Goal: Task Accomplishment & Management: Complete application form

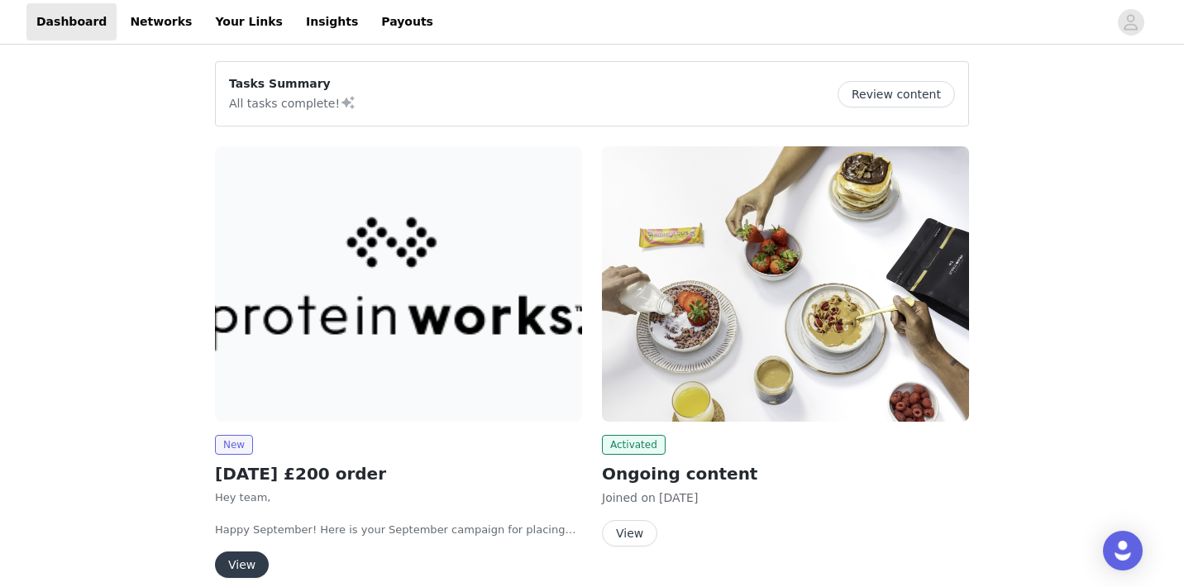
click at [228, 568] on button "View" at bounding box center [242, 564] width 54 height 26
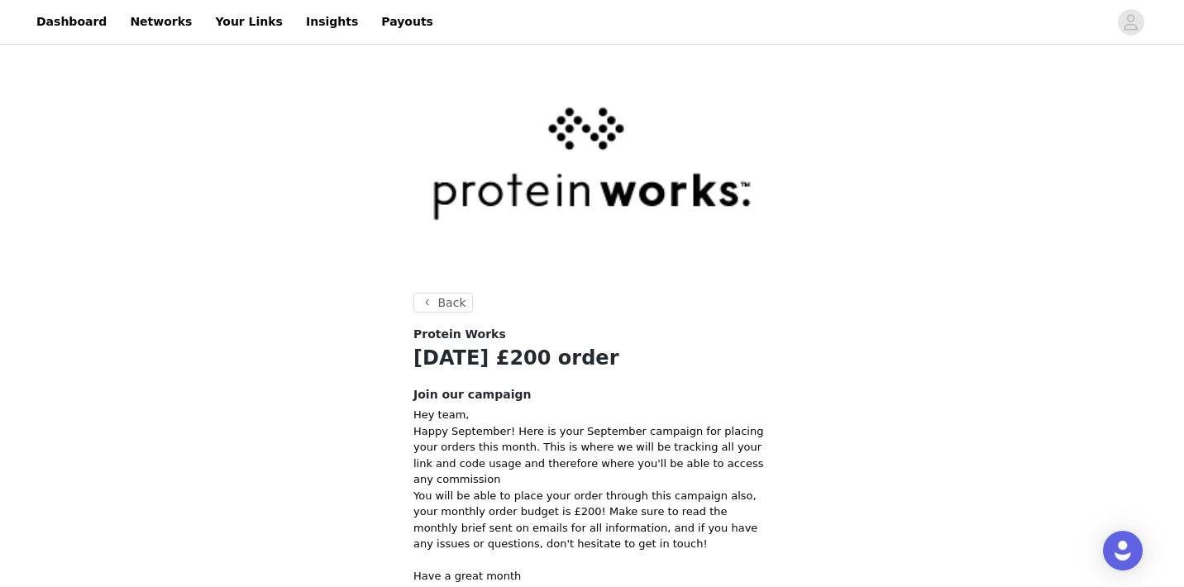
scroll to position [242, 0]
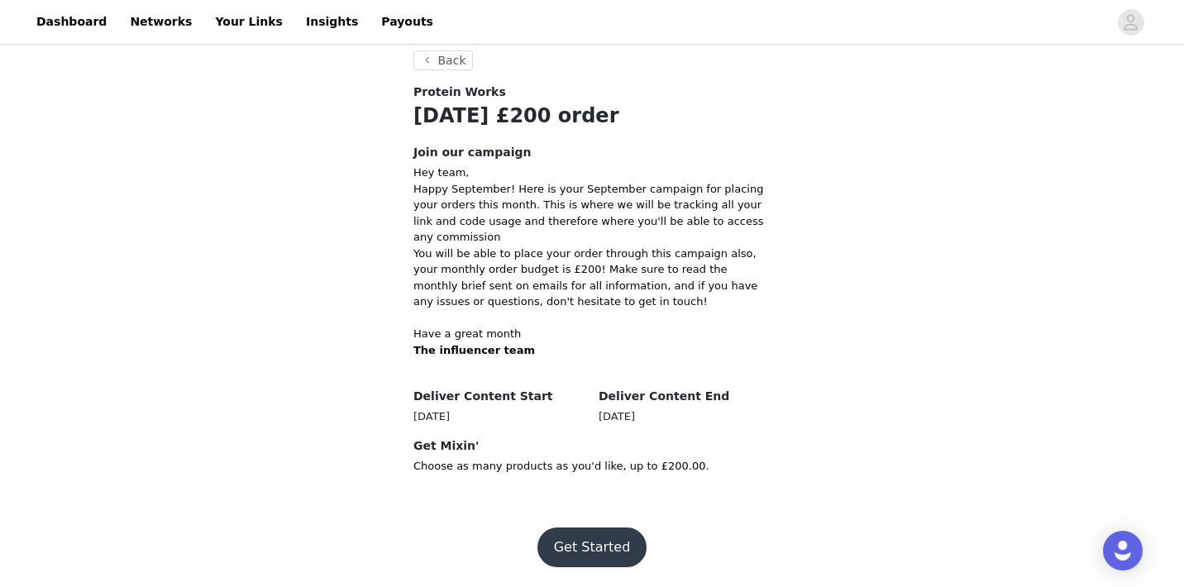
click at [595, 546] on button "Get Started" at bounding box center [592, 547] width 110 height 40
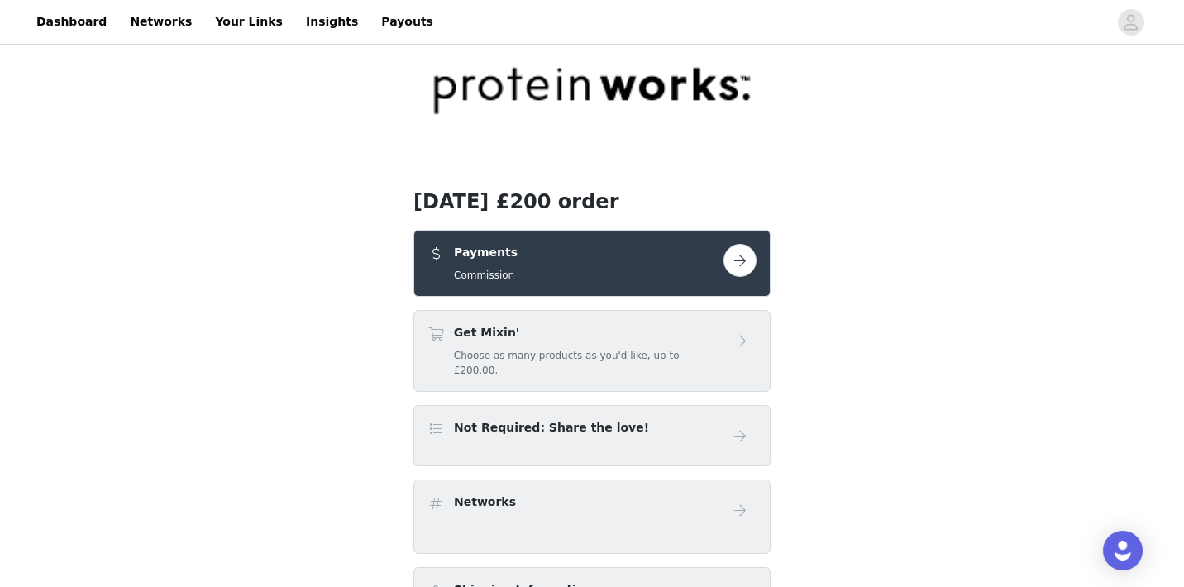
scroll to position [162, 0]
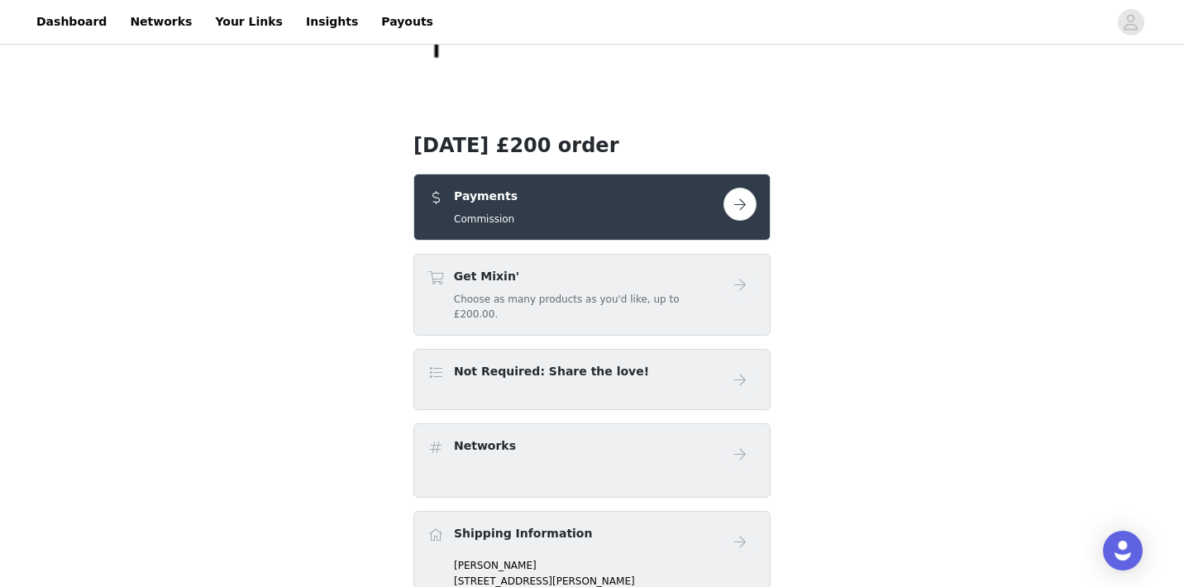
click at [750, 219] on div "Payments Commission" at bounding box center [591, 207] width 329 height 39
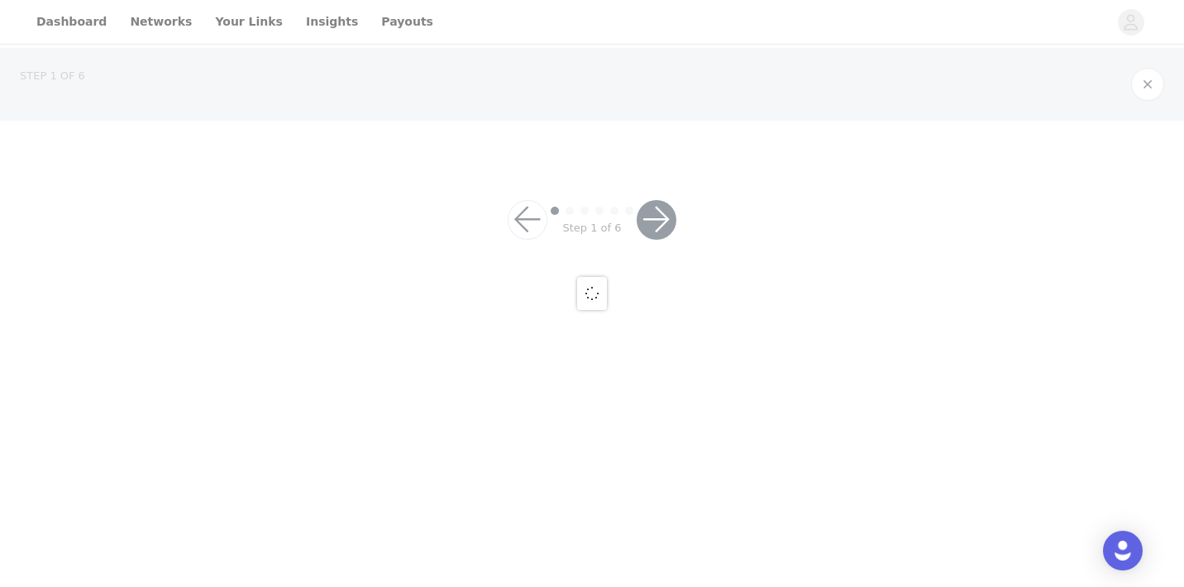
click at [741, 204] on div at bounding box center [592, 293] width 1184 height 587
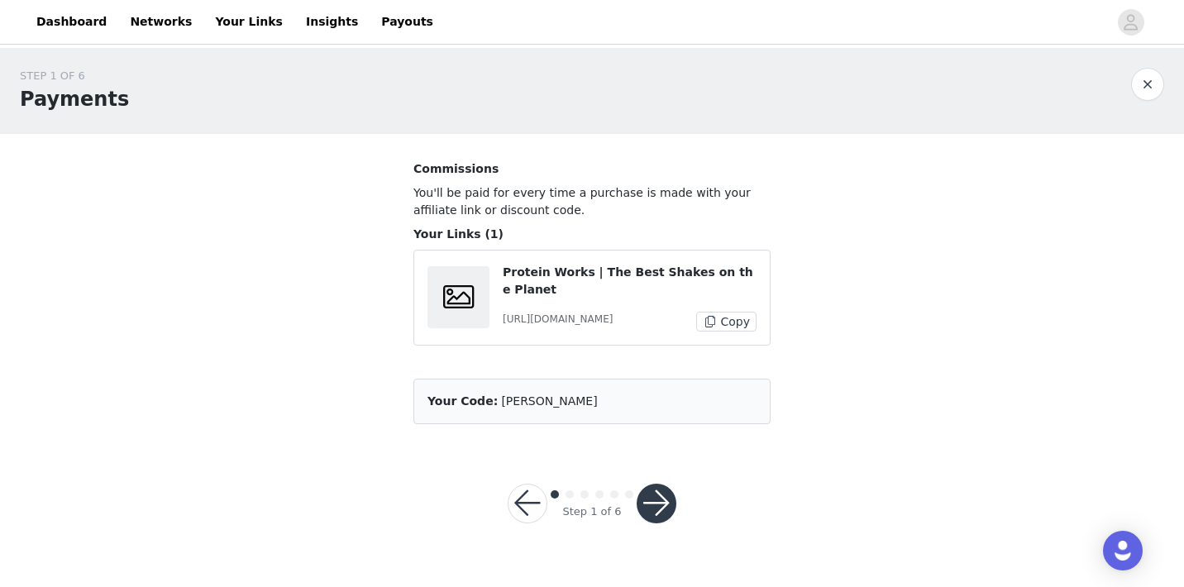
click at [651, 513] on button "button" at bounding box center [656, 504] width 40 height 40
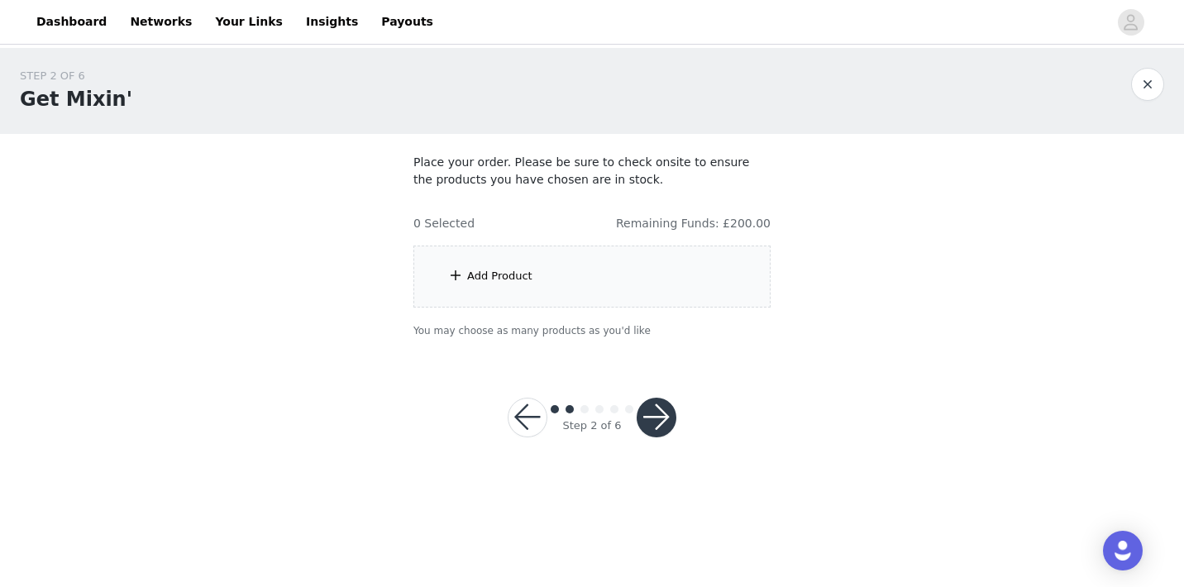
click at [622, 283] on div "Add Product" at bounding box center [591, 276] width 357 height 62
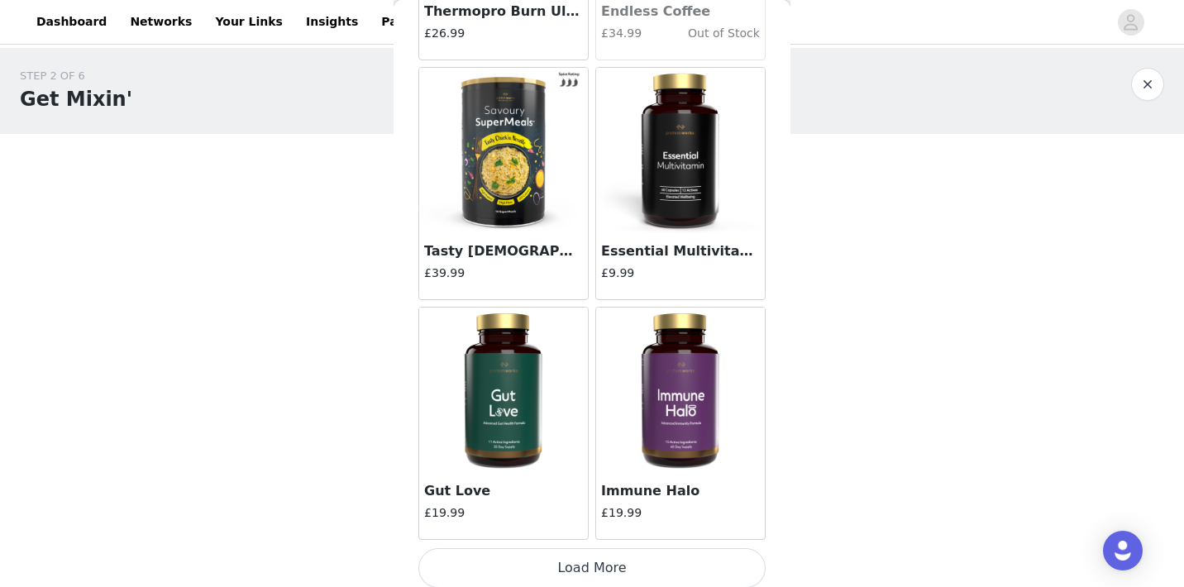
scroll to position [1942, 0]
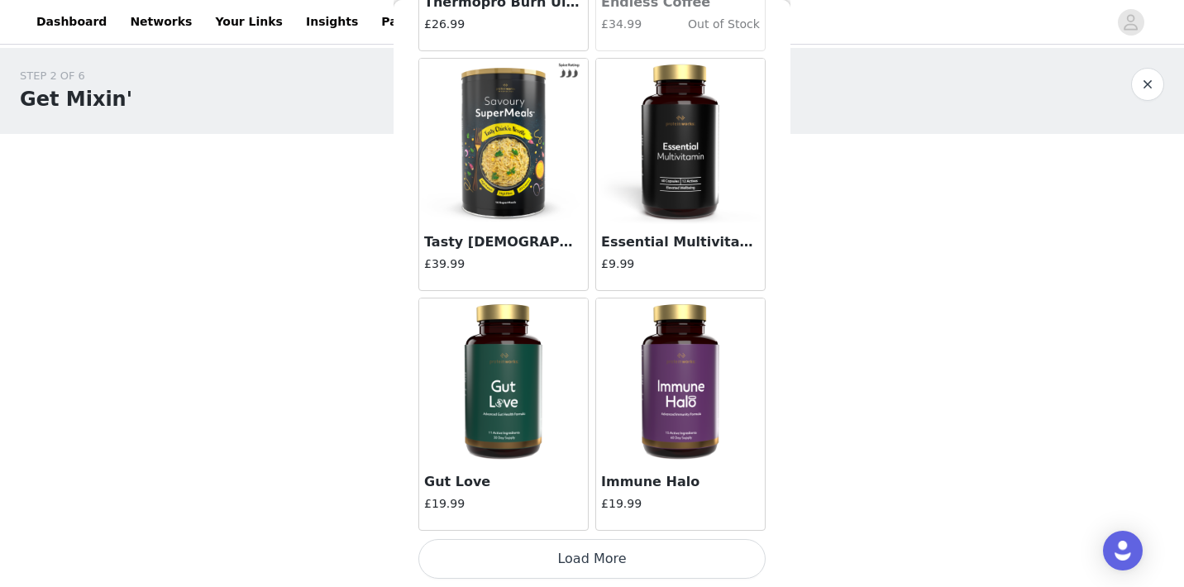
click at [513, 558] on button "Load More" at bounding box center [591, 559] width 347 height 40
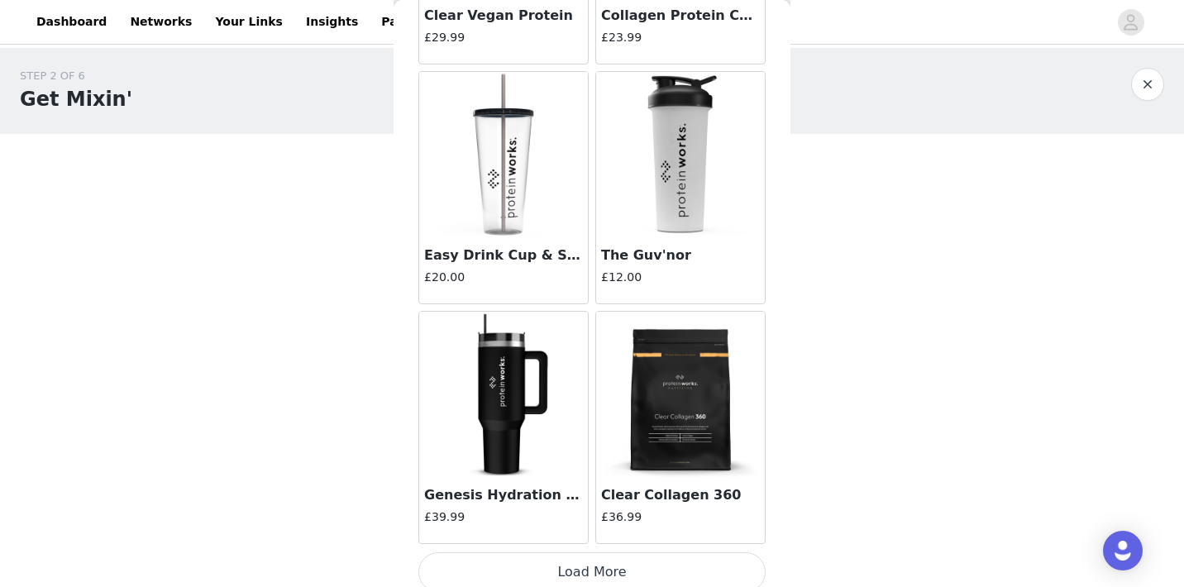
scroll to position [4340, 0]
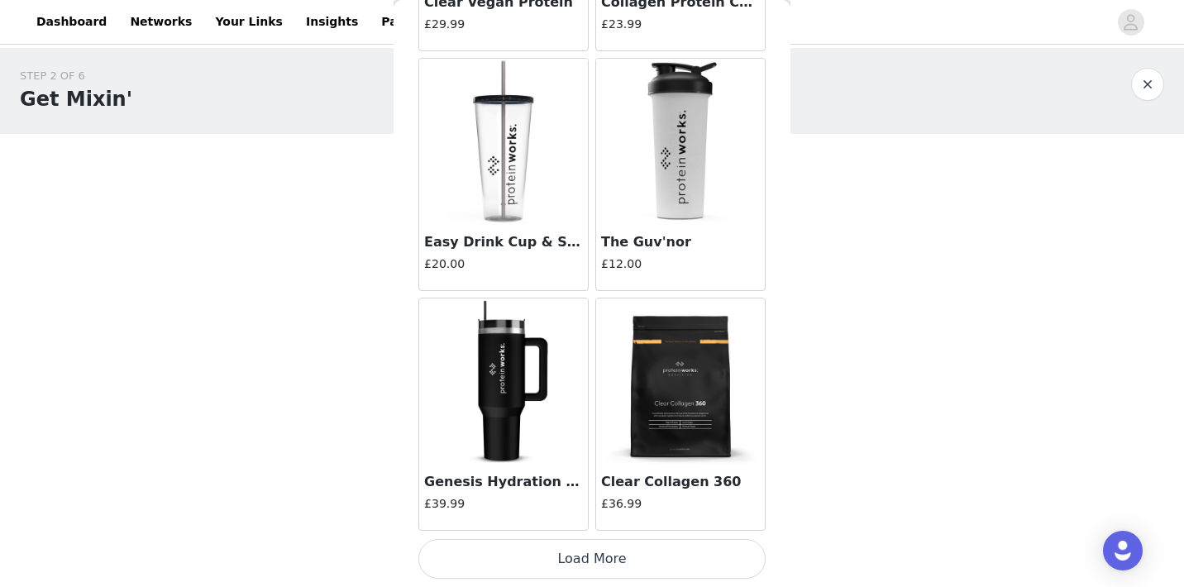
click at [579, 558] on button "Load More" at bounding box center [591, 559] width 347 height 40
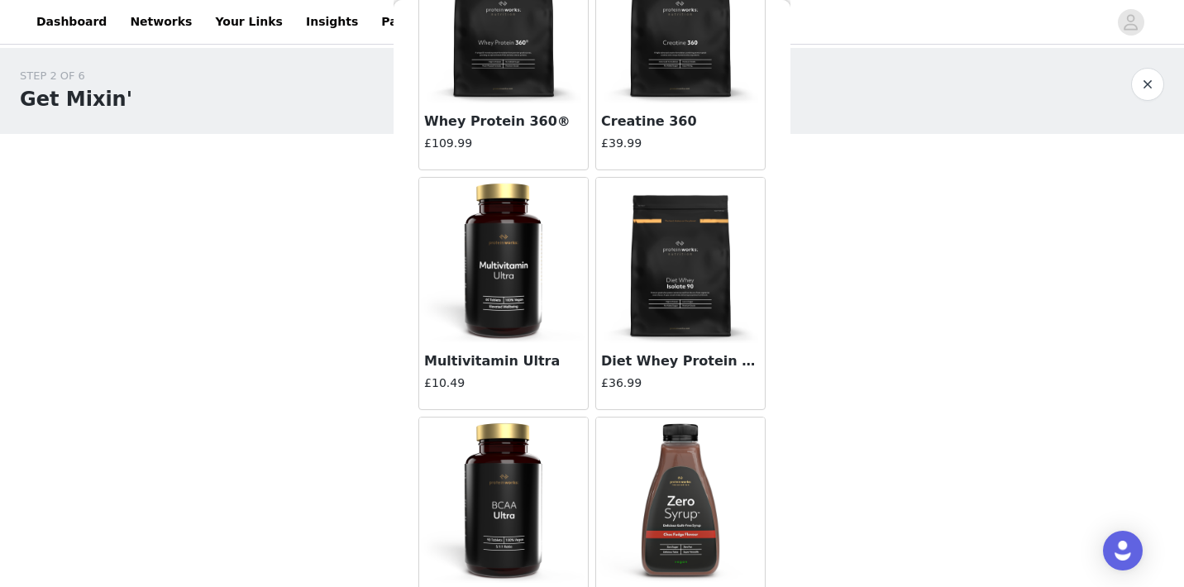
scroll to position [6737, 0]
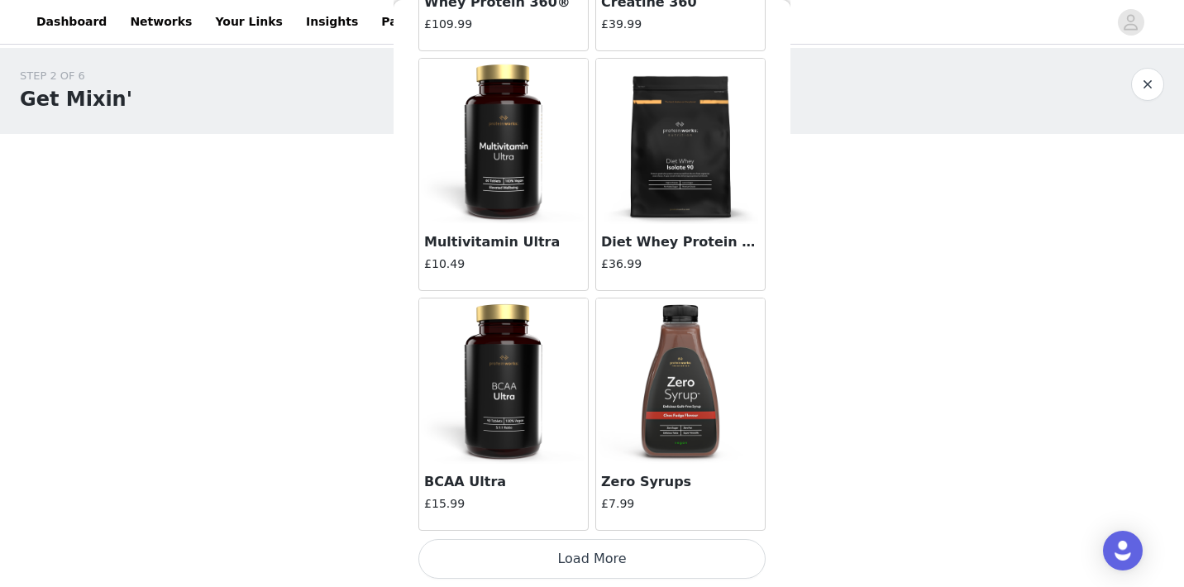
click at [552, 558] on button "Load More" at bounding box center [591, 559] width 347 height 40
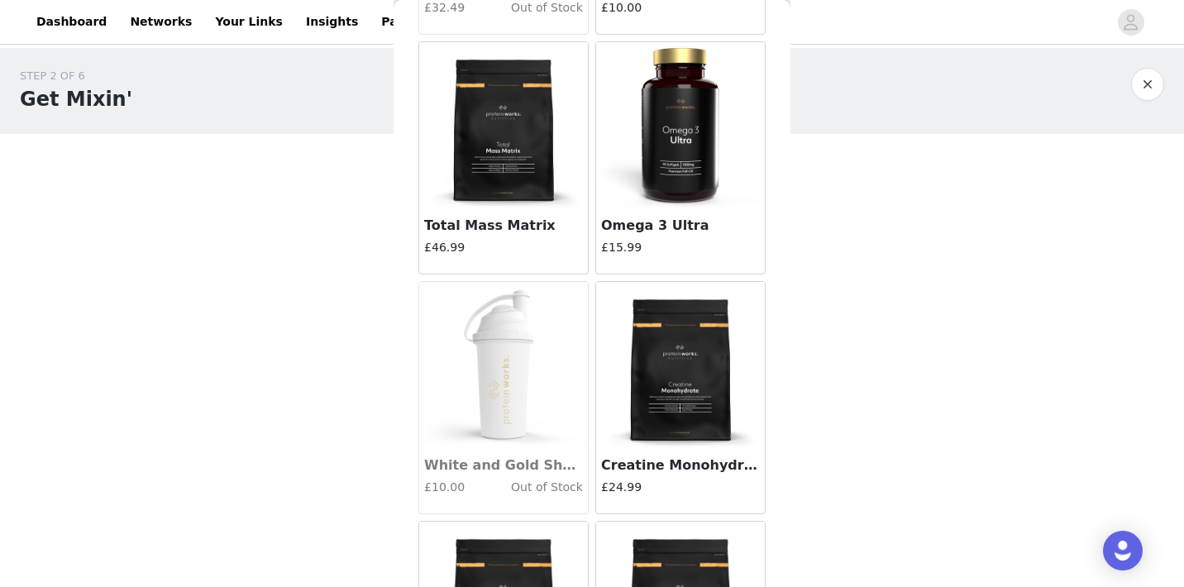
scroll to position [8187, 0]
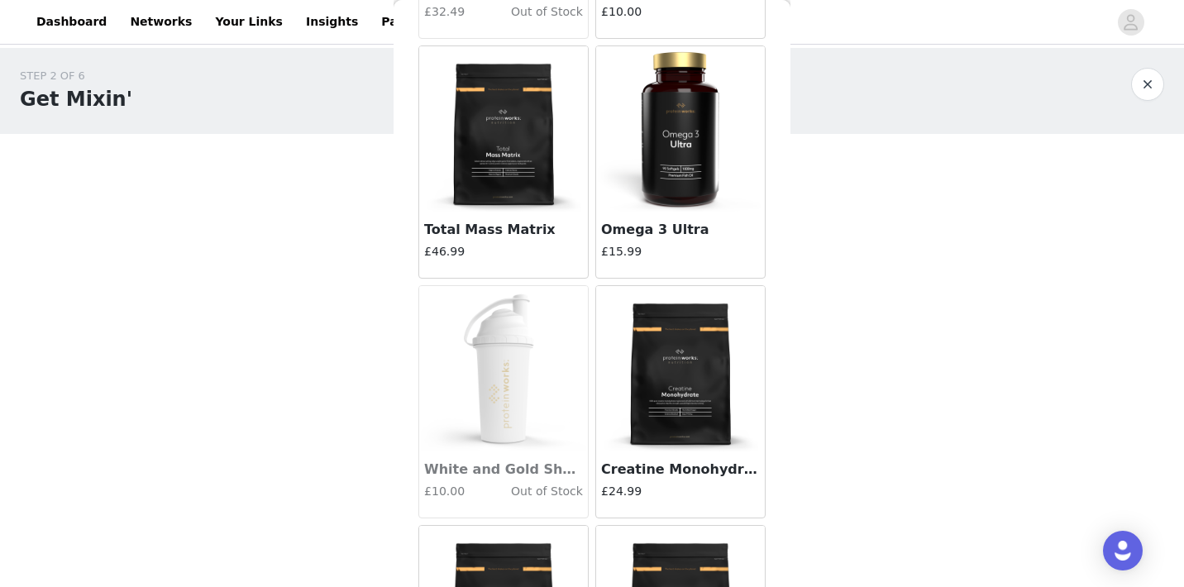
click at [658, 393] on img at bounding box center [680, 368] width 165 height 165
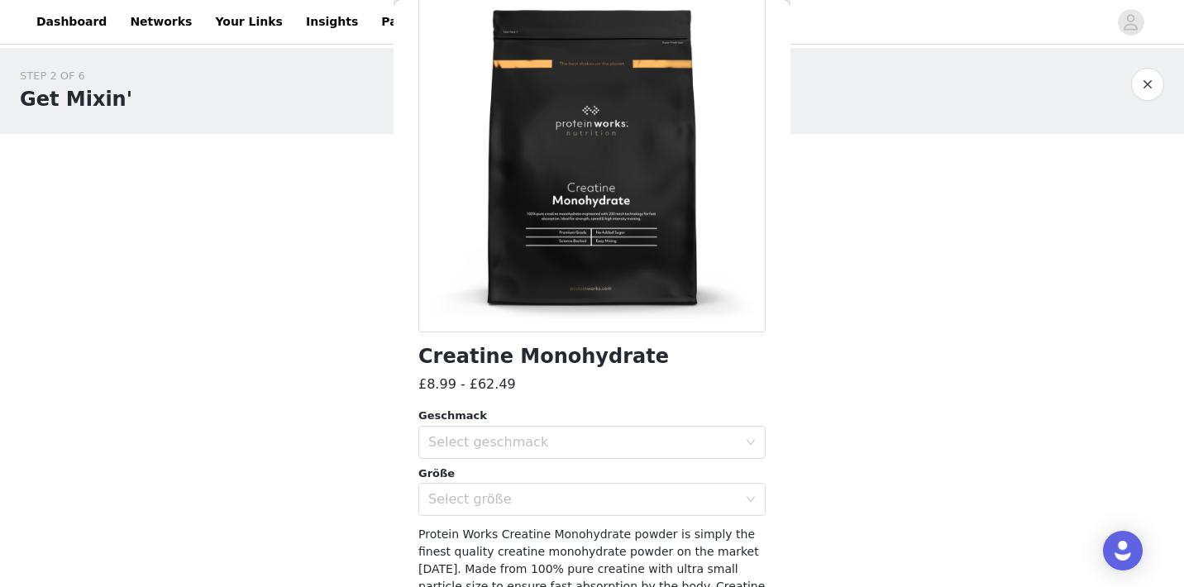
scroll to position [145, 0]
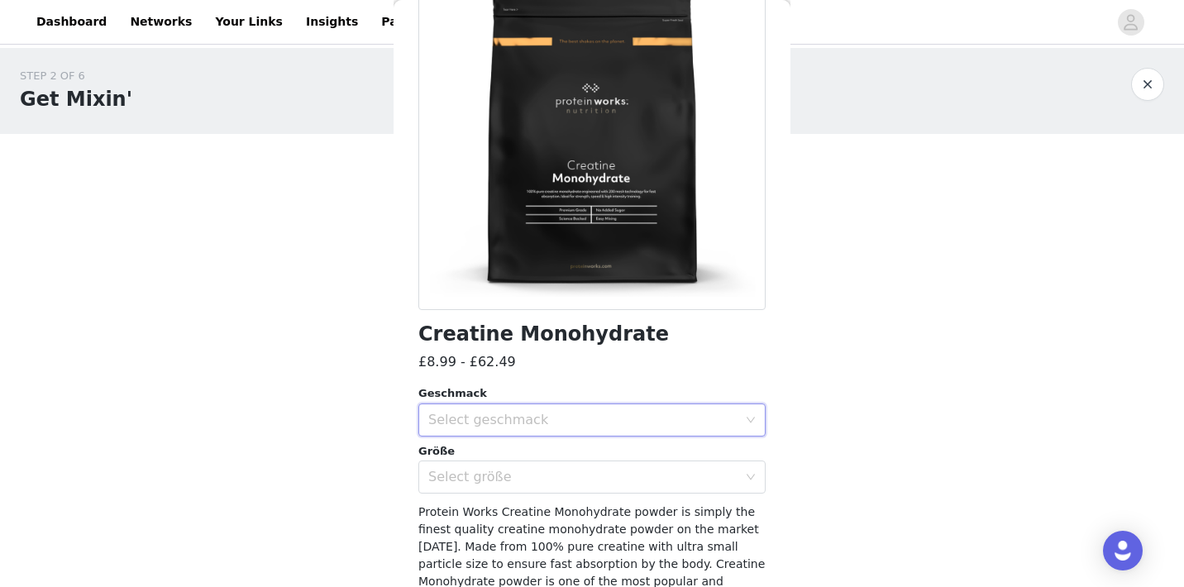
click at [523, 434] on div "Select geschmack" at bounding box center [586, 419] width 317 height 31
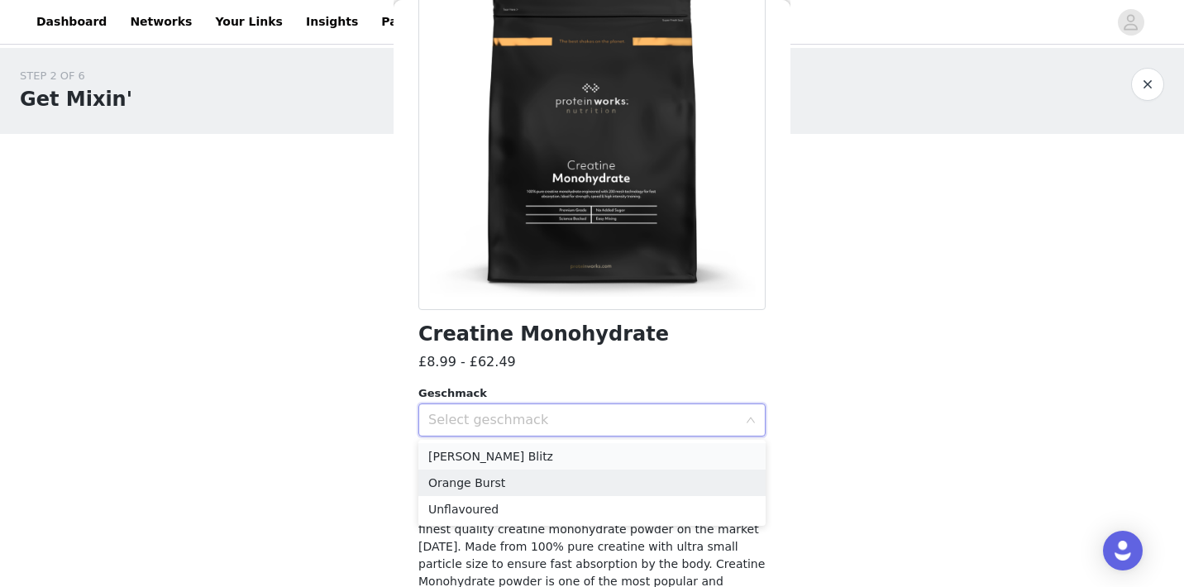
click at [486, 459] on li "[PERSON_NAME] Blitz" at bounding box center [591, 456] width 347 height 26
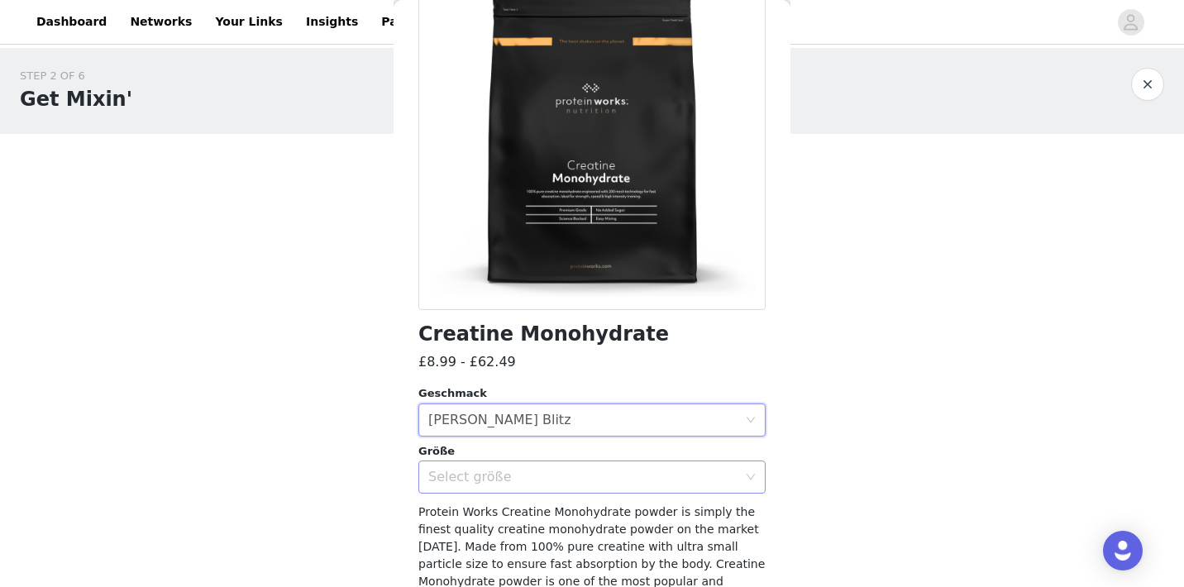
click at [479, 484] on div "Select größe" at bounding box center [582, 477] width 309 height 17
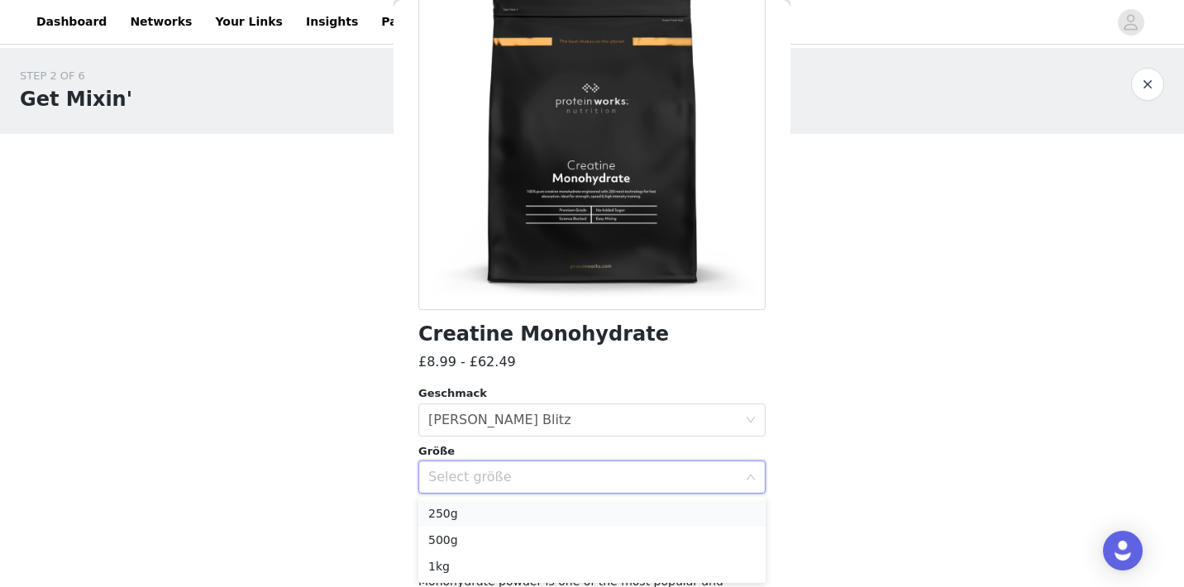
click at [464, 518] on li "250g" at bounding box center [591, 513] width 347 height 26
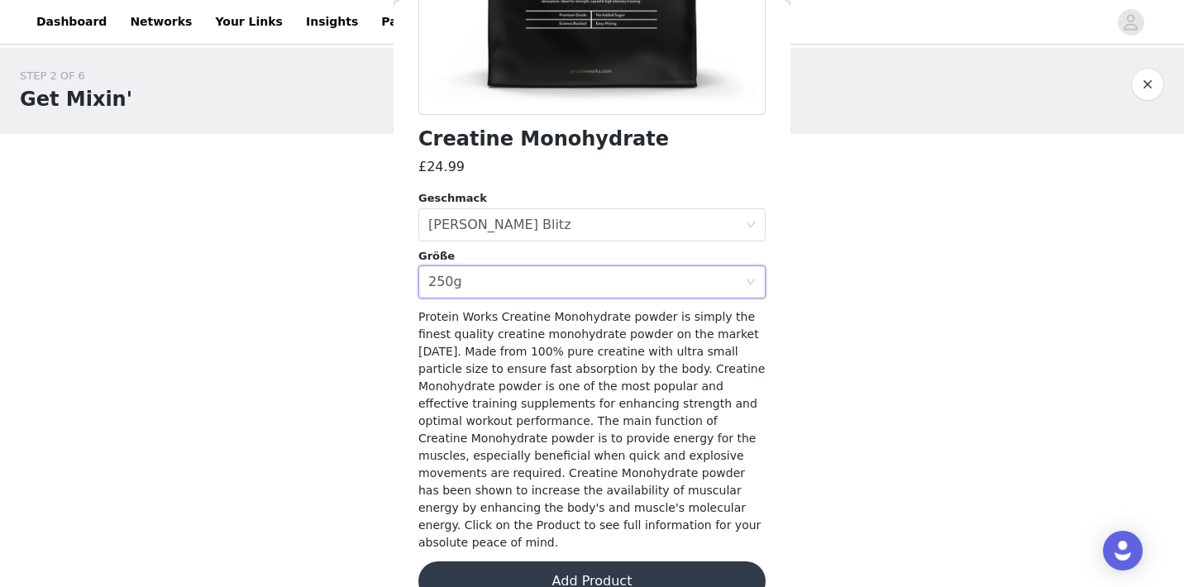
scroll to position [356, 0]
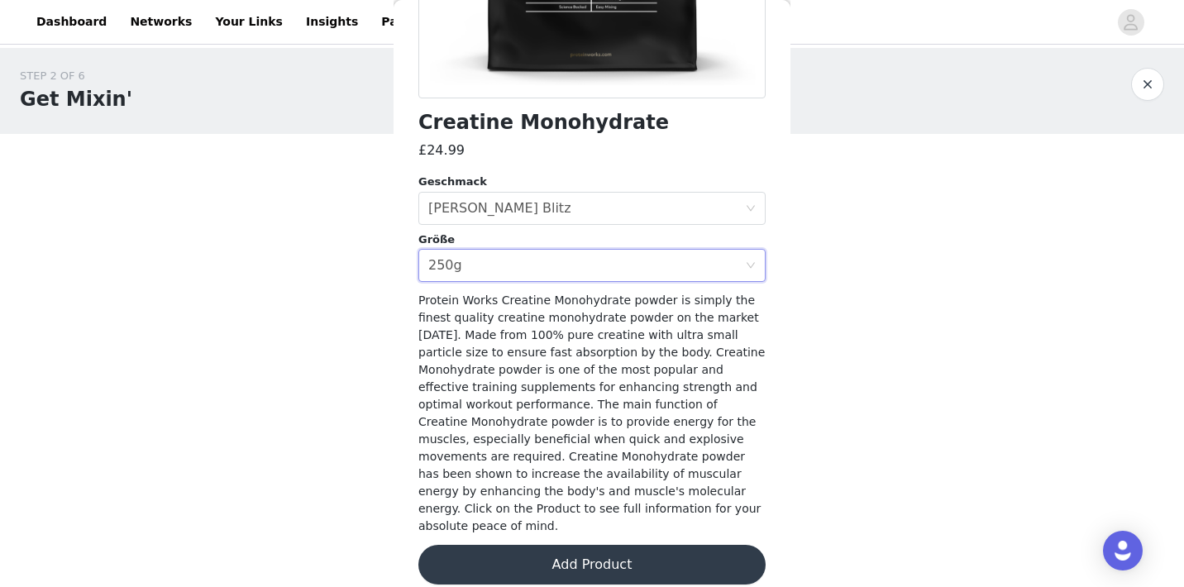
click at [500, 555] on button "Add Product" at bounding box center [591, 565] width 347 height 40
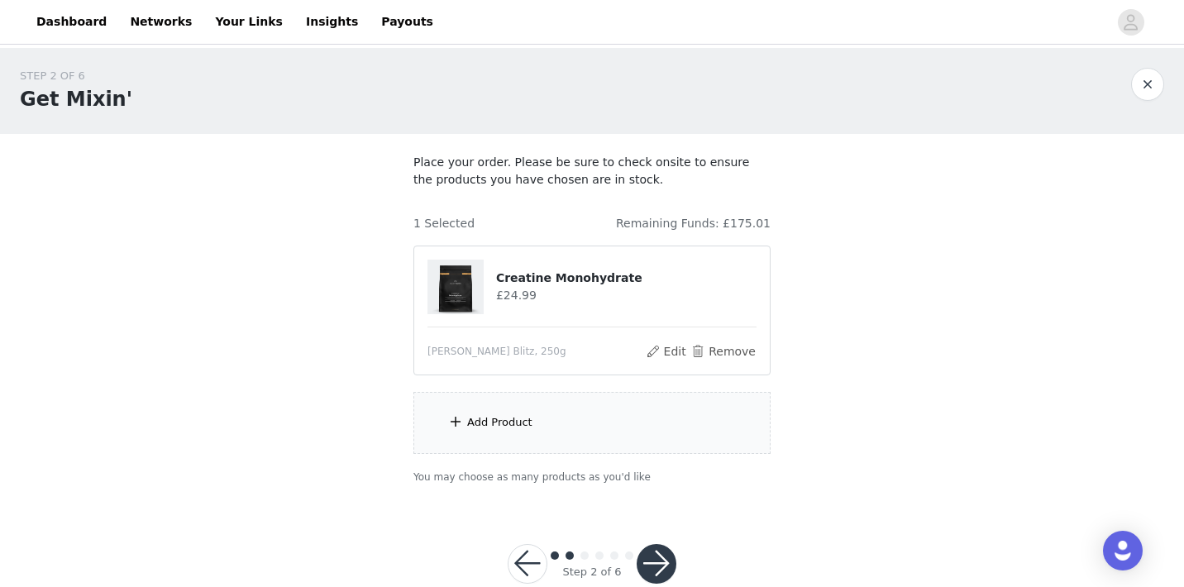
click at [560, 424] on div "Add Product" at bounding box center [591, 423] width 357 height 62
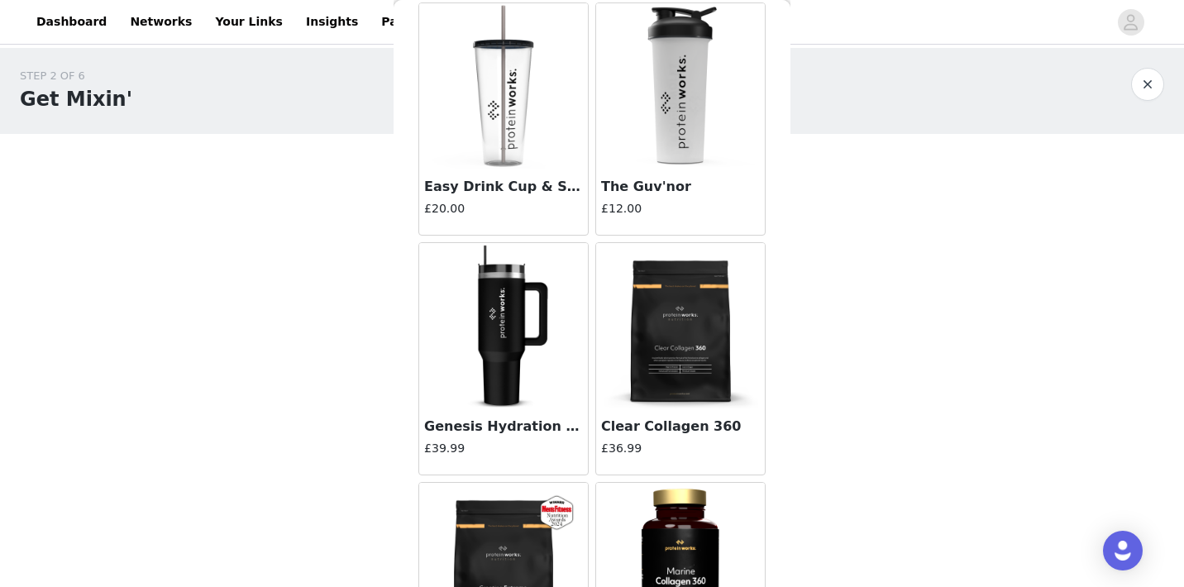
scroll to position [4405, 0]
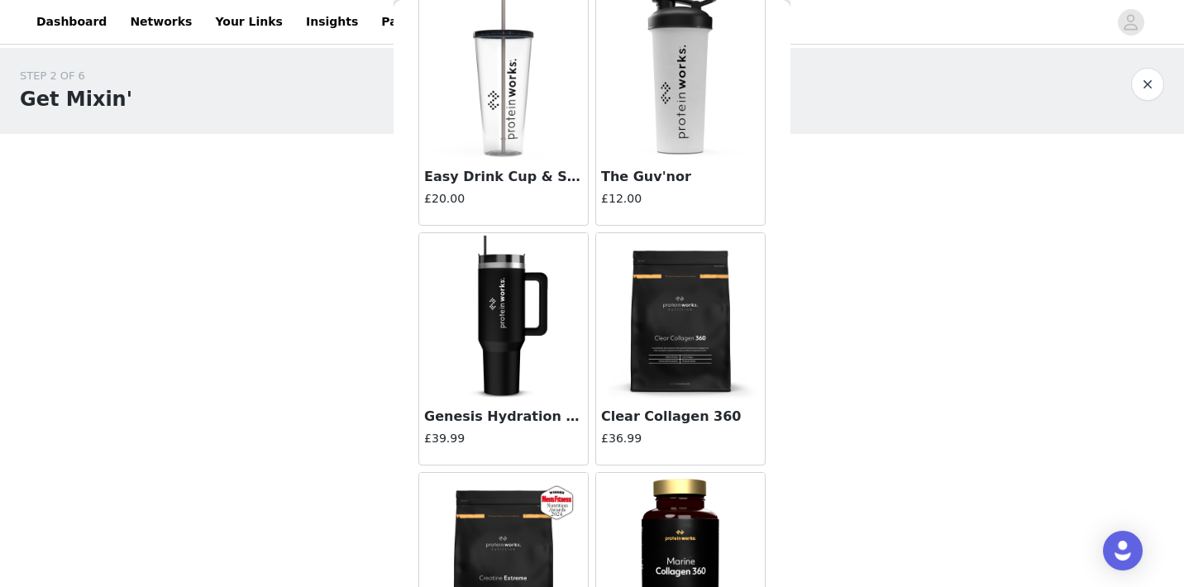
click at [672, 322] on img at bounding box center [680, 315] width 165 height 165
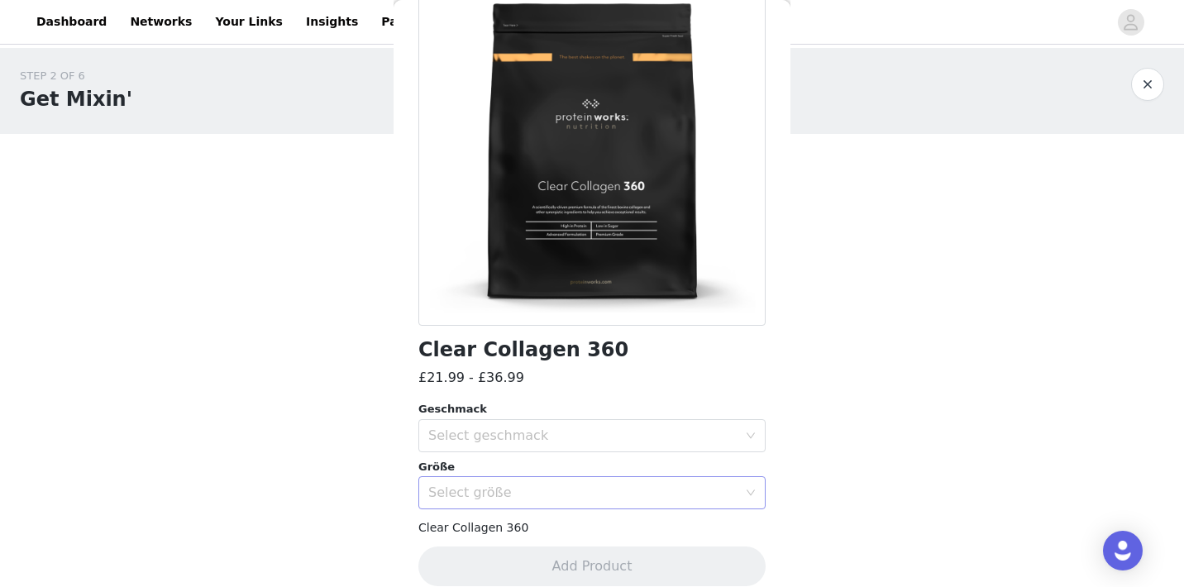
scroll to position [148, 0]
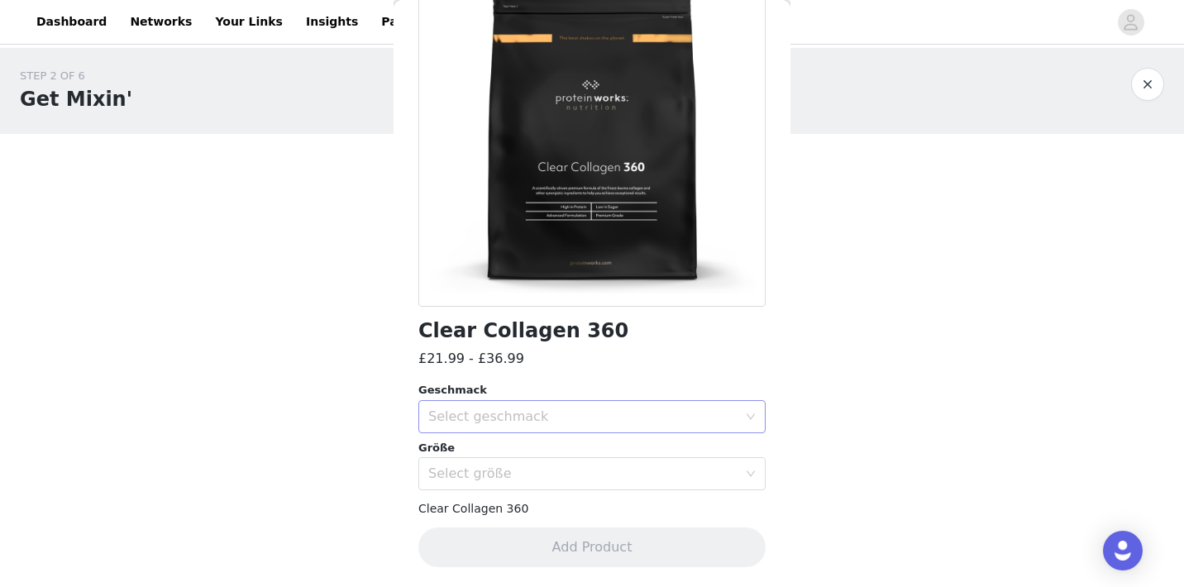
click at [518, 420] on div "Select geschmack" at bounding box center [582, 416] width 309 height 17
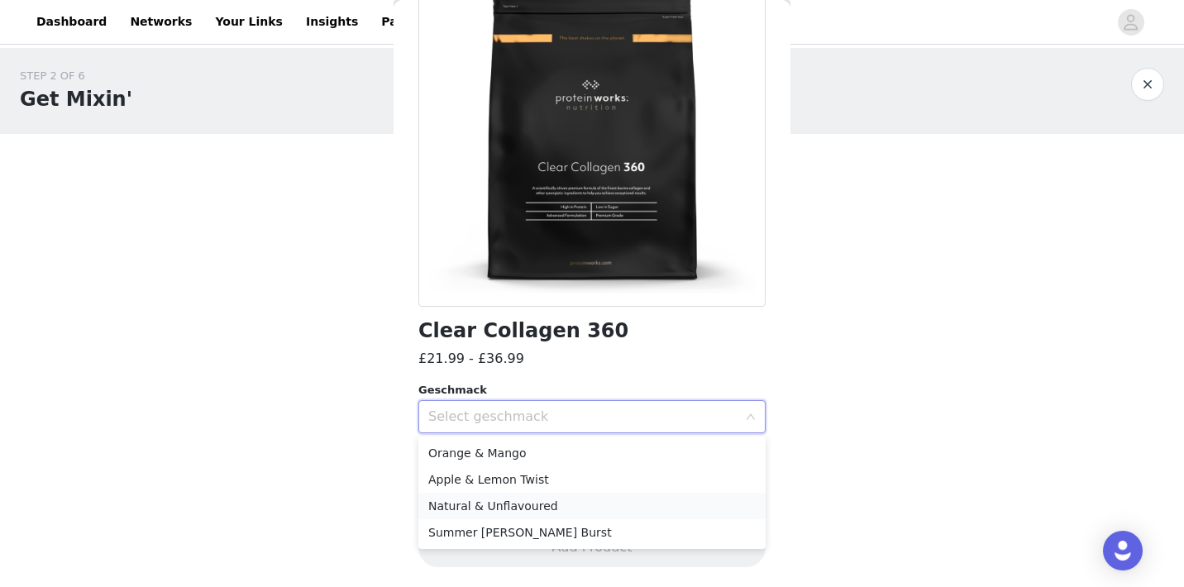
click at [494, 508] on li "Natural & Unflavoured" at bounding box center [591, 506] width 347 height 26
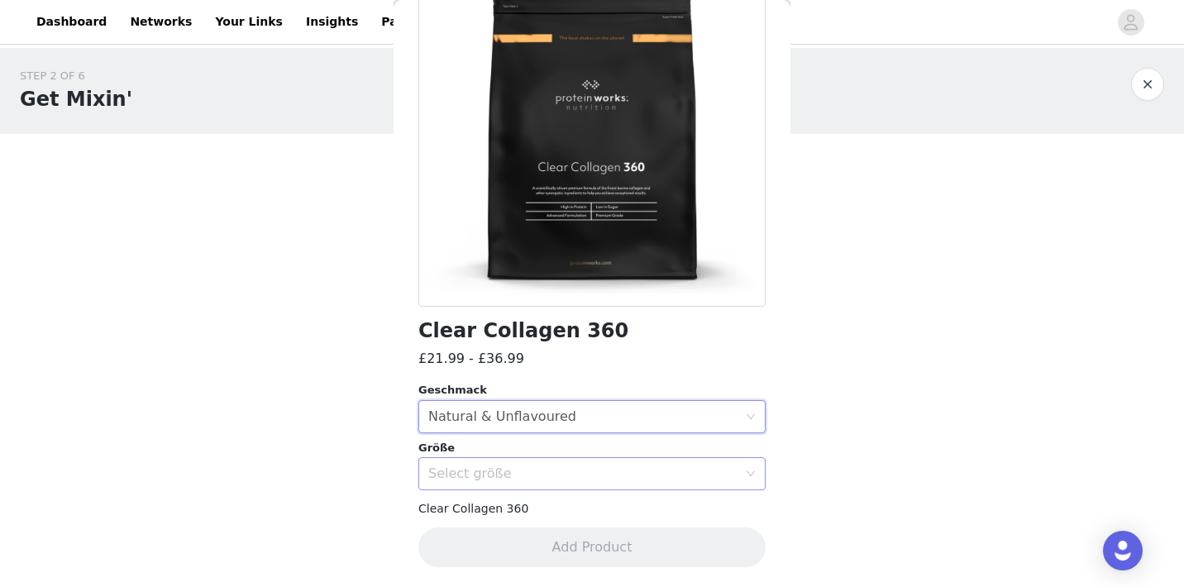
click at [494, 488] on div "Select größe" at bounding box center [586, 473] width 317 height 31
click at [486, 514] on li "480g" at bounding box center [591, 510] width 347 height 26
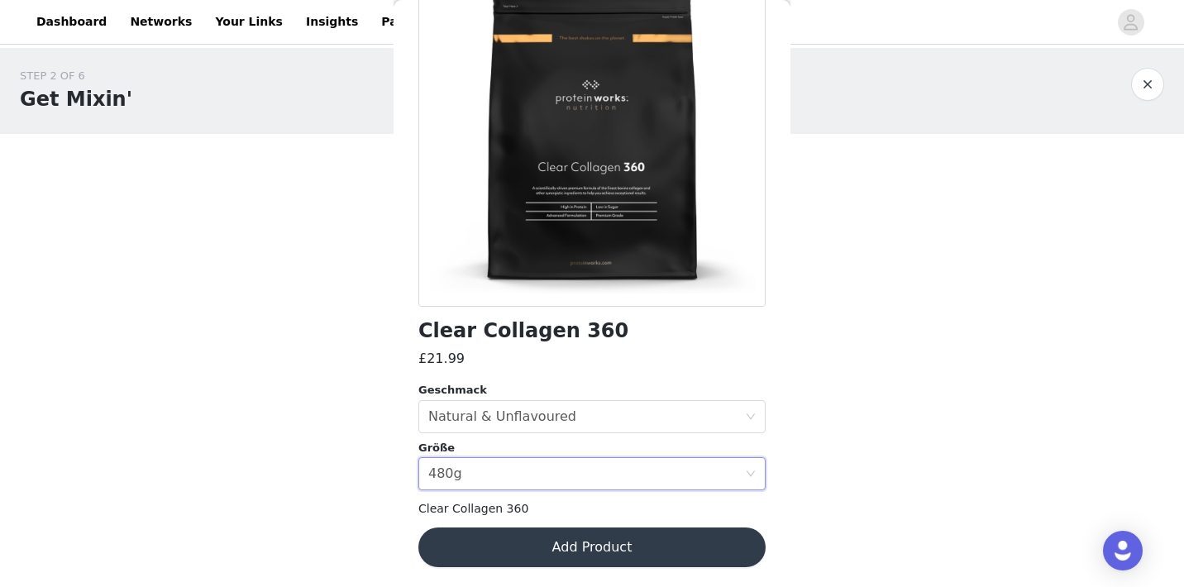
click at [517, 549] on button "Add Product" at bounding box center [591, 547] width 347 height 40
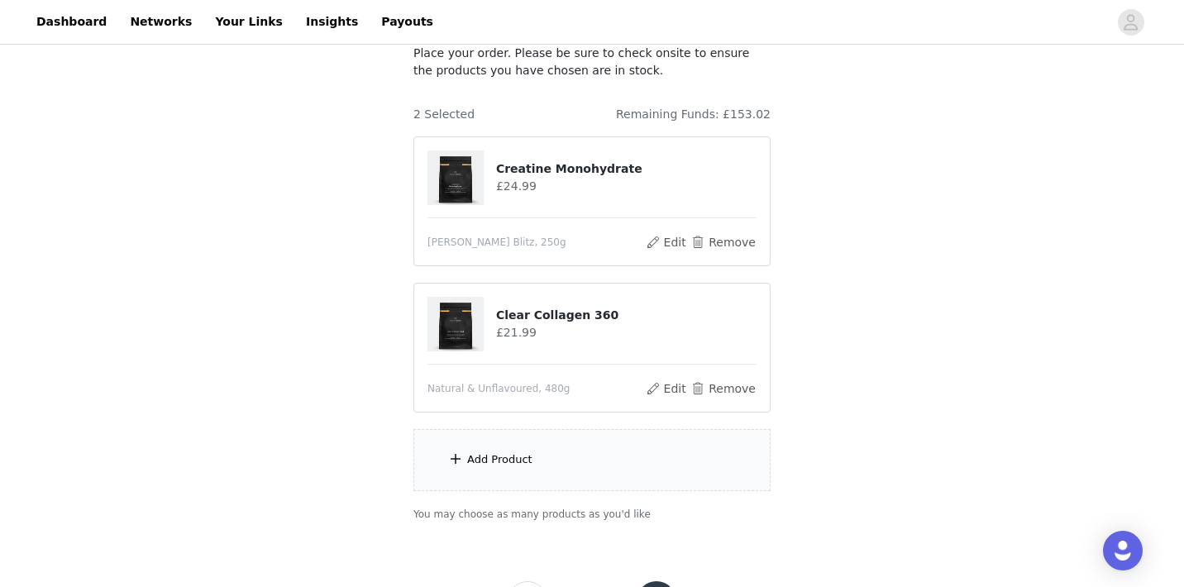
scroll to position [126, 0]
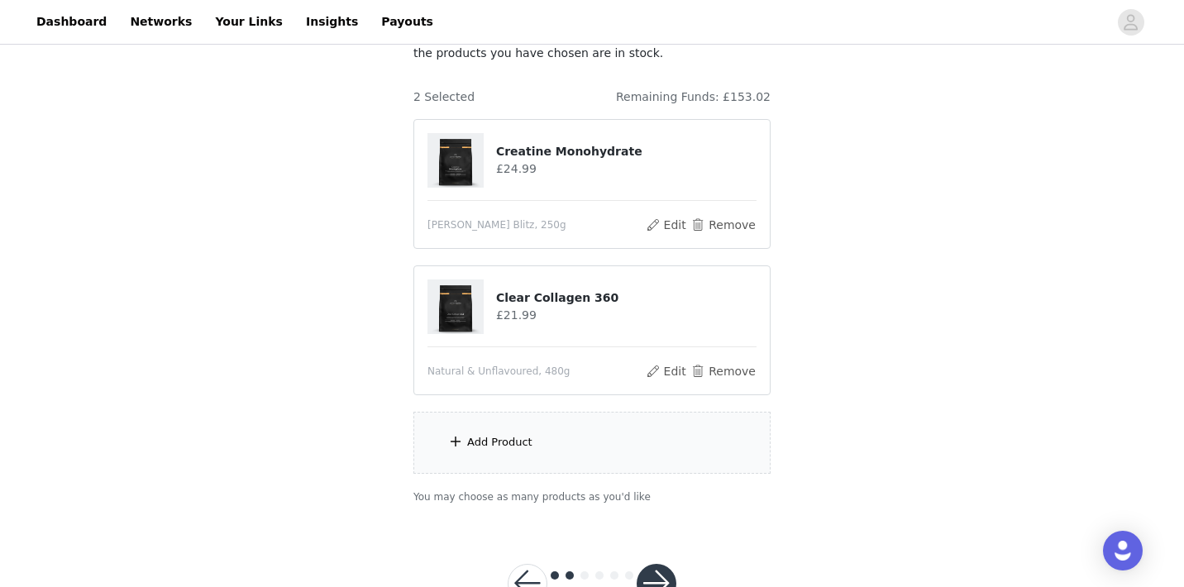
click at [513, 439] on div "Add Product" at bounding box center [499, 442] width 65 height 17
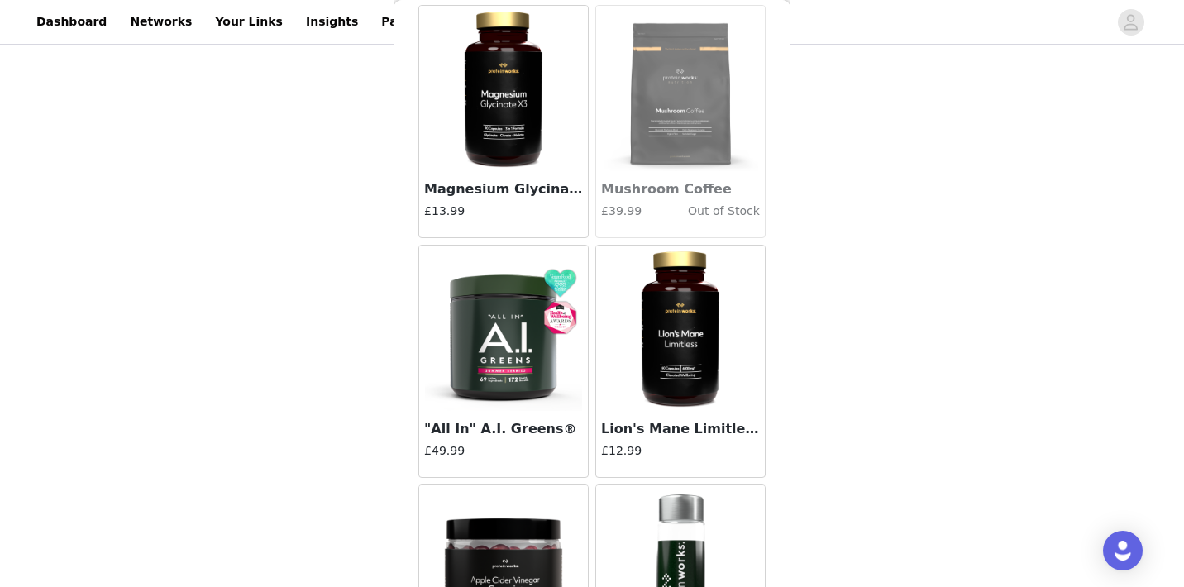
scroll to position [4860, 0]
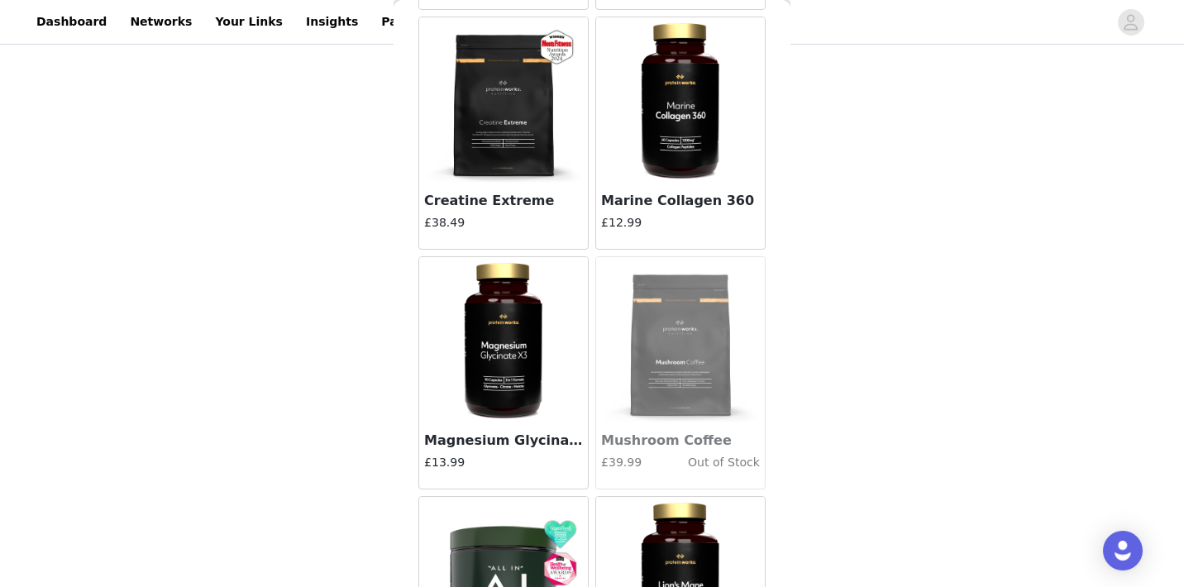
click at [518, 388] on img at bounding box center [503, 339] width 165 height 165
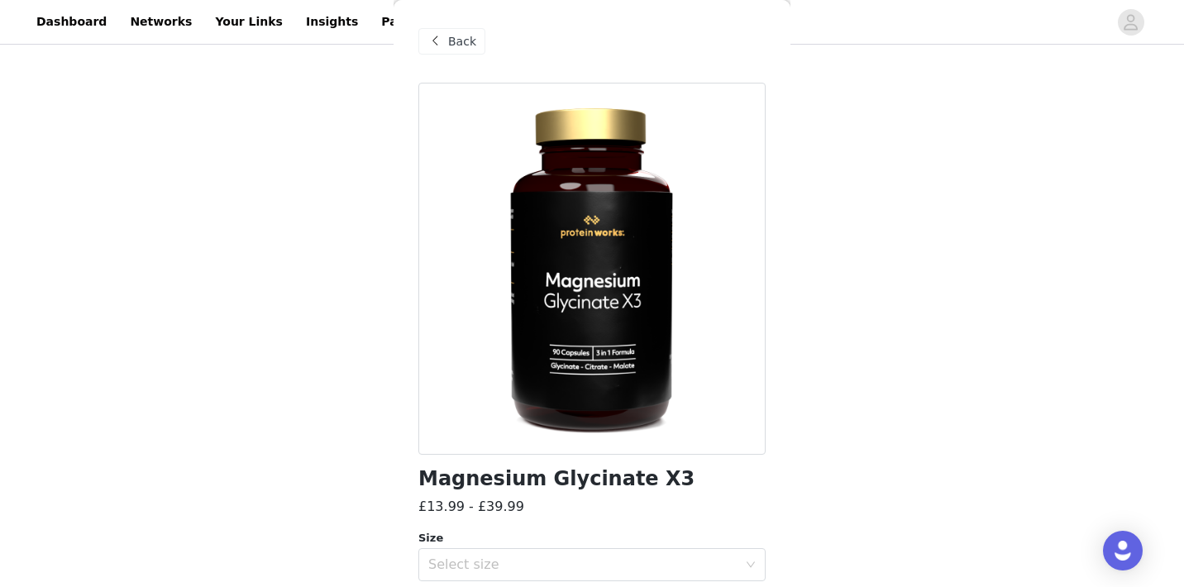
scroll to position [90, 0]
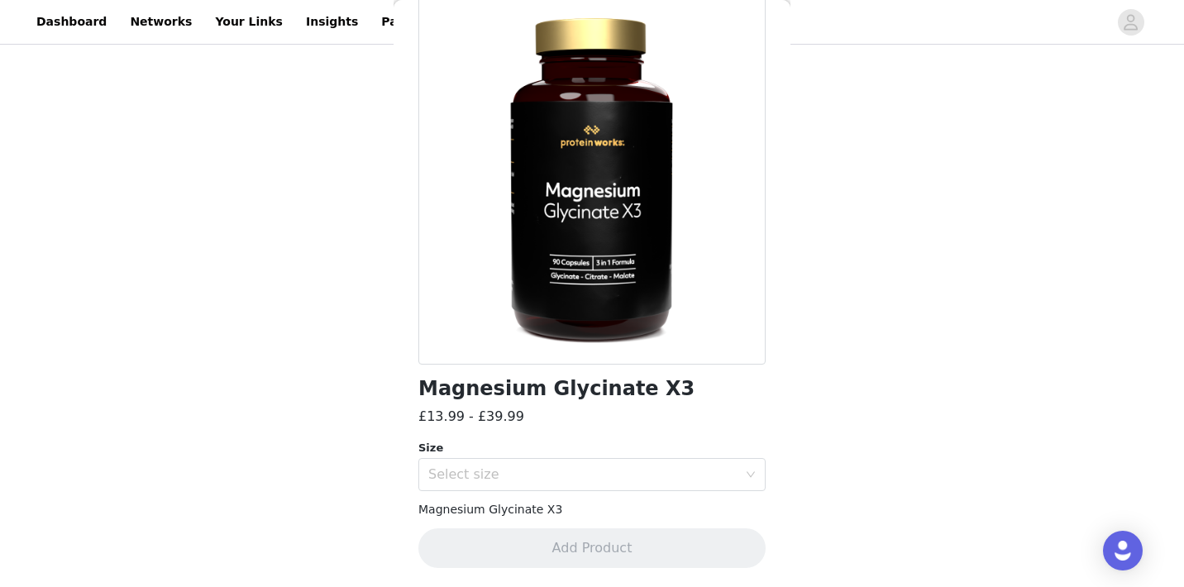
click at [484, 503] on span "Magnesium Glycinate X3" at bounding box center [490, 509] width 144 height 13
click at [484, 478] on div "Select size" at bounding box center [582, 474] width 309 height 17
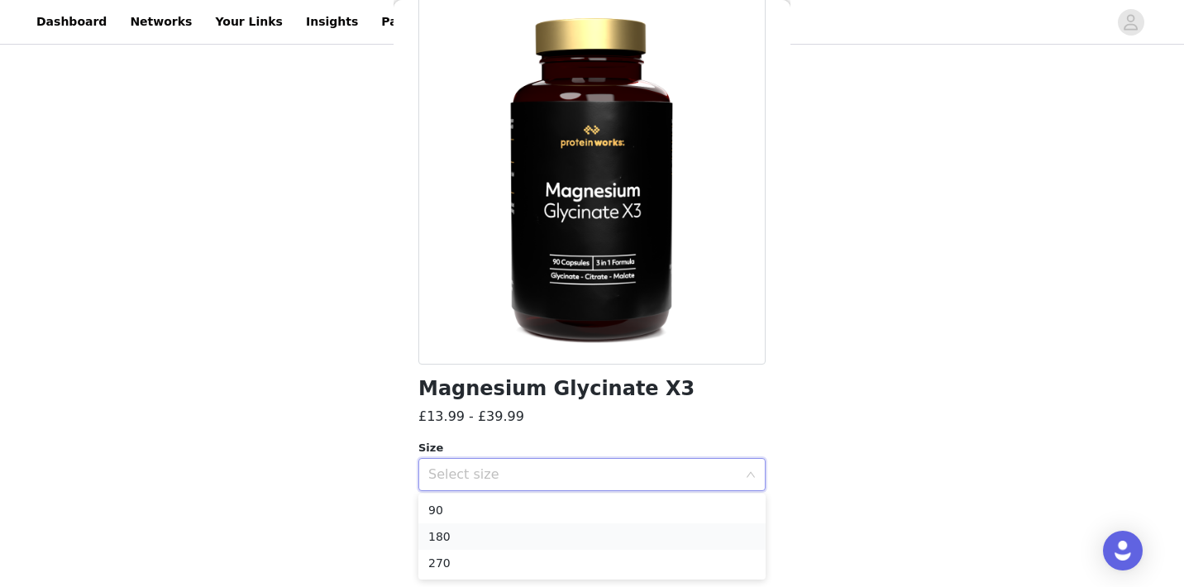
click at [473, 536] on li "180" at bounding box center [591, 536] width 347 height 26
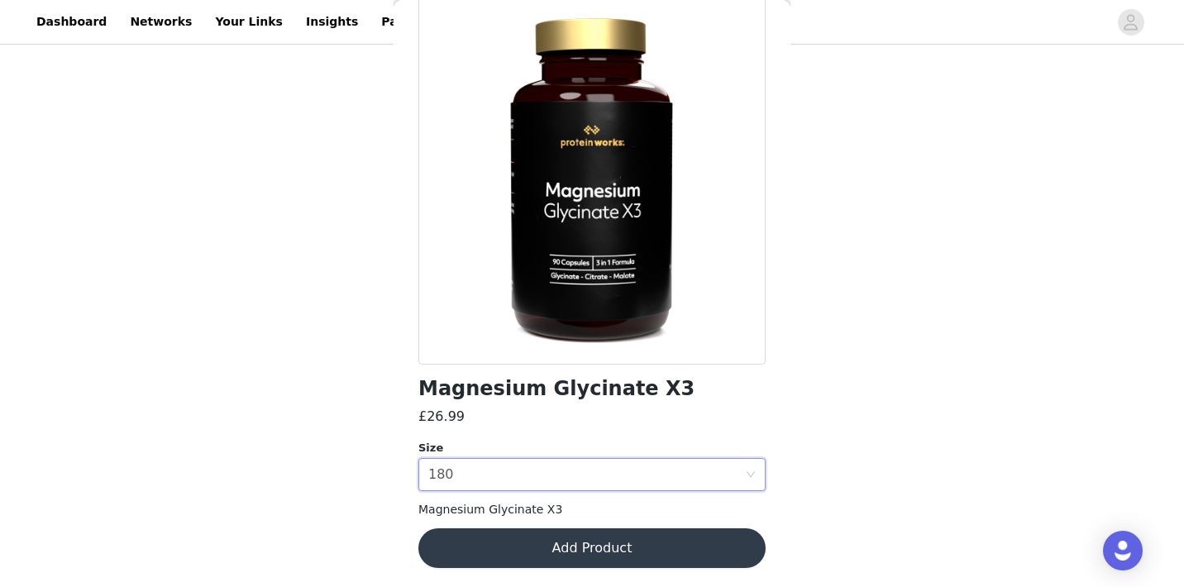
click at [513, 546] on button "Add Product" at bounding box center [591, 548] width 347 height 40
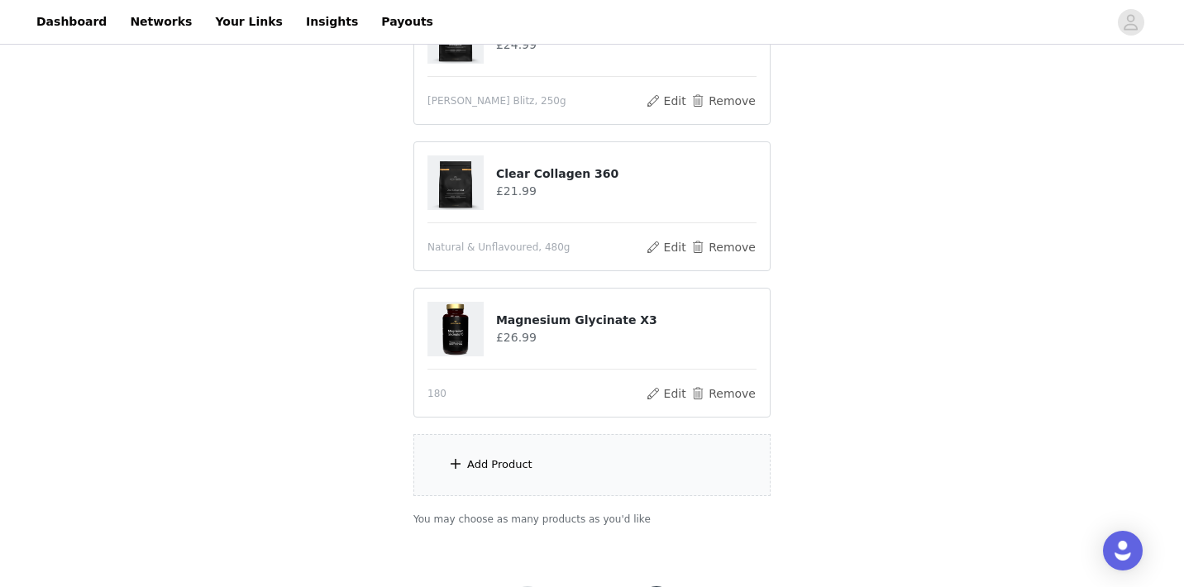
scroll to position [260, 0]
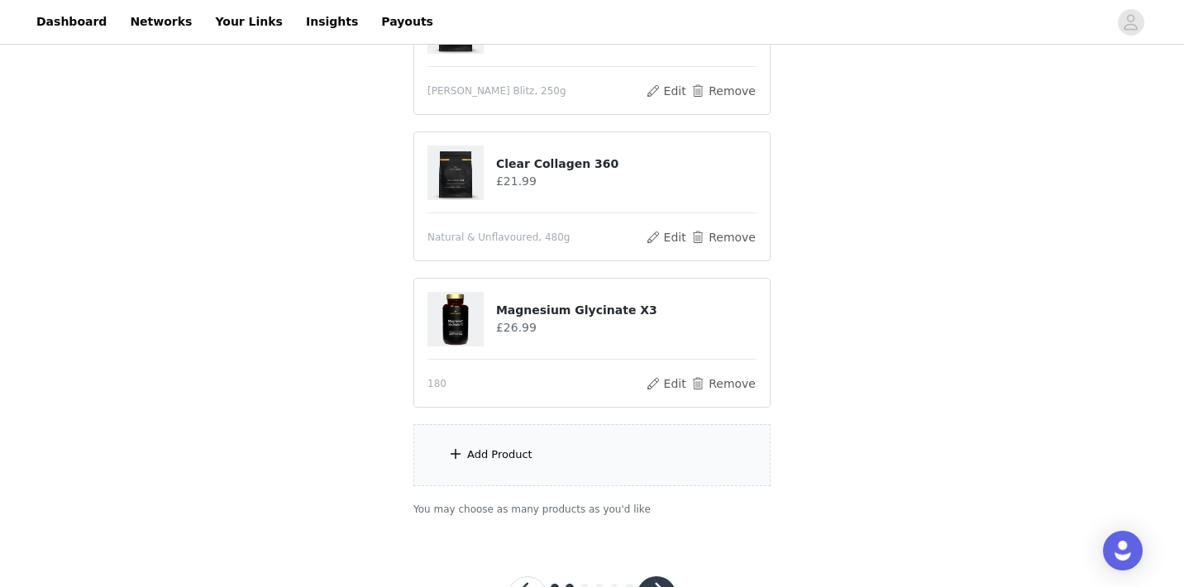
click at [593, 460] on div "Add Product" at bounding box center [591, 455] width 357 height 62
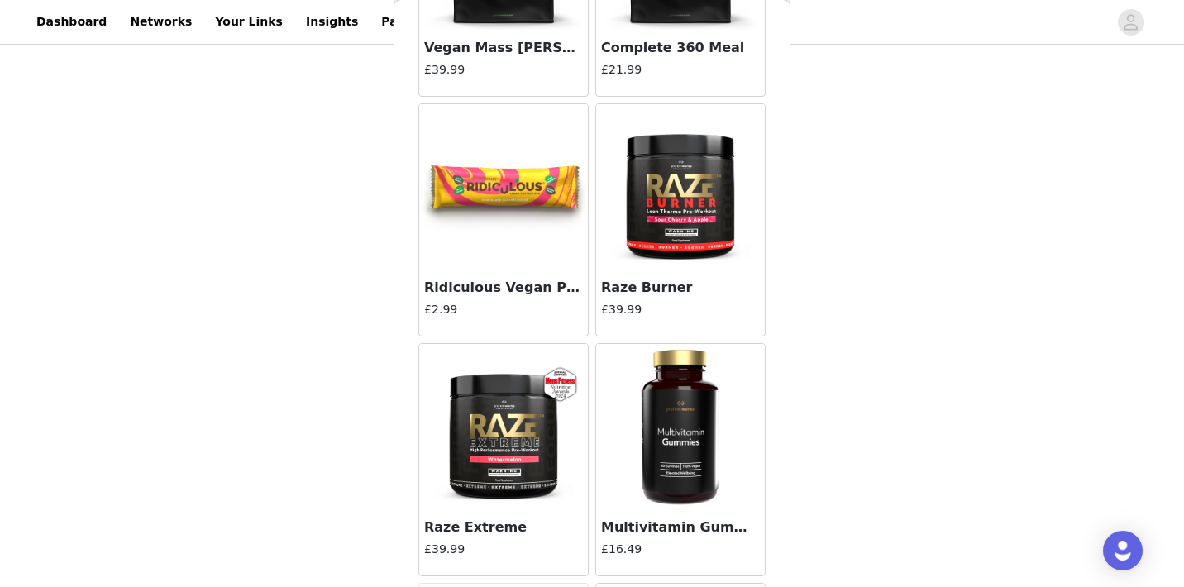
scroll to position [14598, 0]
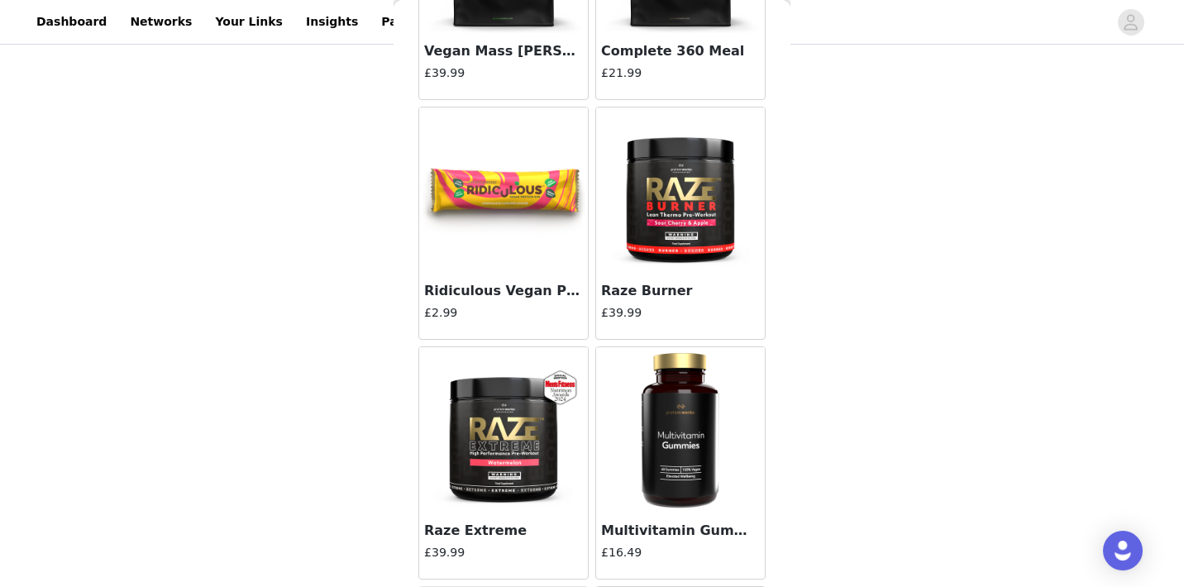
click at [641, 253] on img at bounding box center [680, 189] width 165 height 165
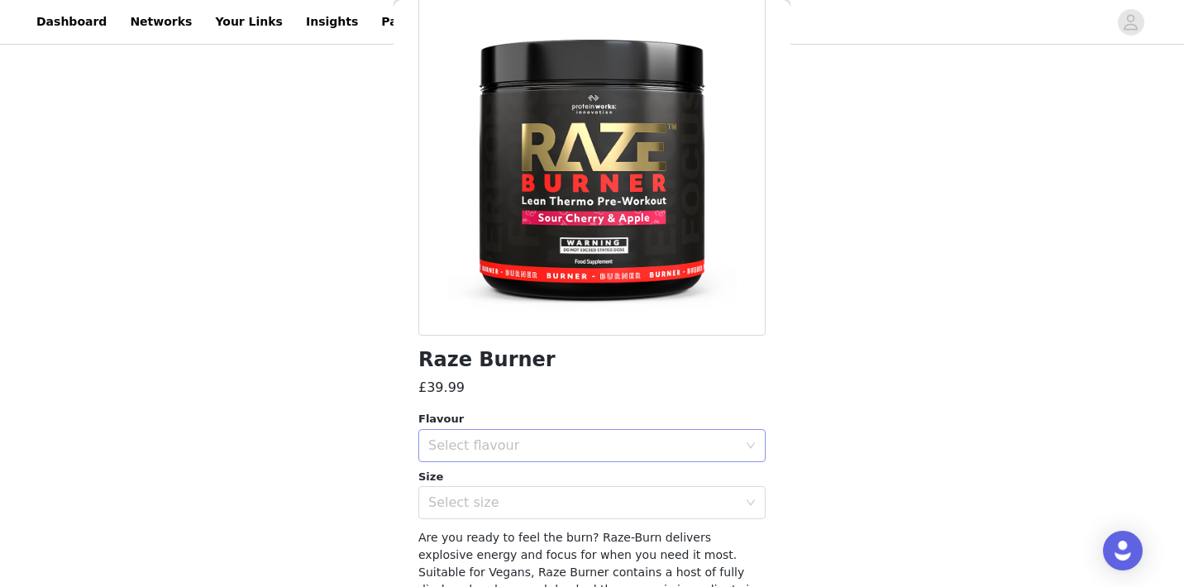
scroll to position [122, 0]
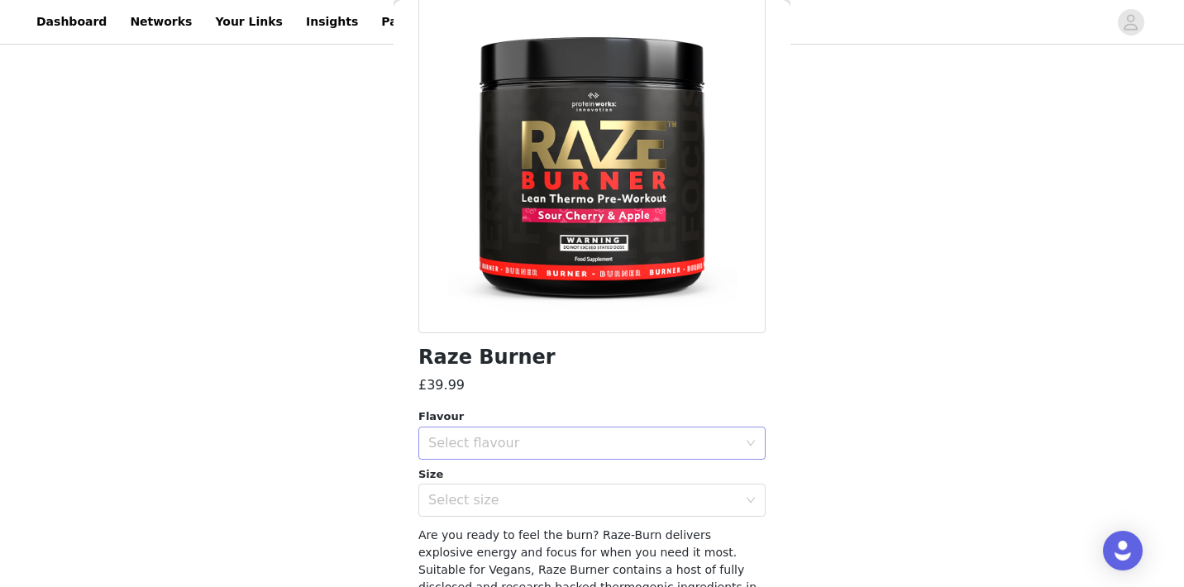
click at [546, 449] on div "Select flavour" at bounding box center [582, 443] width 309 height 17
click at [507, 503] on li "Sour Cherry & Apple" at bounding box center [591, 506] width 347 height 26
click at [498, 502] on div "Select size" at bounding box center [582, 500] width 309 height 17
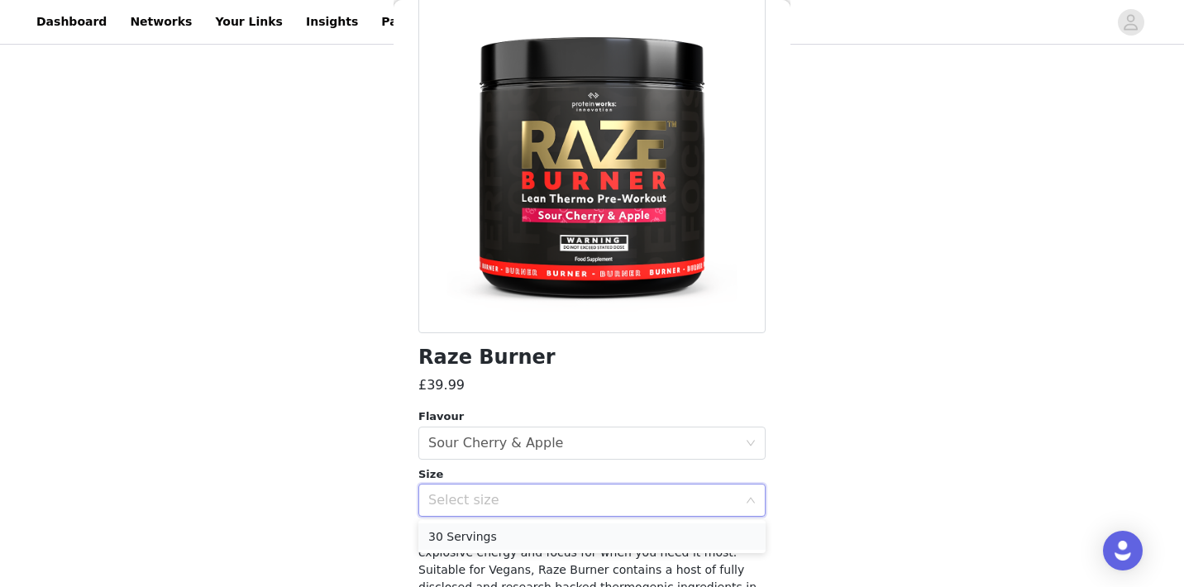
click at [489, 531] on li "30 Servings" at bounding box center [591, 536] width 347 height 26
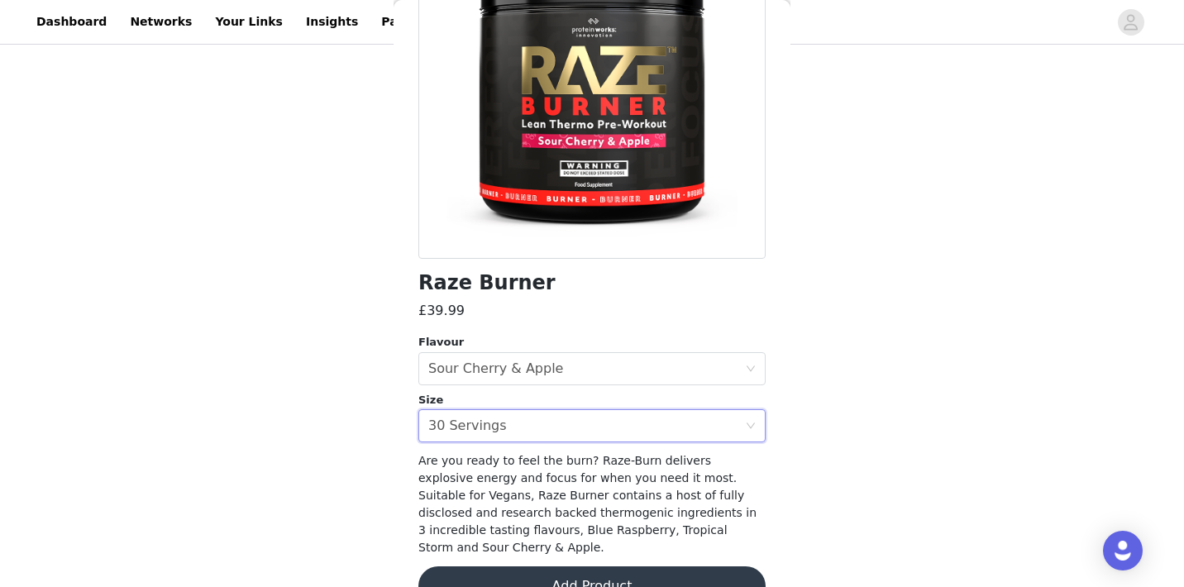
scroll to position [235, 0]
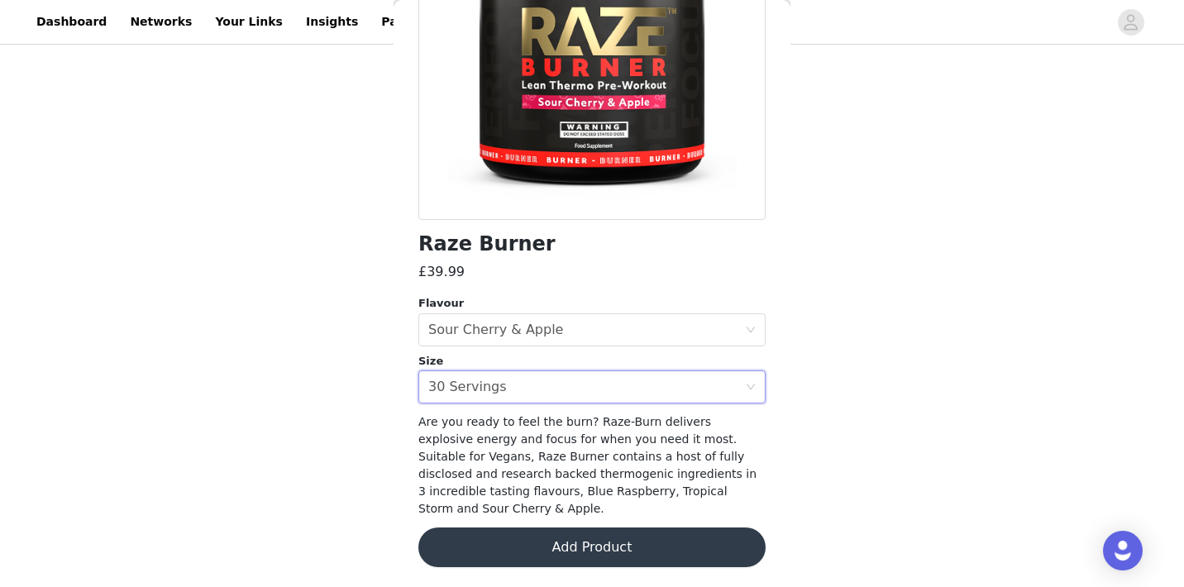
click at [498, 552] on button "Add Product" at bounding box center [591, 547] width 347 height 40
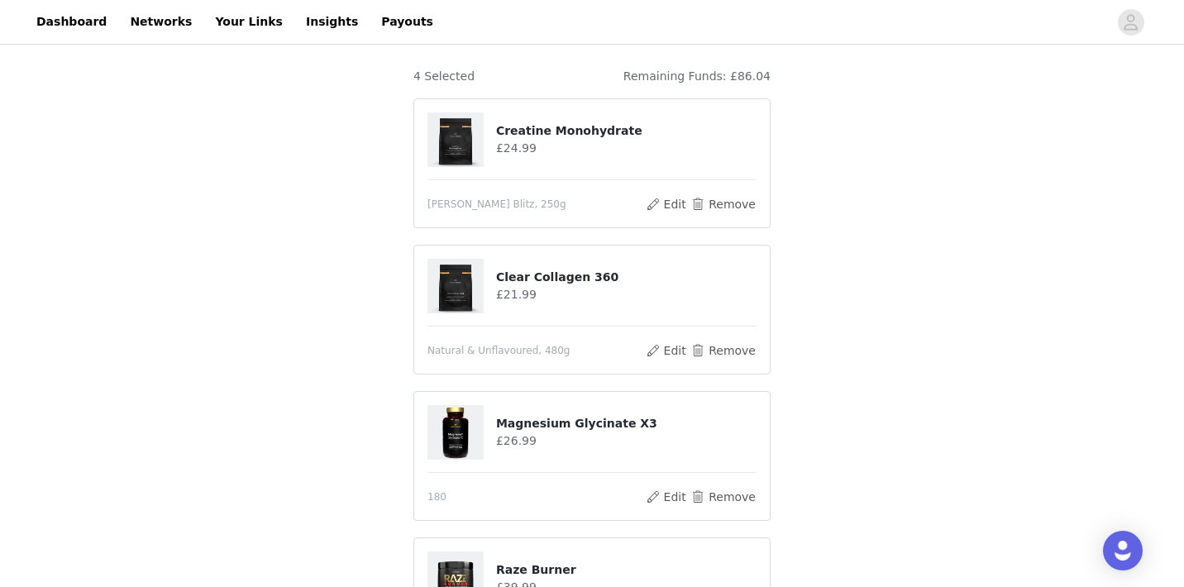
scroll to position [434, 0]
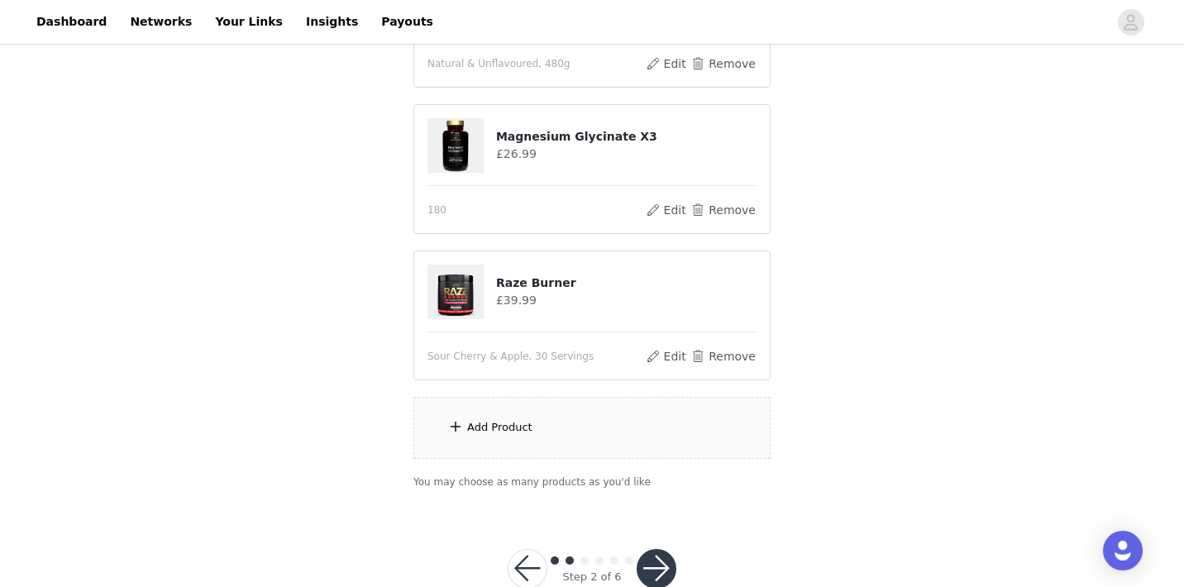
click at [506, 431] on div "Add Product" at bounding box center [499, 427] width 65 height 17
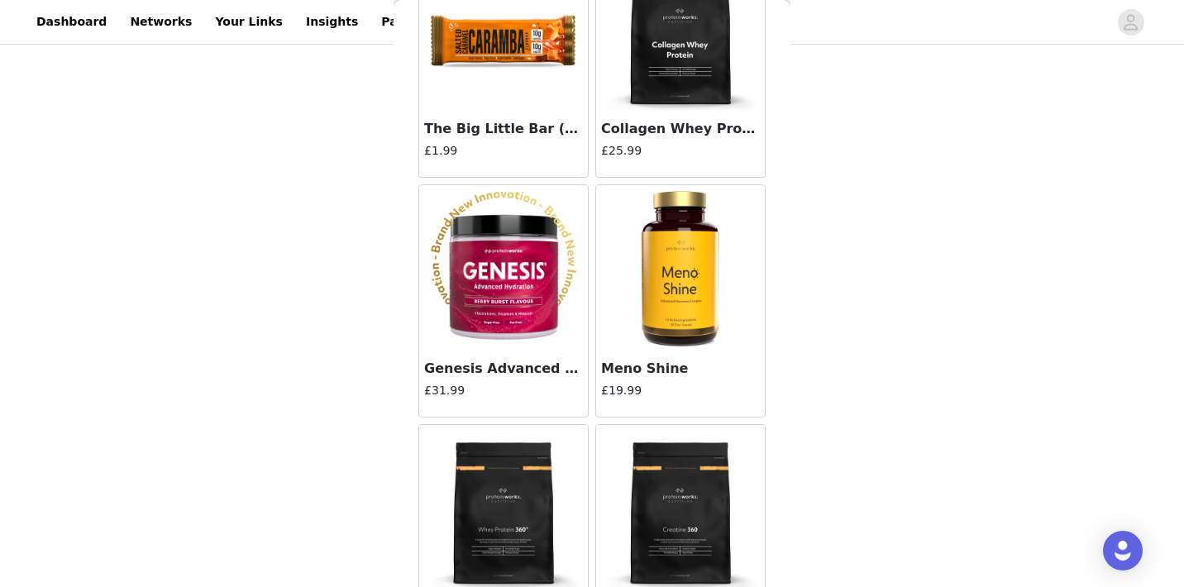
scroll to position [6141, 0]
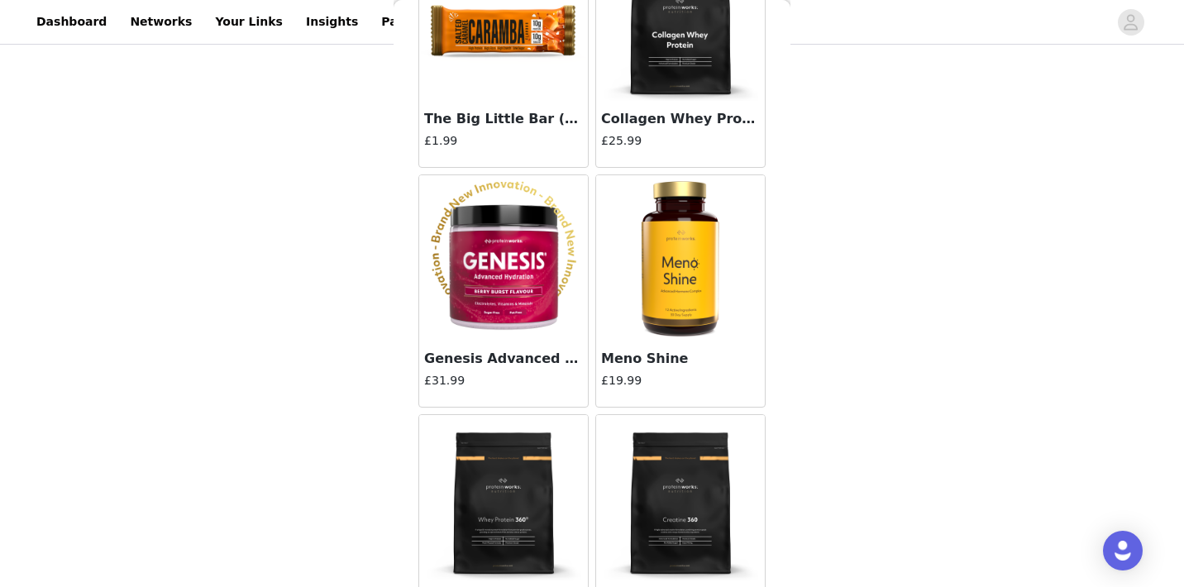
click at [468, 341] on div "Genesis Advanced Hydration £31.99" at bounding box center [503, 374] width 169 height 66
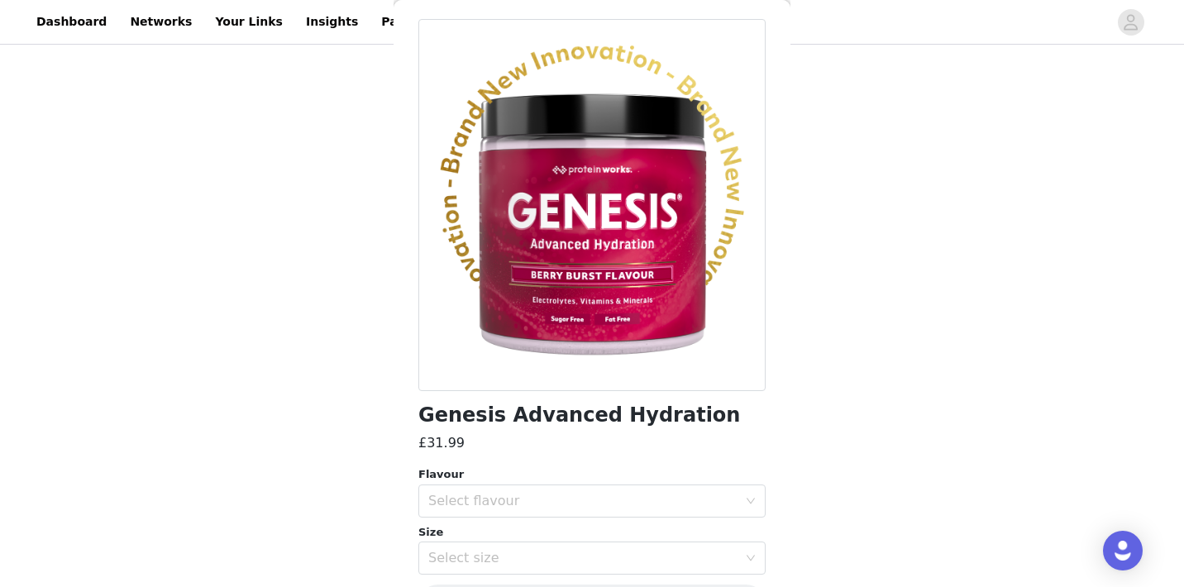
scroll to position [91, 0]
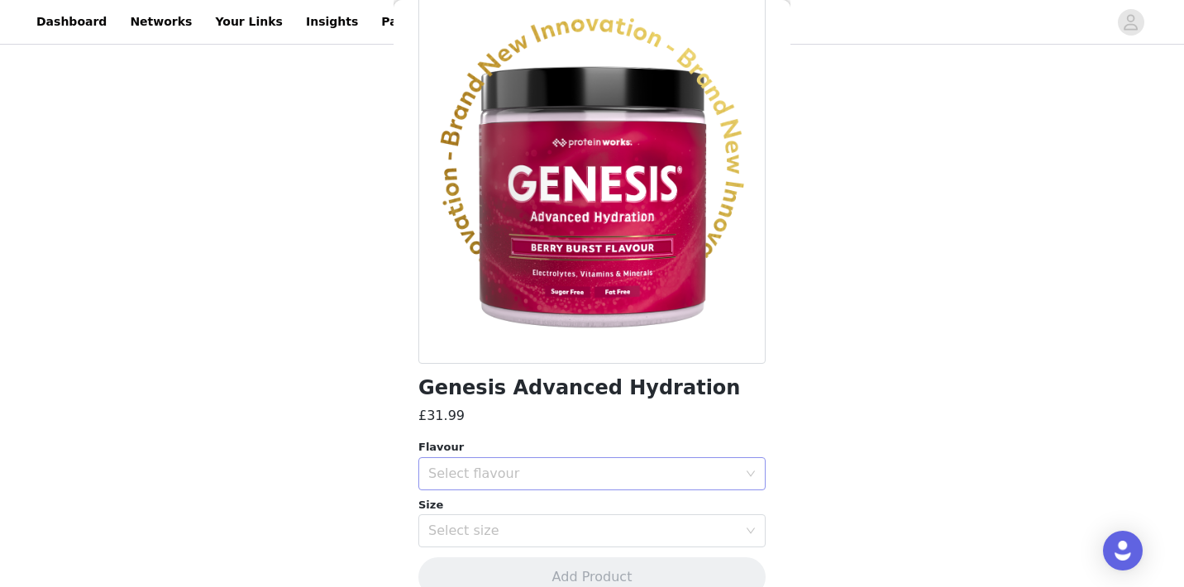
click at [512, 472] on div "Select flavour" at bounding box center [582, 473] width 309 height 17
click at [485, 536] on li "[PERSON_NAME] Burst" at bounding box center [591, 536] width 347 height 26
click at [485, 536] on div "Select size" at bounding box center [582, 530] width 309 height 17
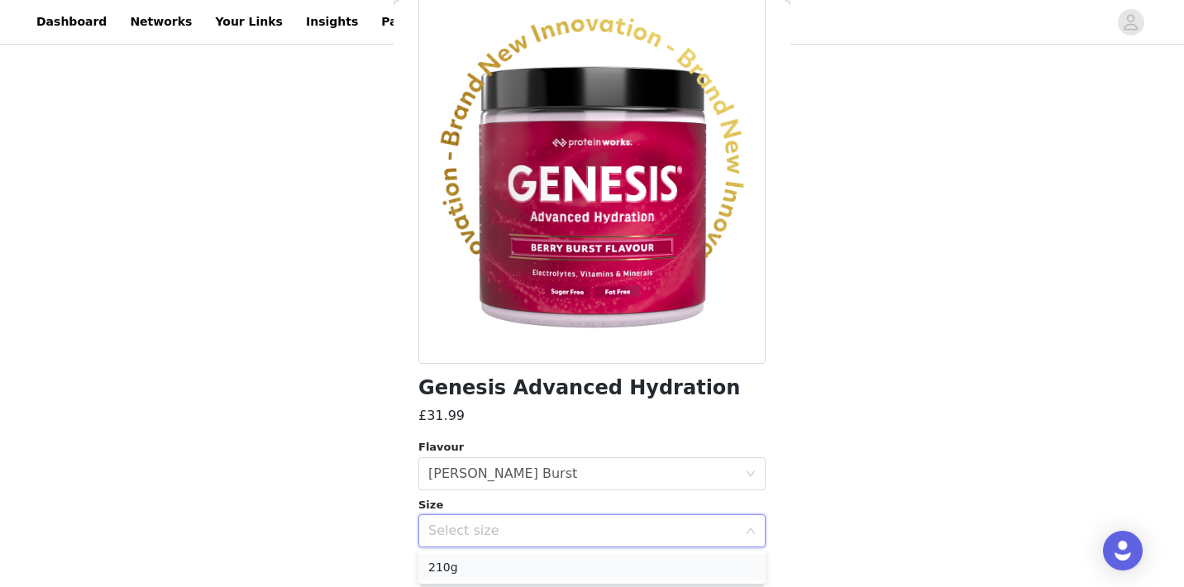
click at [469, 561] on li "210g" at bounding box center [591, 567] width 347 height 26
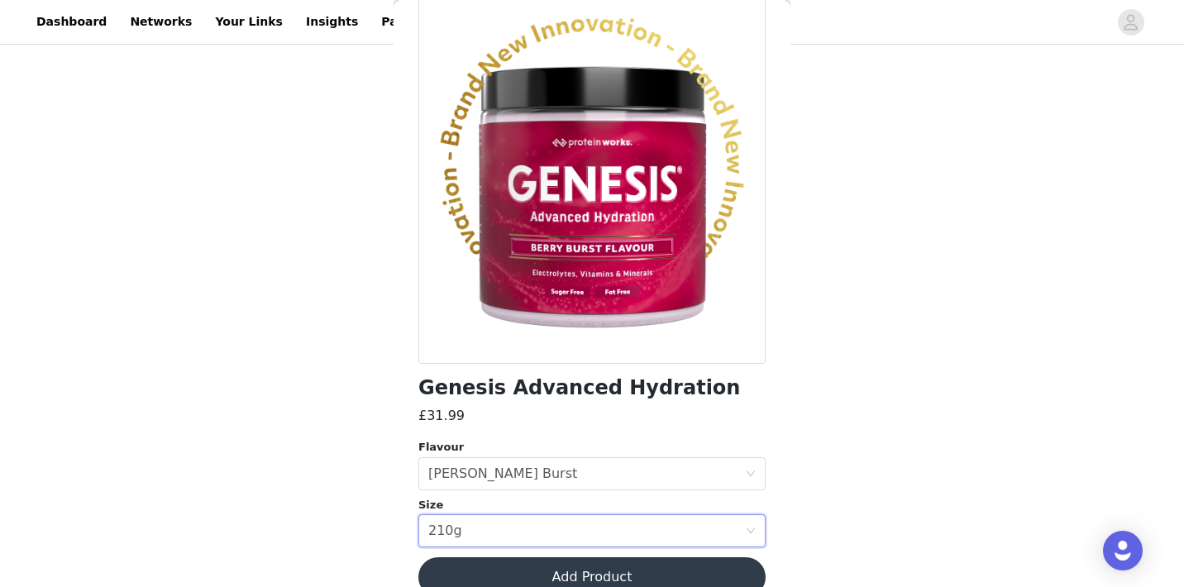
scroll to position [121, 0]
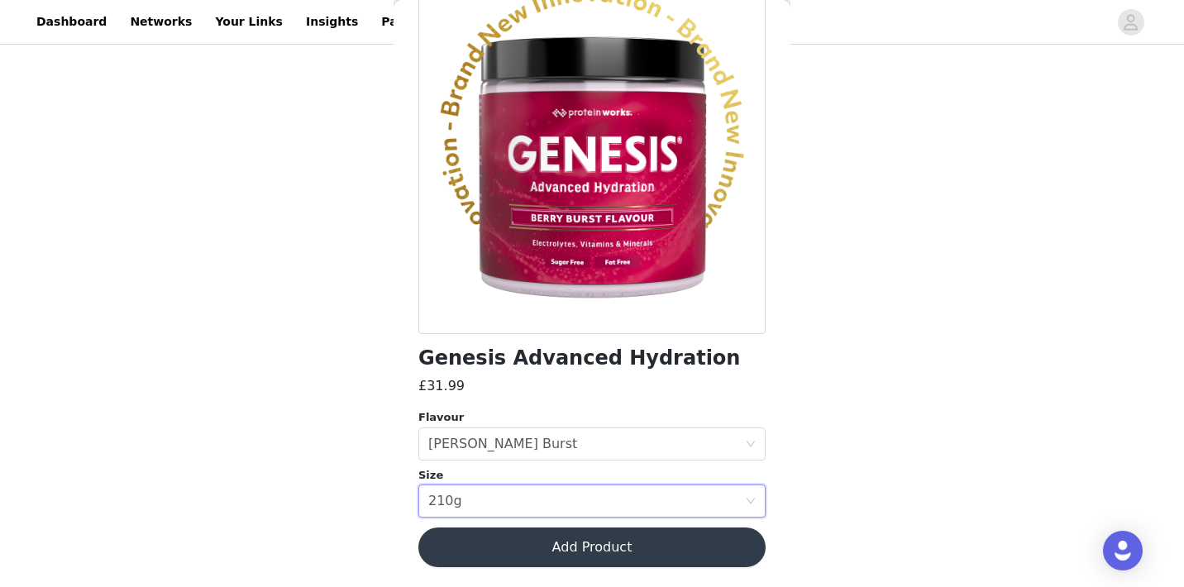
click at [470, 557] on button "Add Product" at bounding box center [591, 547] width 347 height 40
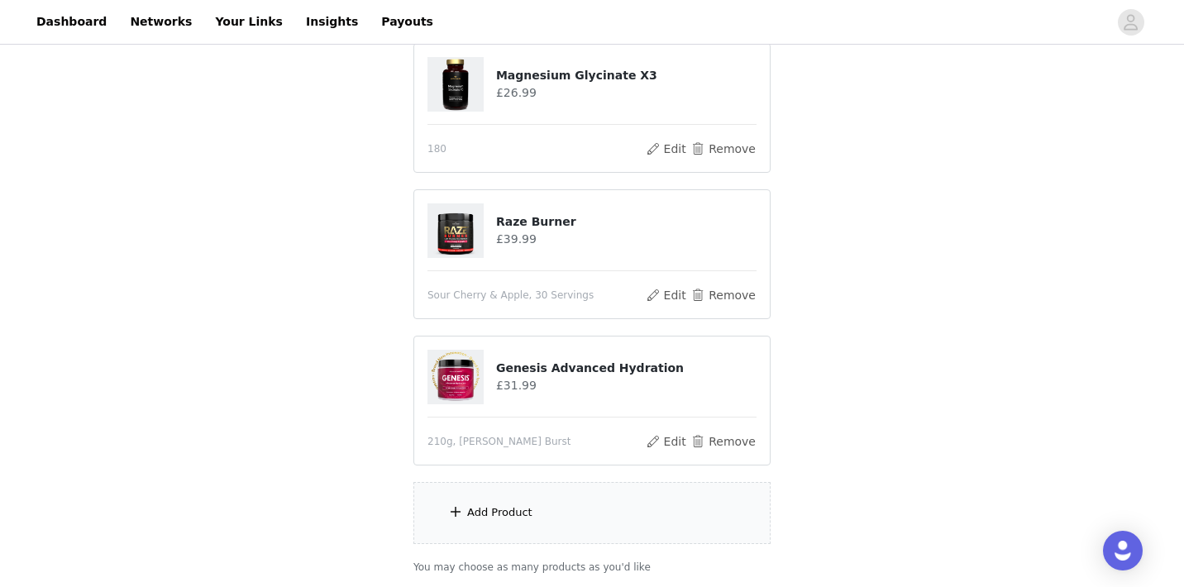
scroll to position [512, 0]
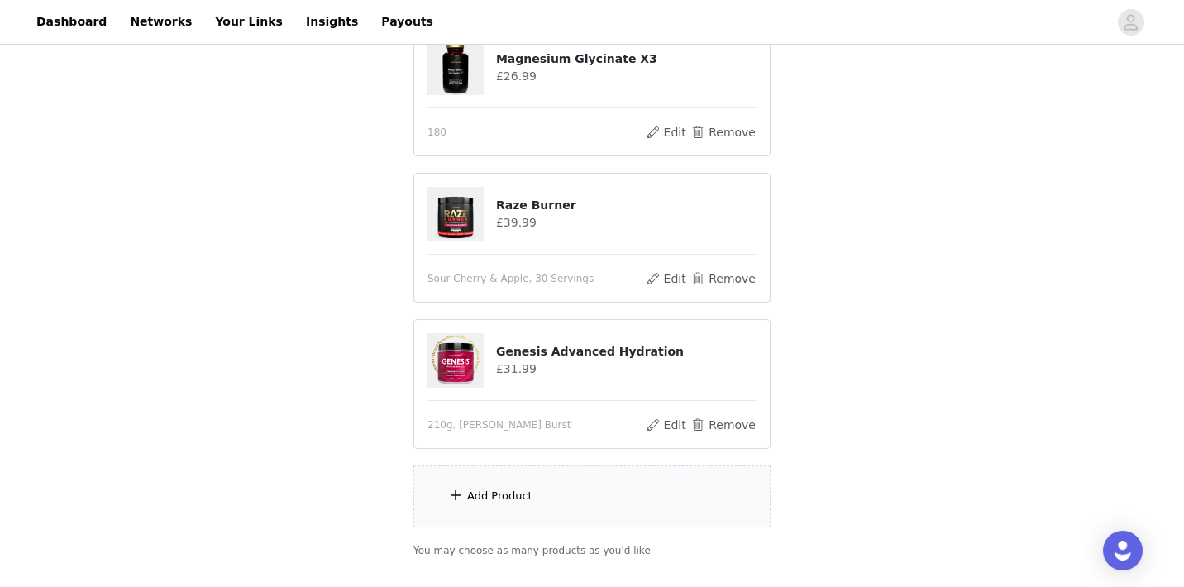
click at [489, 493] on div "Add Product" at bounding box center [499, 496] width 65 height 17
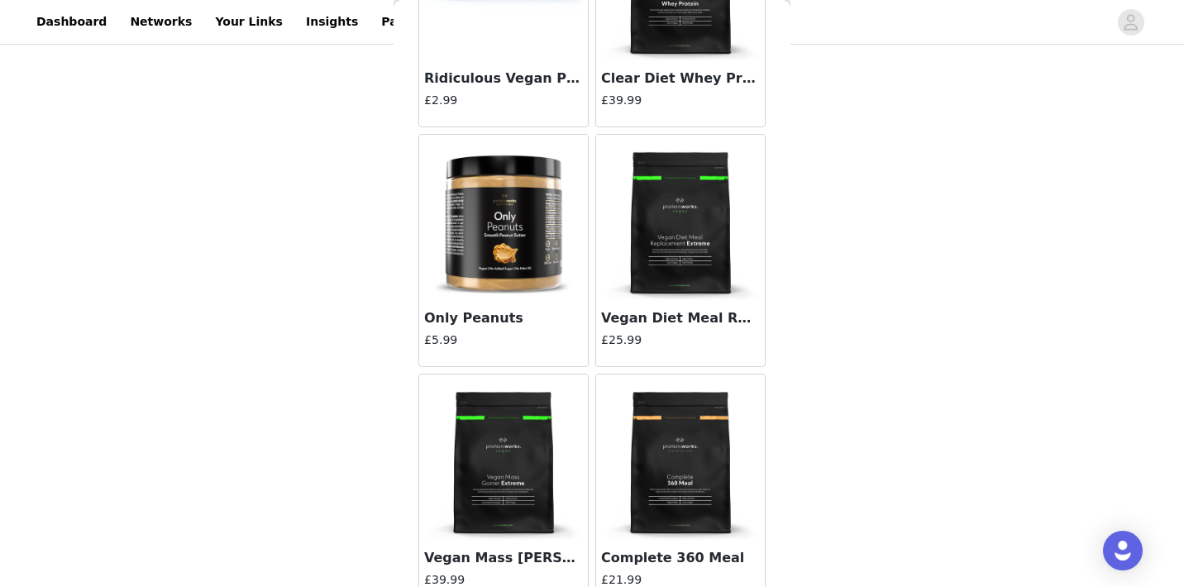
scroll to position [14057, 0]
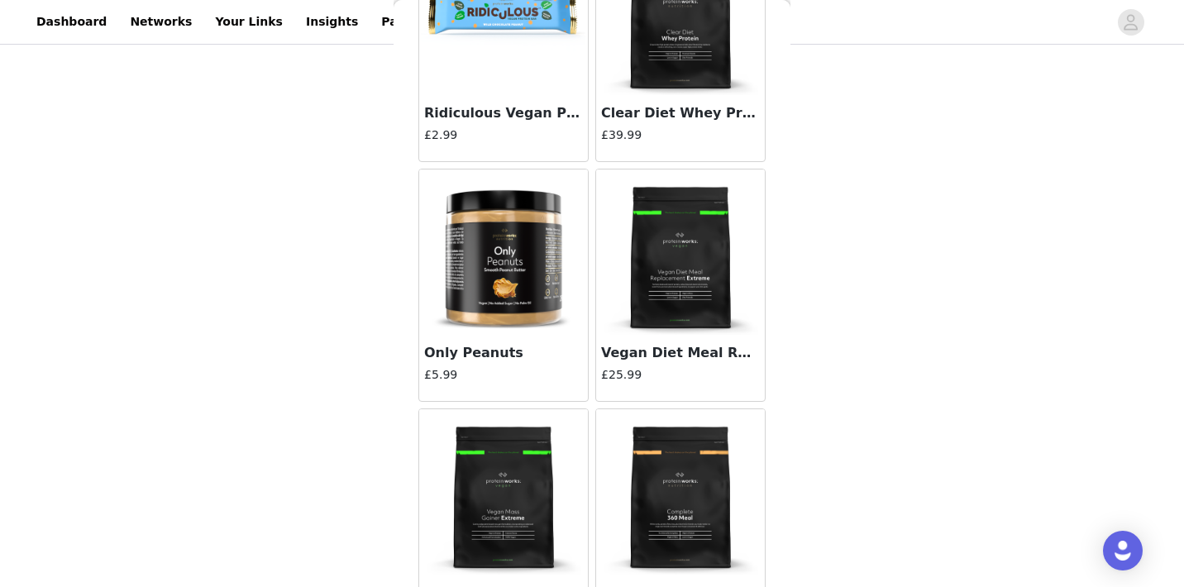
click at [514, 253] on img at bounding box center [503, 251] width 165 height 165
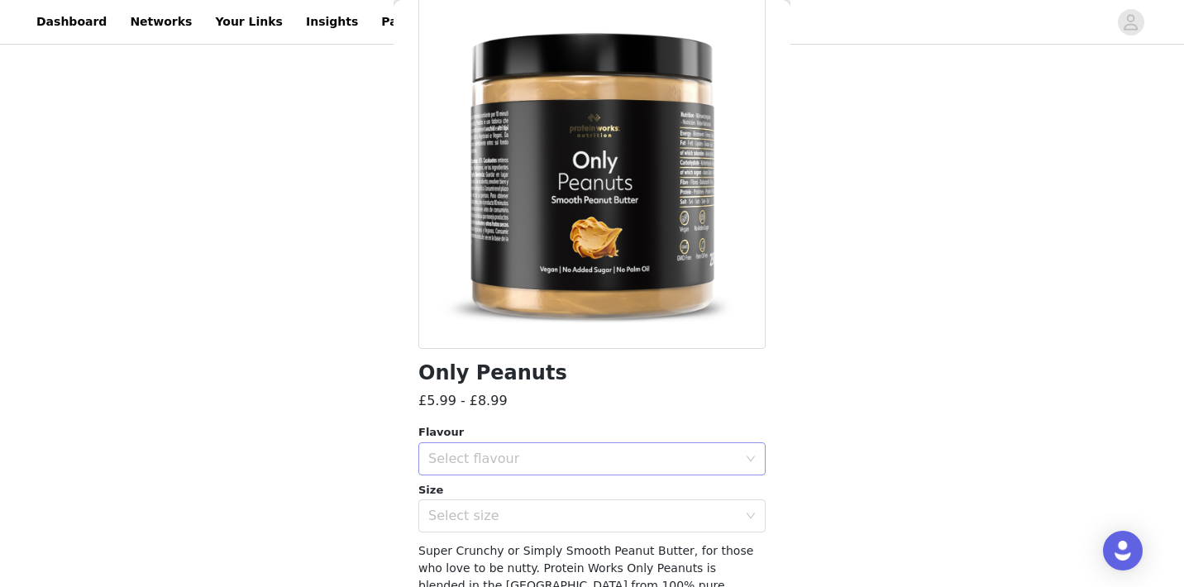
scroll to position [121, 0]
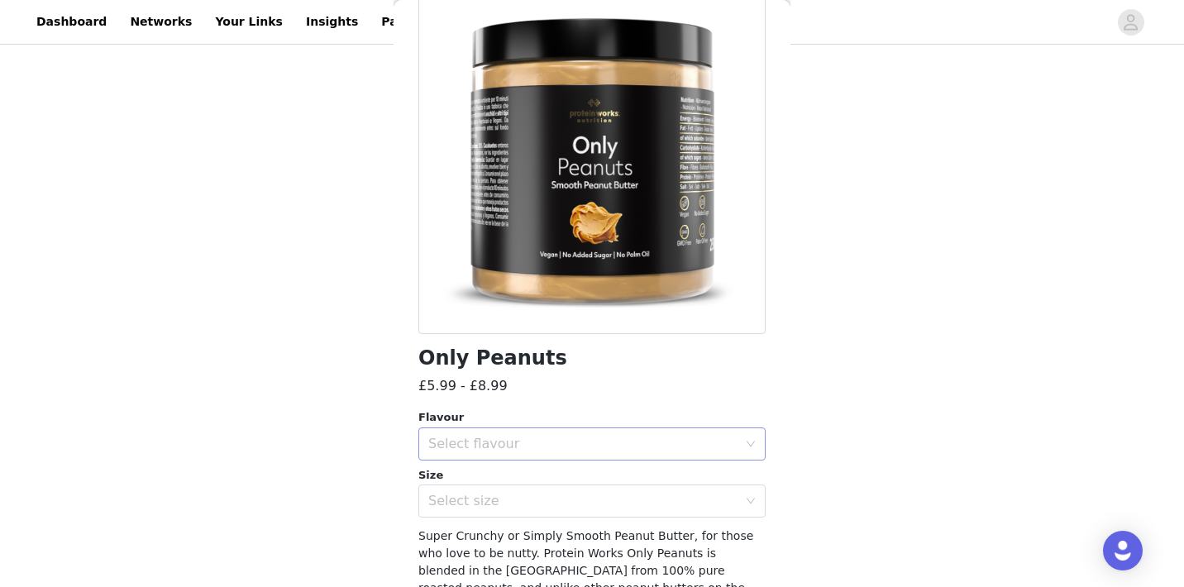
click at [489, 444] on div "Select flavour" at bounding box center [582, 444] width 309 height 17
click at [466, 483] on li "Simply Smooth" at bounding box center [591, 480] width 347 height 26
click at [475, 493] on div "Select size" at bounding box center [582, 501] width 309 height 17
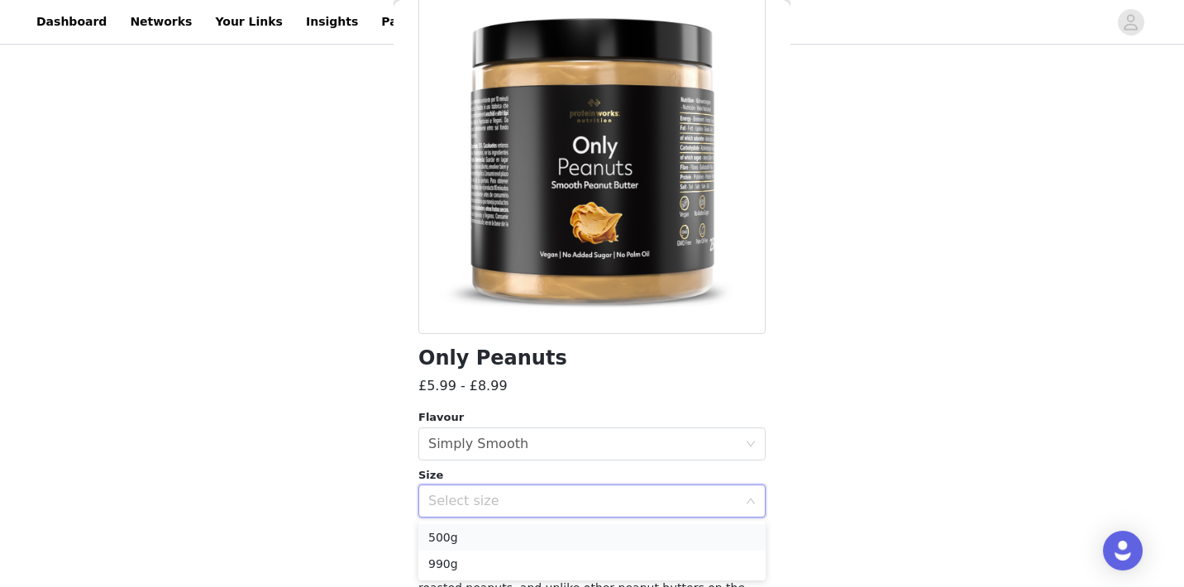
click at [461, 540] on li "500g" at bounding box center [591, 537] width 347 height 26
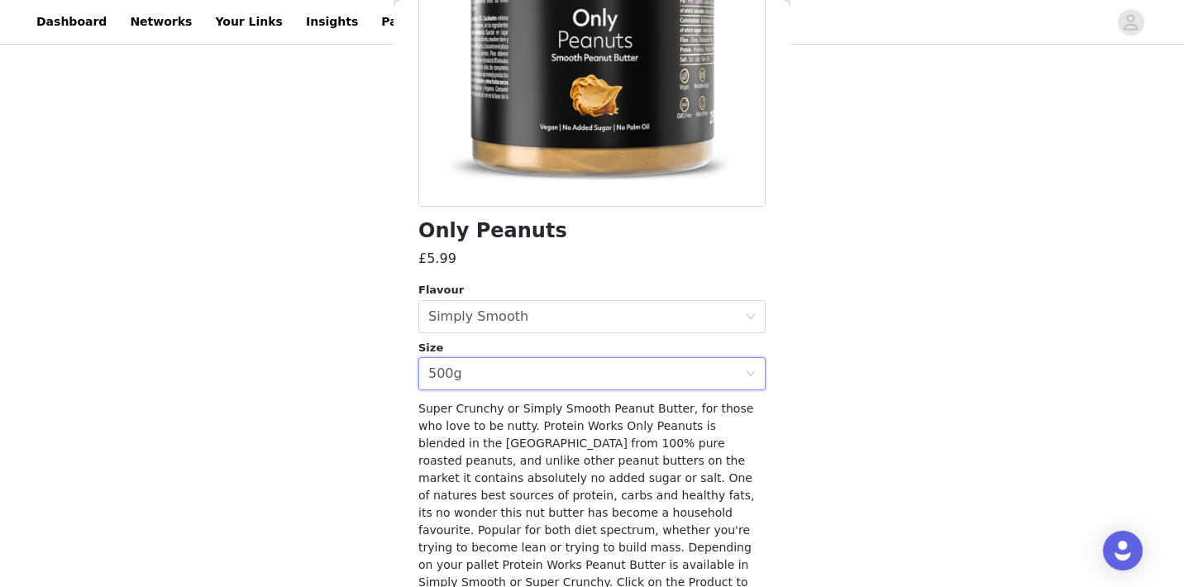
scroll to position [322, 0]
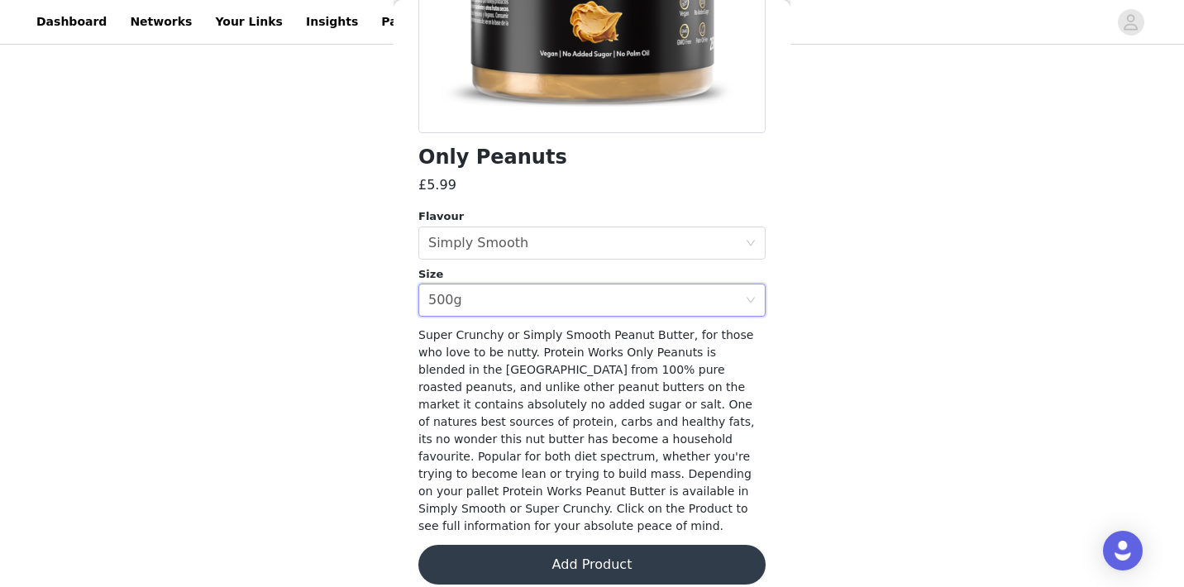
click at [514, 547] on button "Add Product" at bounding box center [591, 565] width 347 height 40
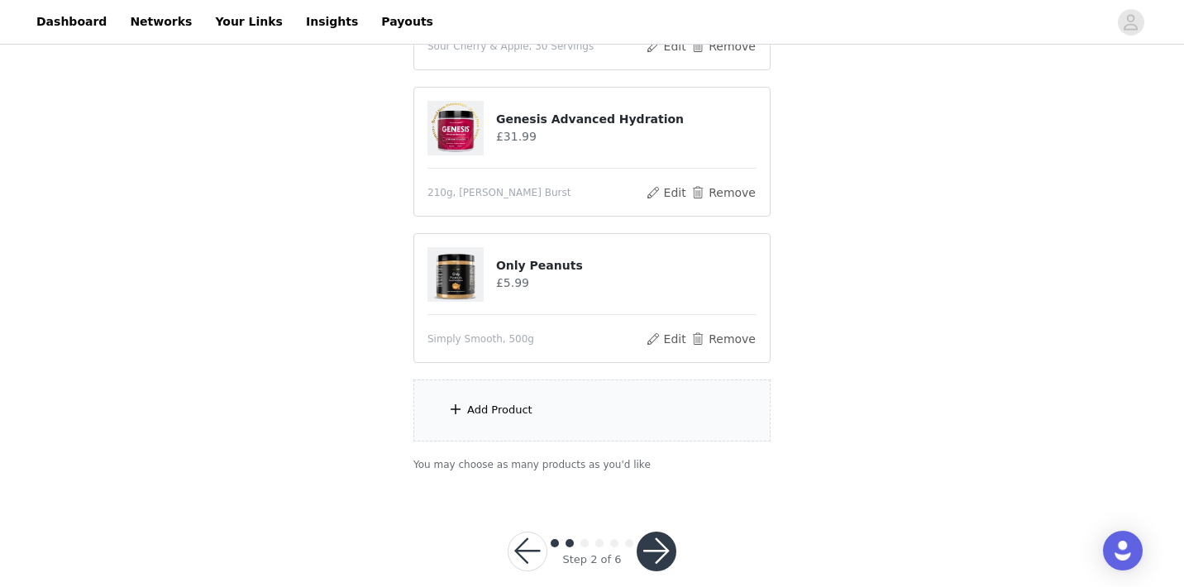
scroll to position [749, 0]
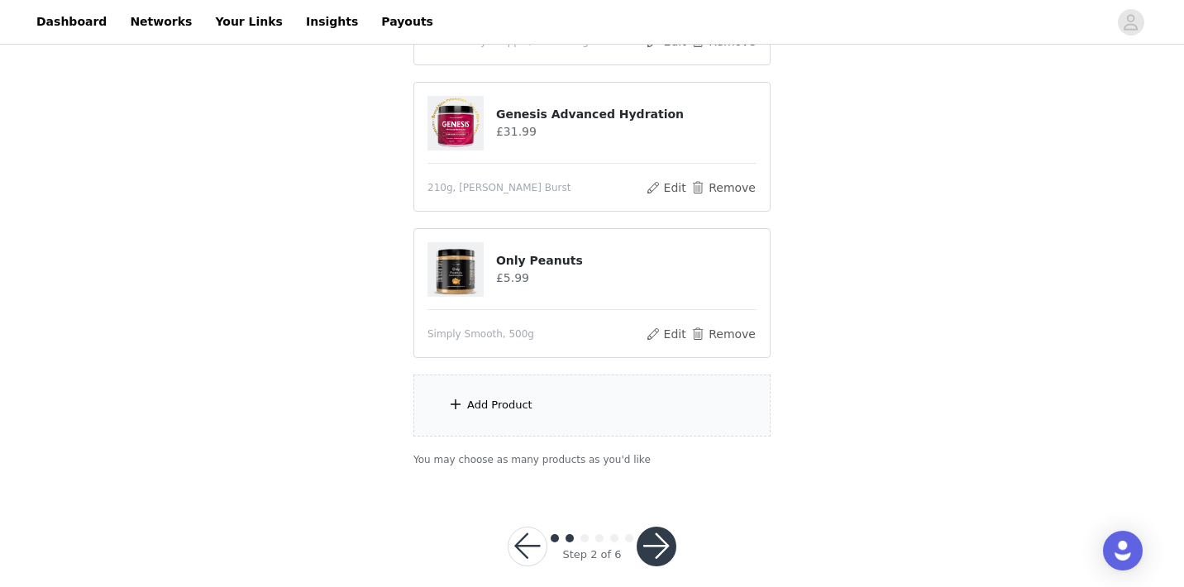
click at [467, 412] on div "Add Product" at bounding box center [499, 405] width 65 height 17
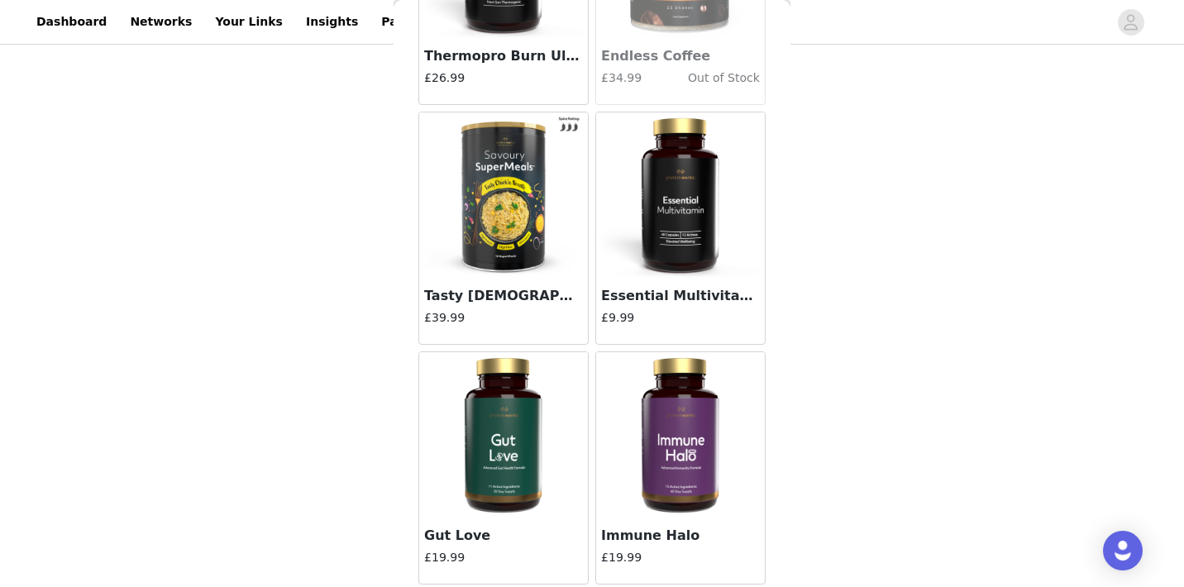
scroll to position [2046, 0]
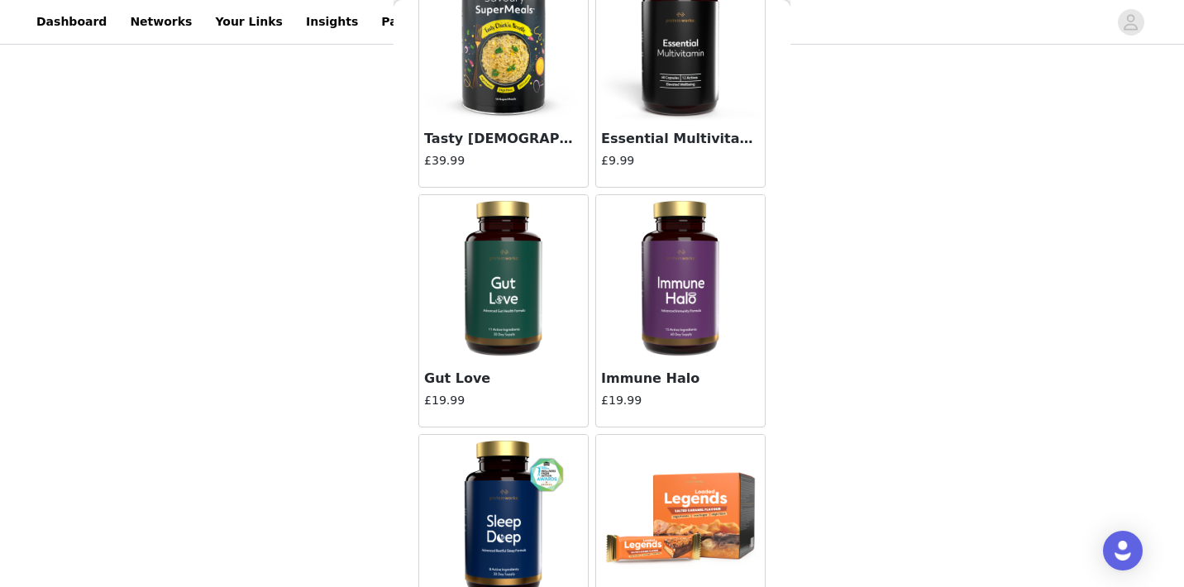
click at [527, 342] on img at bounding box center [503, 277] width 165 height 165
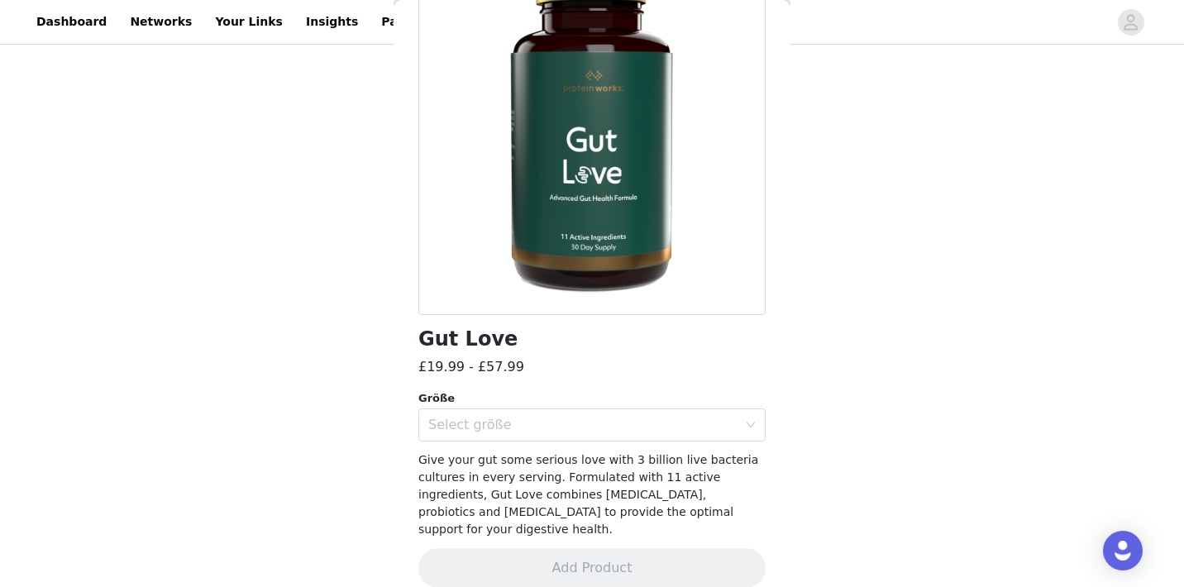
scroll to position [142, 0]
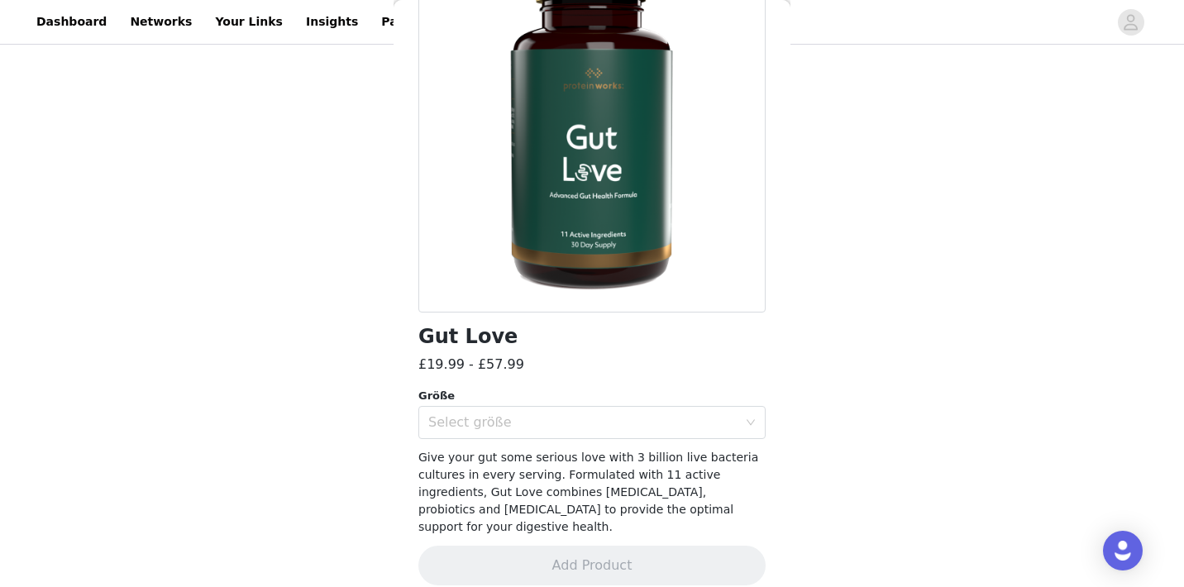
click at [467, 441] on div "Gut Love £19.99 - £57.99 Größe Select größe Give your gut some serious love wit…" at bounding box center [591, 272] width 347 height 665
click at [467, 434] on div "Select größe" at bounding box center [586, 422] width 317 height 31
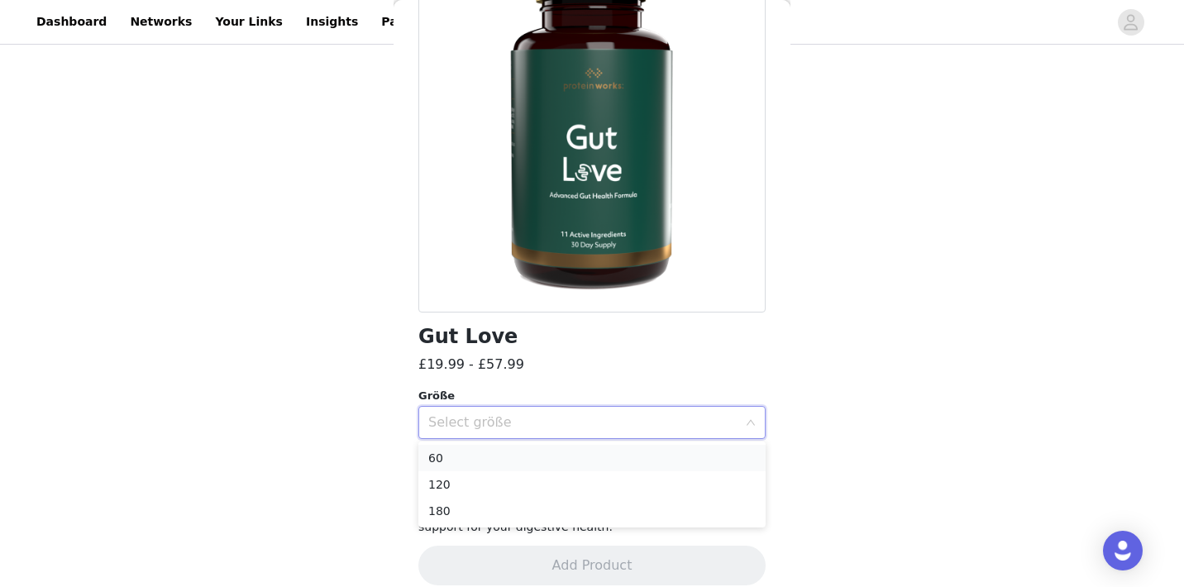
click at [462, 460] on li "60" at bounding box center [591, 458] width 347 height 26
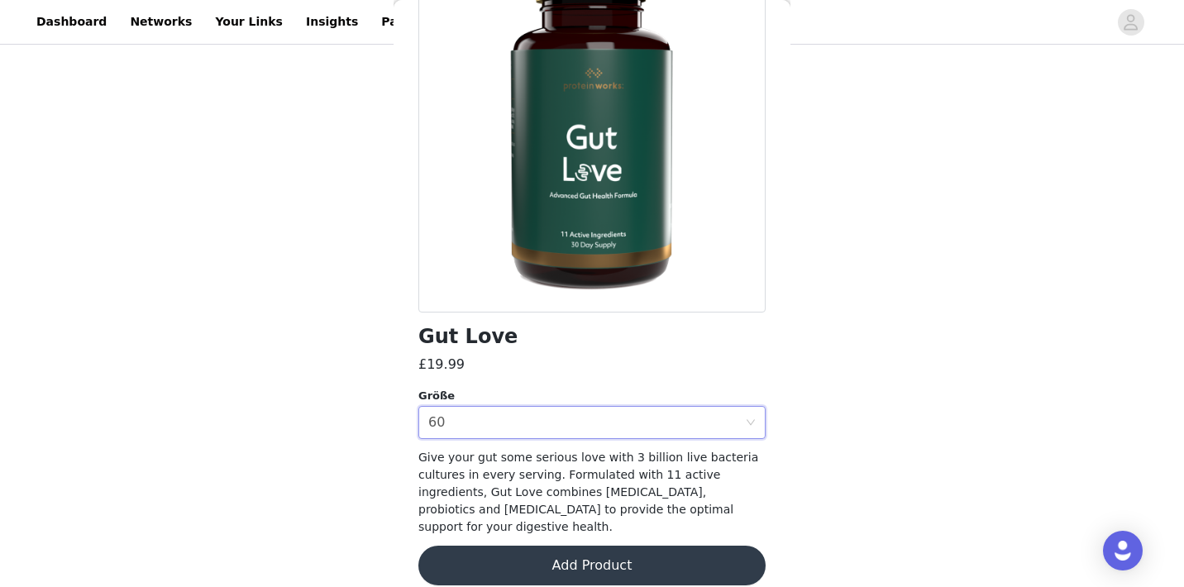
click at [484, 553] on button "Add Product" at bounding box center [591, 566] width 347 height 40
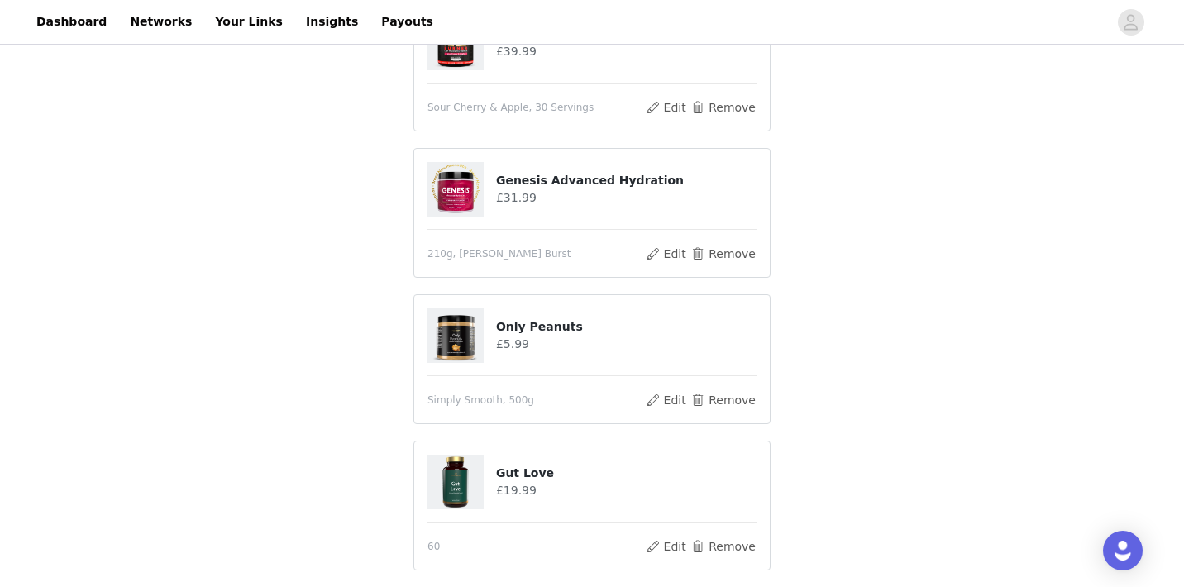
scroll to position [806, 0]
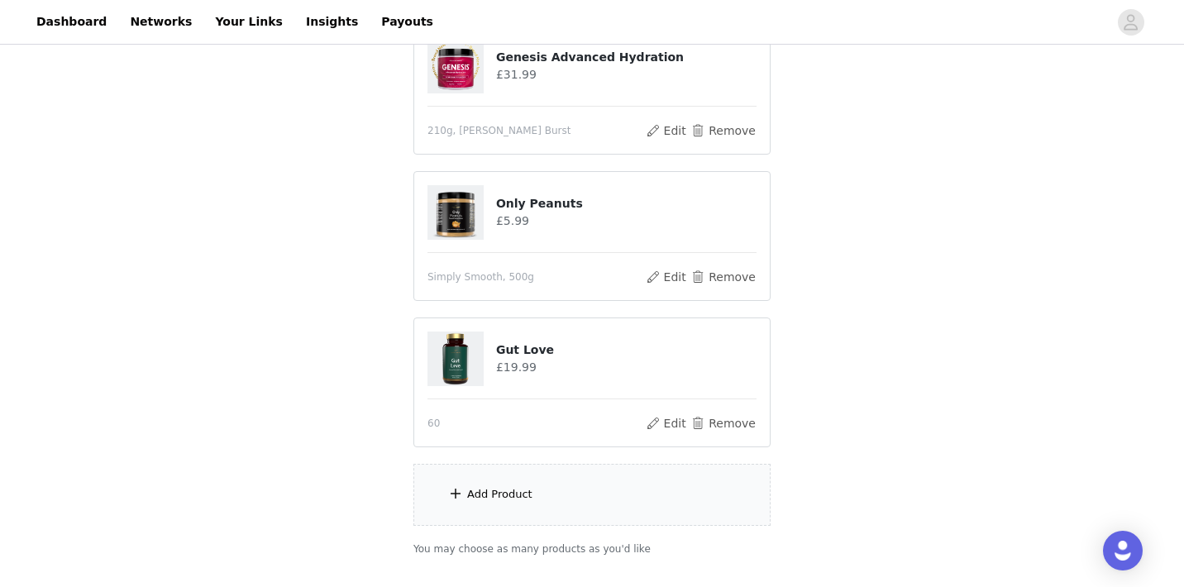
click at [475, 506] on div "Add Product" at bounding box center [591, 495] width 357 height 62
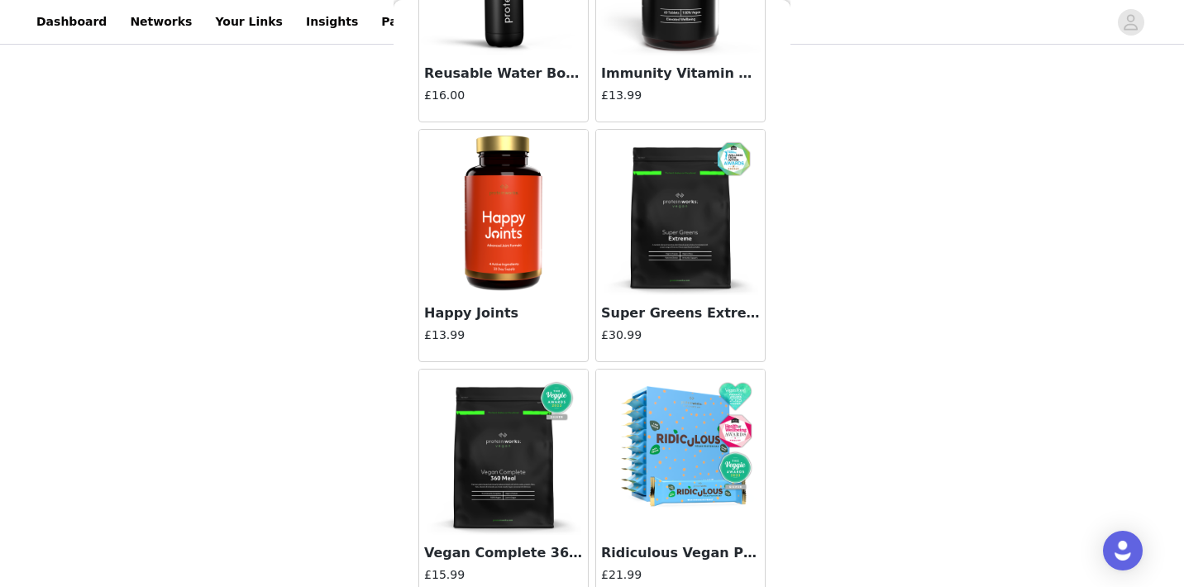
scroll to position [13408, 0]
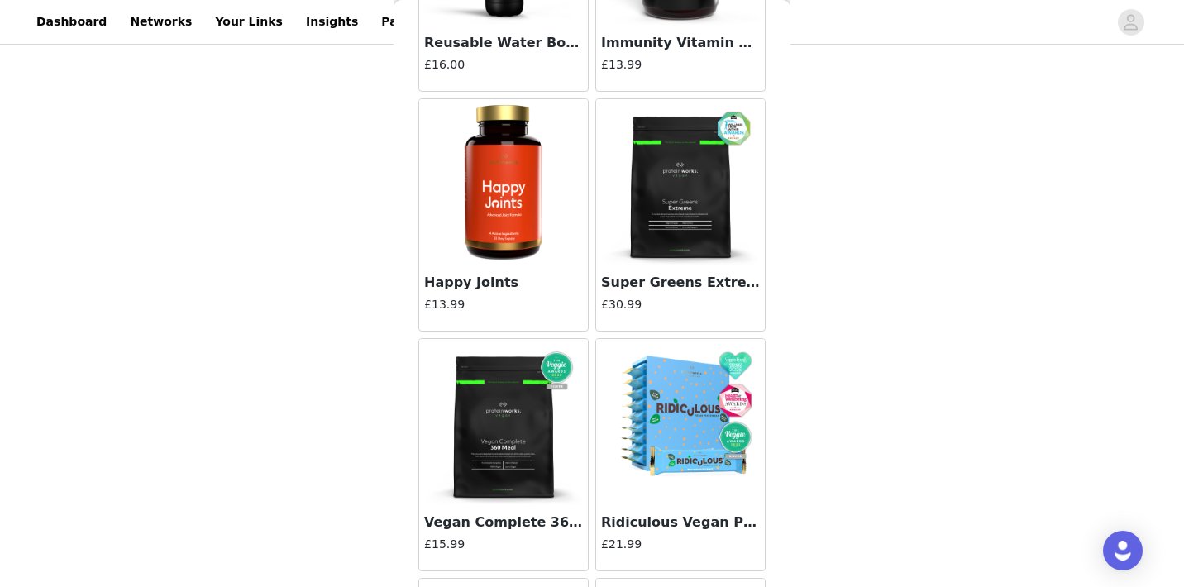
click at [653, 420] on img at bounding box center [680, 421] width 165 height 165
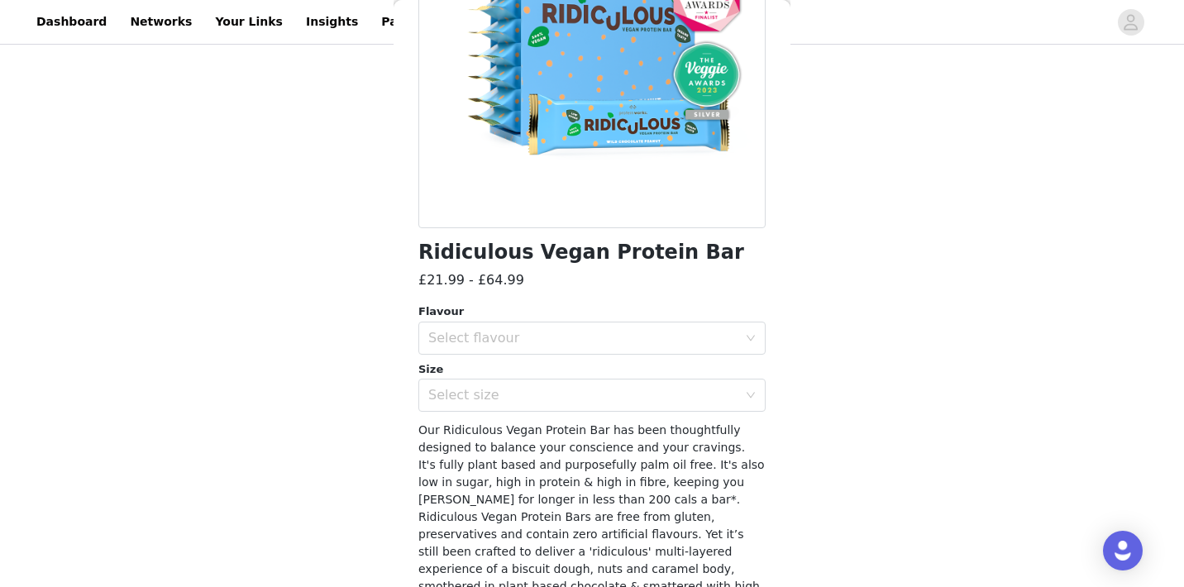
scroll to position [304, 0]
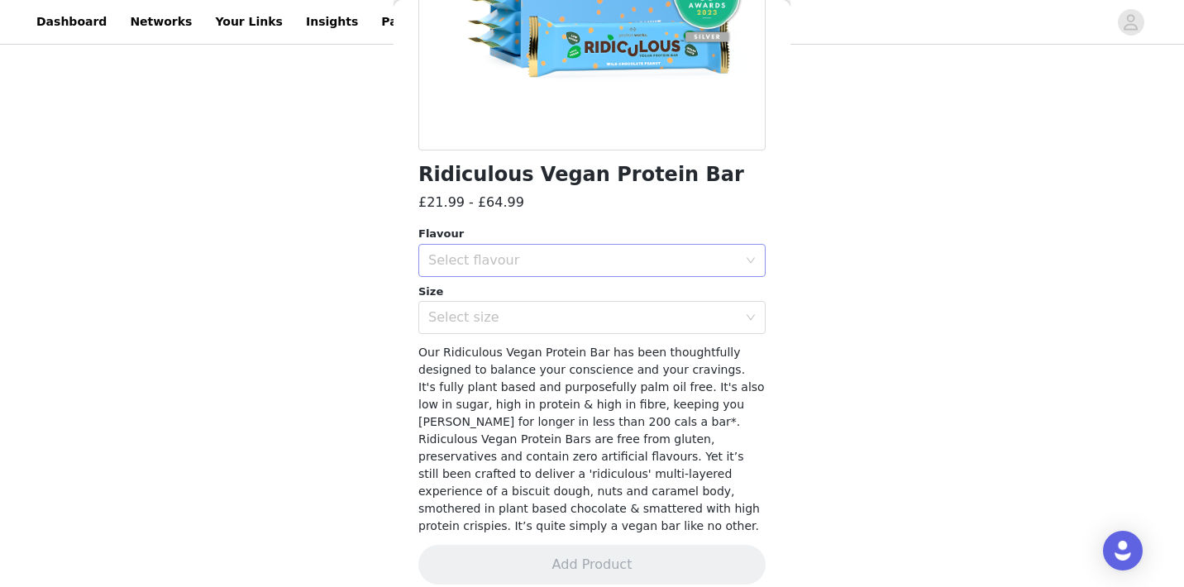
click at [550, 266] on div "Select flavour" at bounding box center [582, 260] width 309 height 17
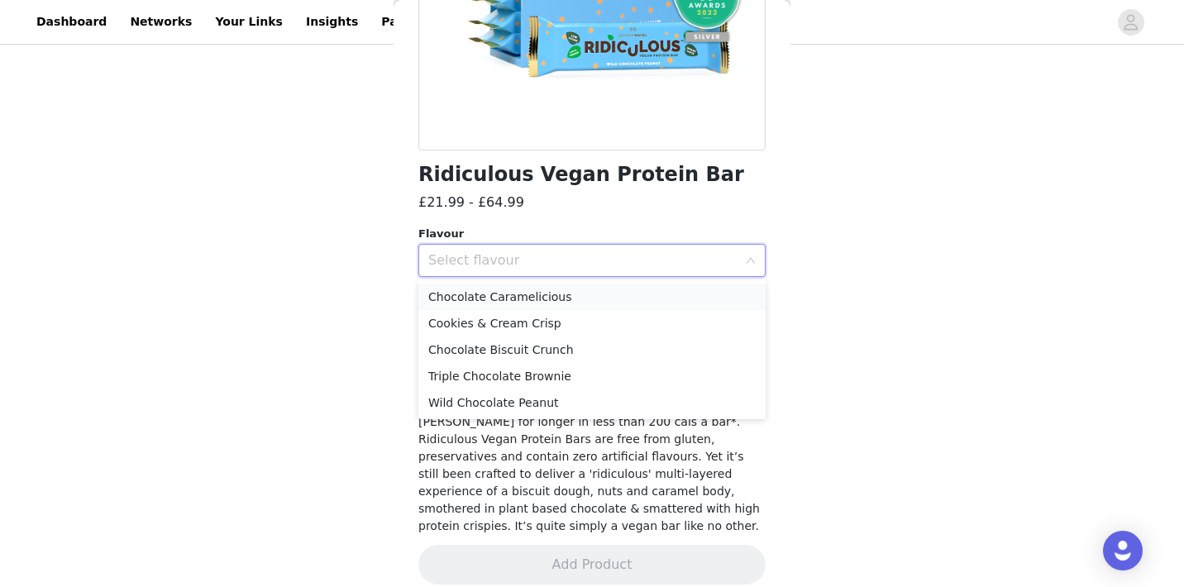
click at [500, 299] on li "Chocolate Caramelicious" at bounding box center [591, 297] width 347 height 26
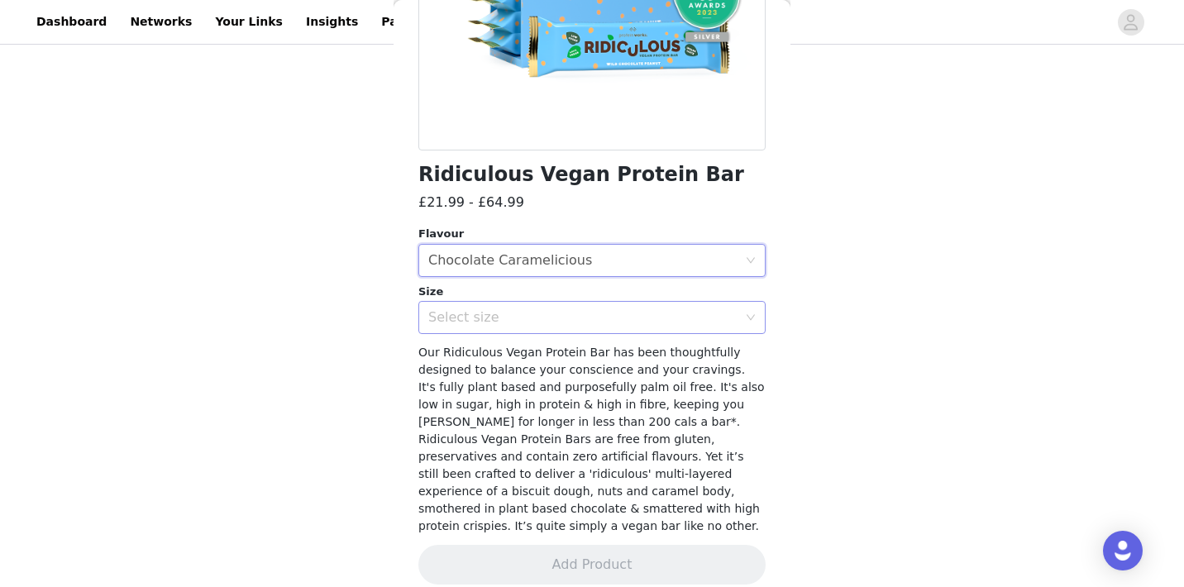
click at [508, 314] on div "Select size" at bounding box center [582, 317] width 309 height 17
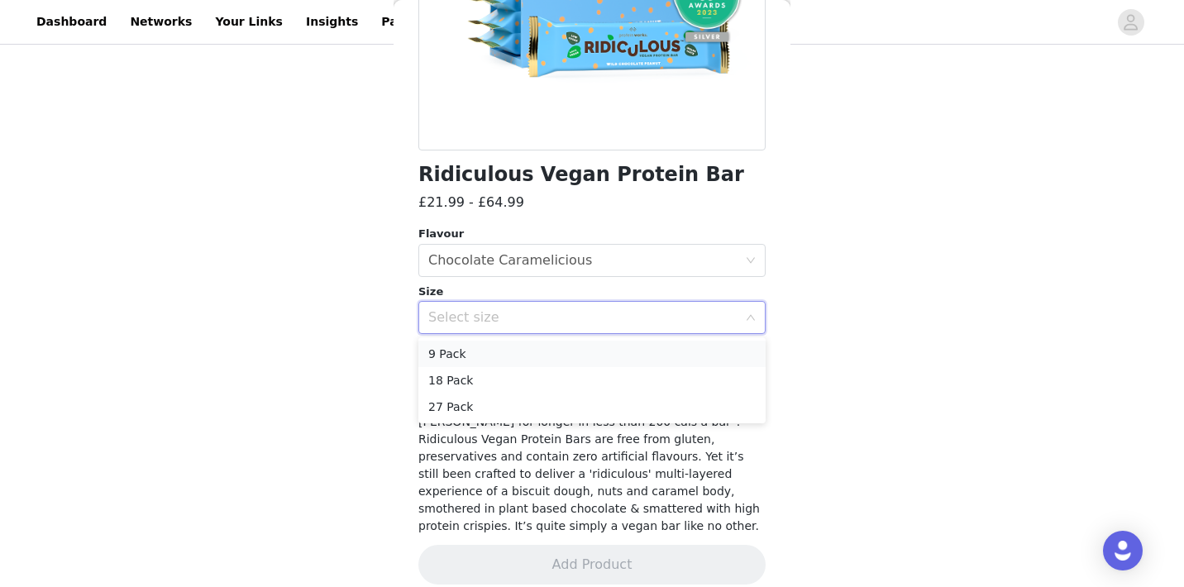
click at [473, 359] on li "9 Pack" at bounding box center [591, 354] width 347 height 26
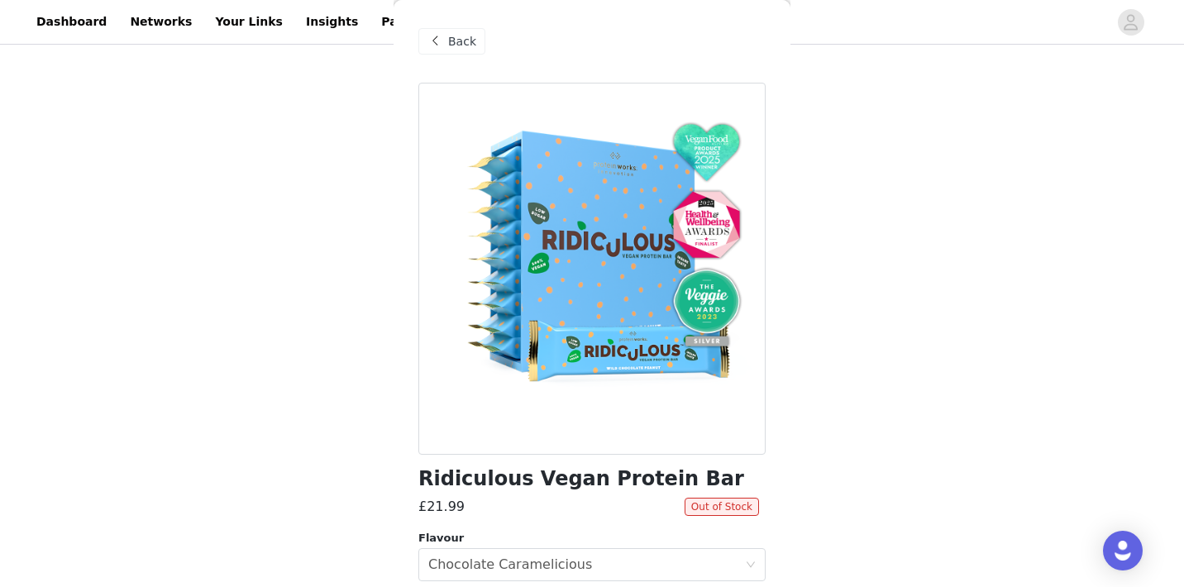
scroll to position [639, 0]
click at [451, 37] on span "Back" at bounding box center [462, 41] width 28 height 17
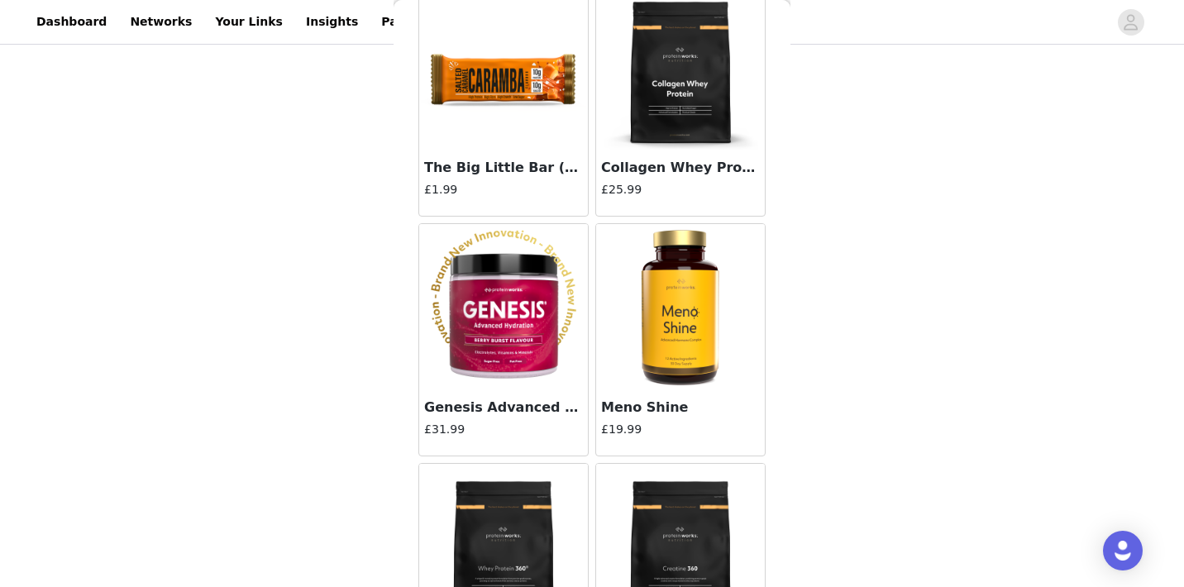
scroll to position [6132, 0]
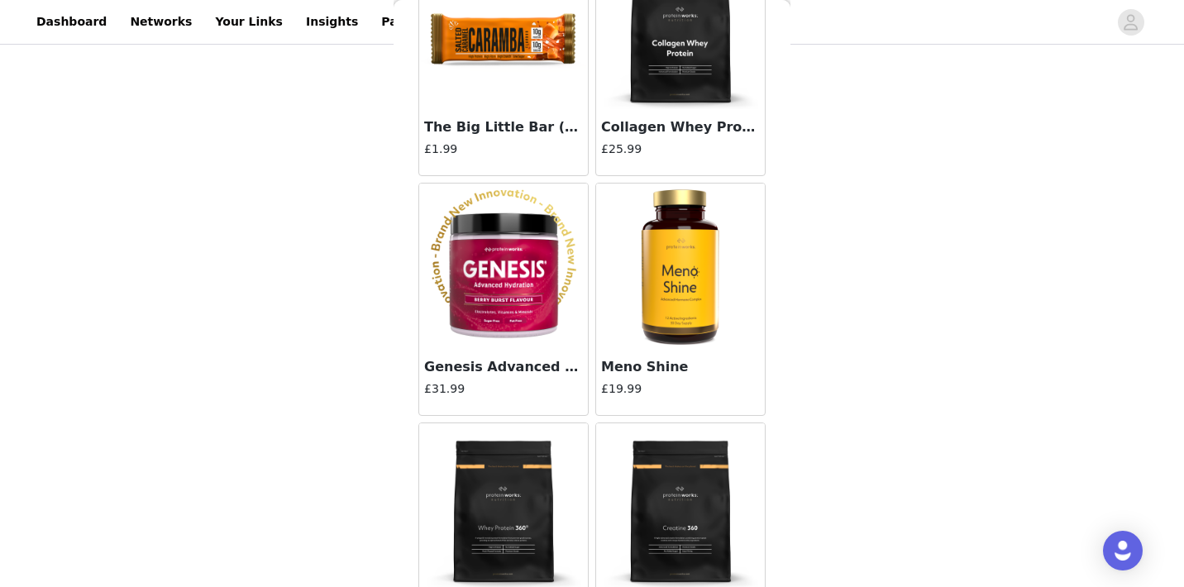
click at [679, 300] on img at bounding box center [680, 265] width 165 height 165
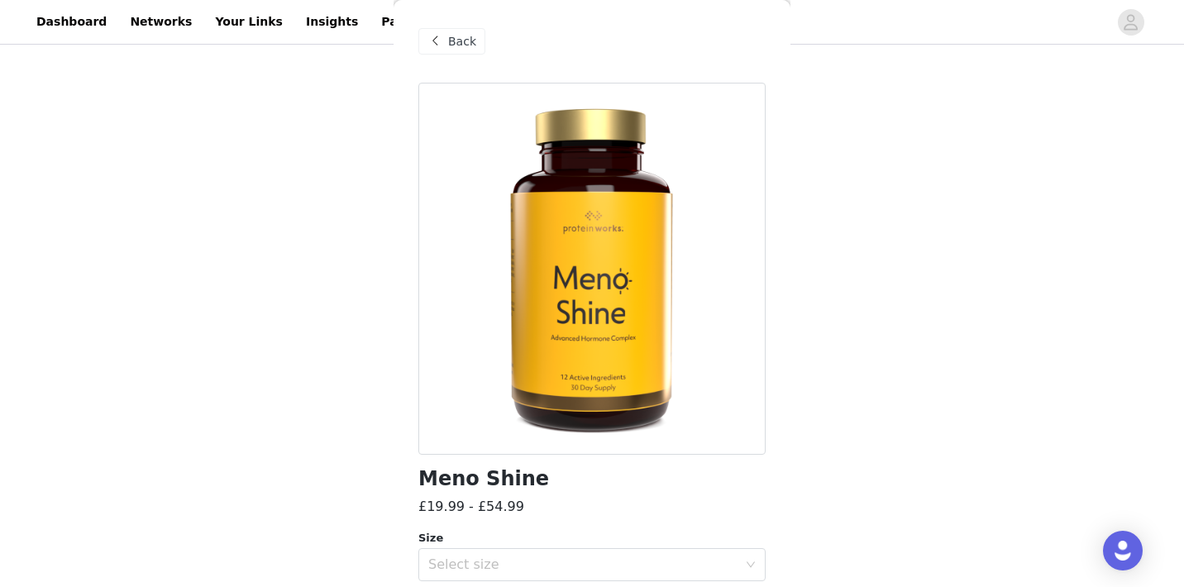
scroll to position [63, 0]
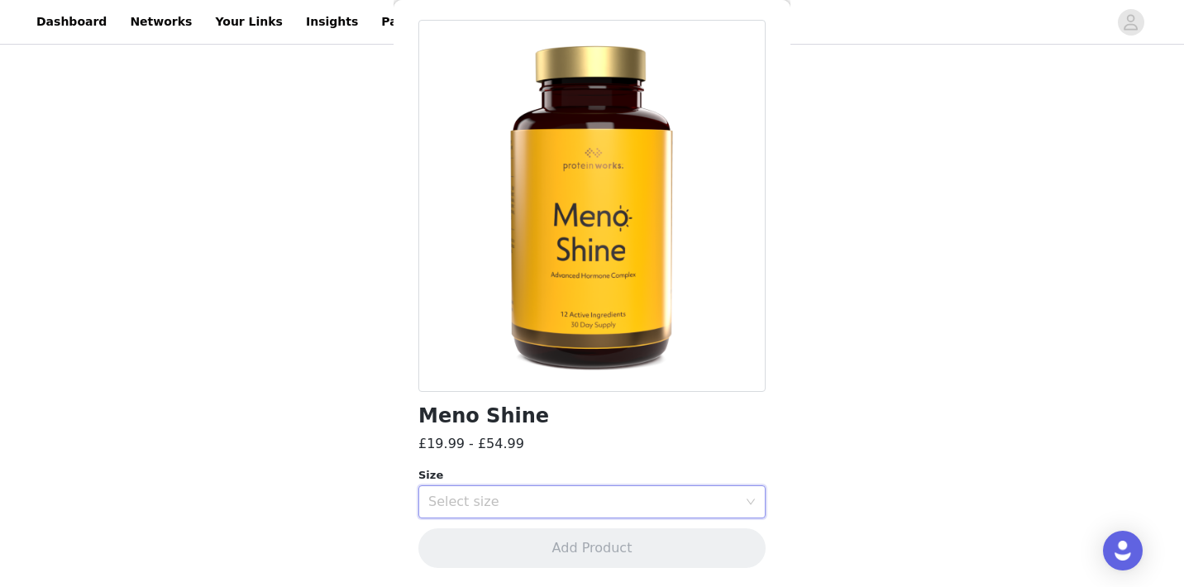
click at [535, 514] on div "Select size" at bounding box center [586, 501] width 317 height 31
click at [493, 539] on li "60" at bounding box center [591, 537] width 347 height 26
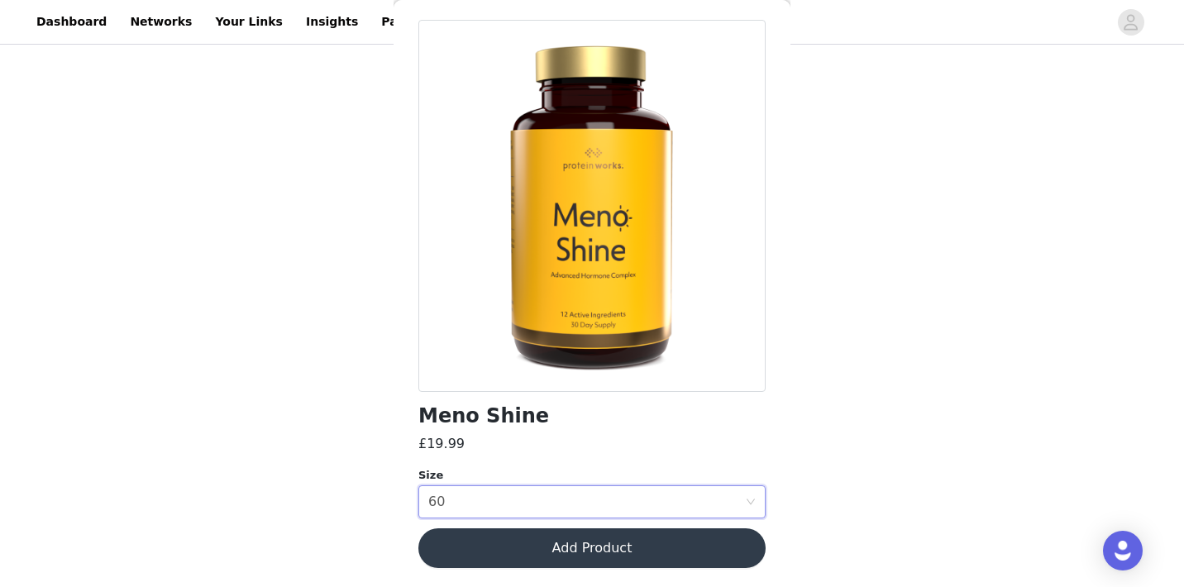
scroll to position [779, 0]
click at [493, 540] on button "Add Product" at bounding box center [591, 548] width 347 height 40
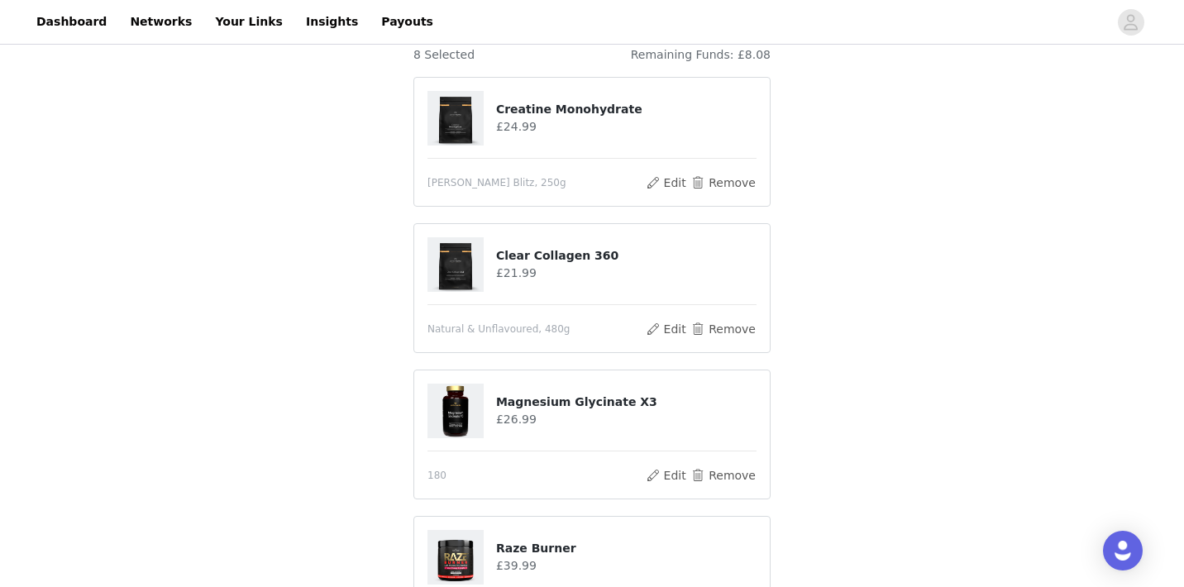
scroll to position [170, 0]
click at [673, 332] on button "Edit" at bounding box center [666, 327] width 42 height 20
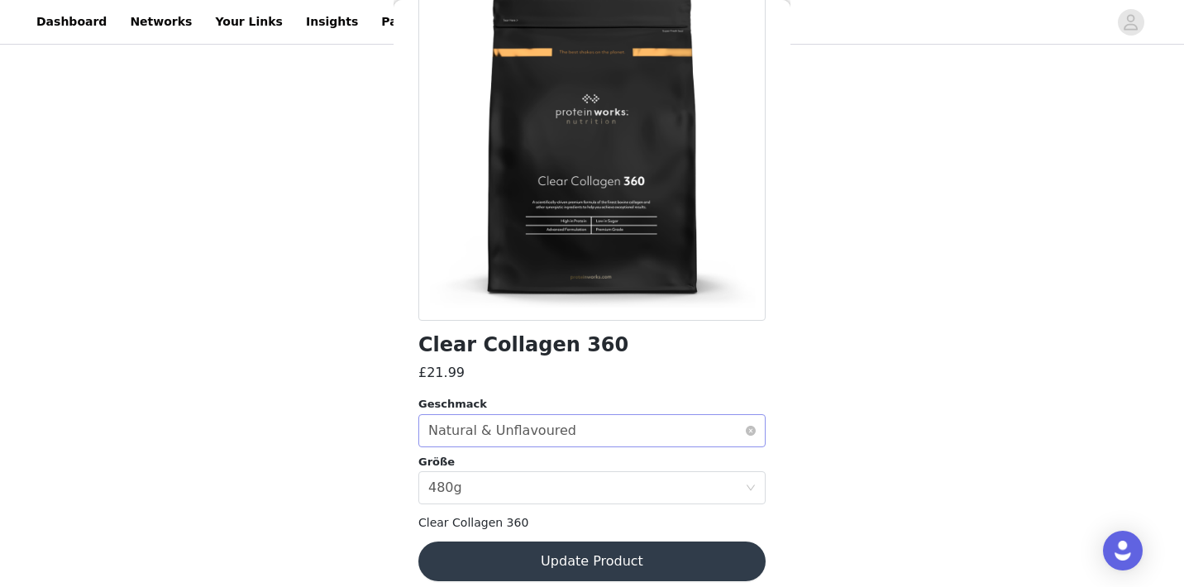
scroll to position [148, 0]
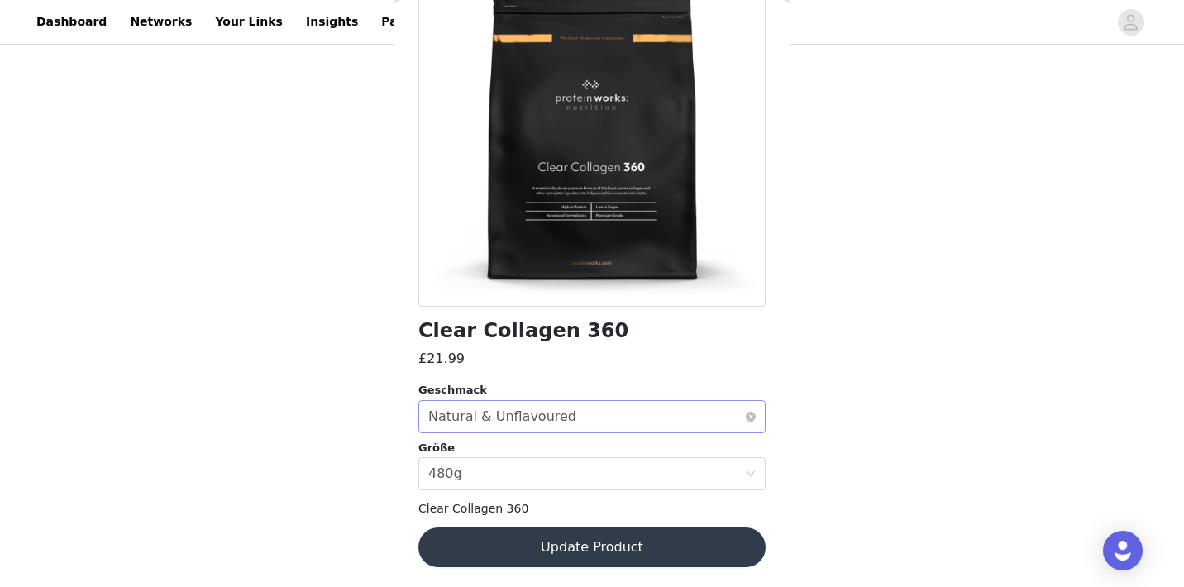
click at [574, 416] on div "Select geschmack Natural & Unflavoured" at bounding box center [586, 416] width 317 height 31
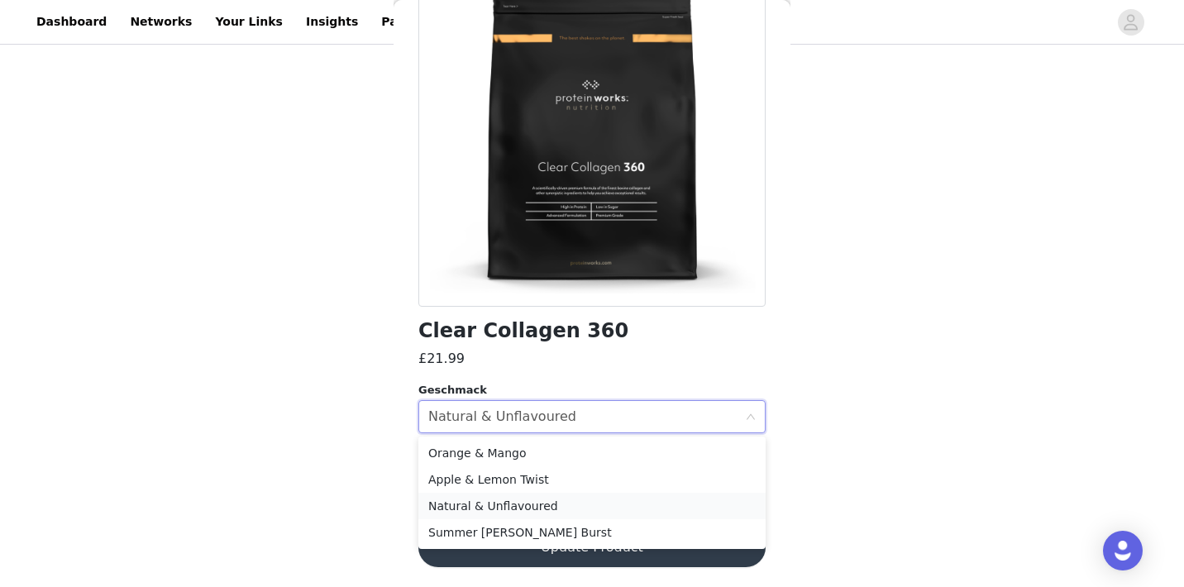
click at [427, 510] on li "Natural & Unflavoured" at bounding box center [591, 506] width 347 height 26
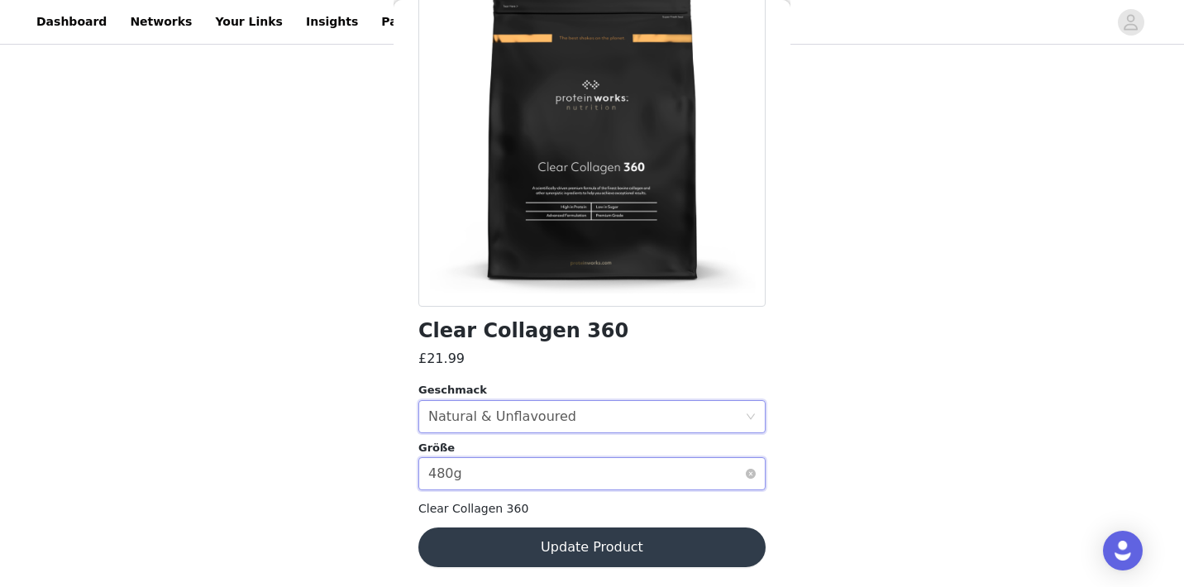
click at [462, 483] on div "Select größe 480g" at bounding box center [586, 473] width 317 height 31
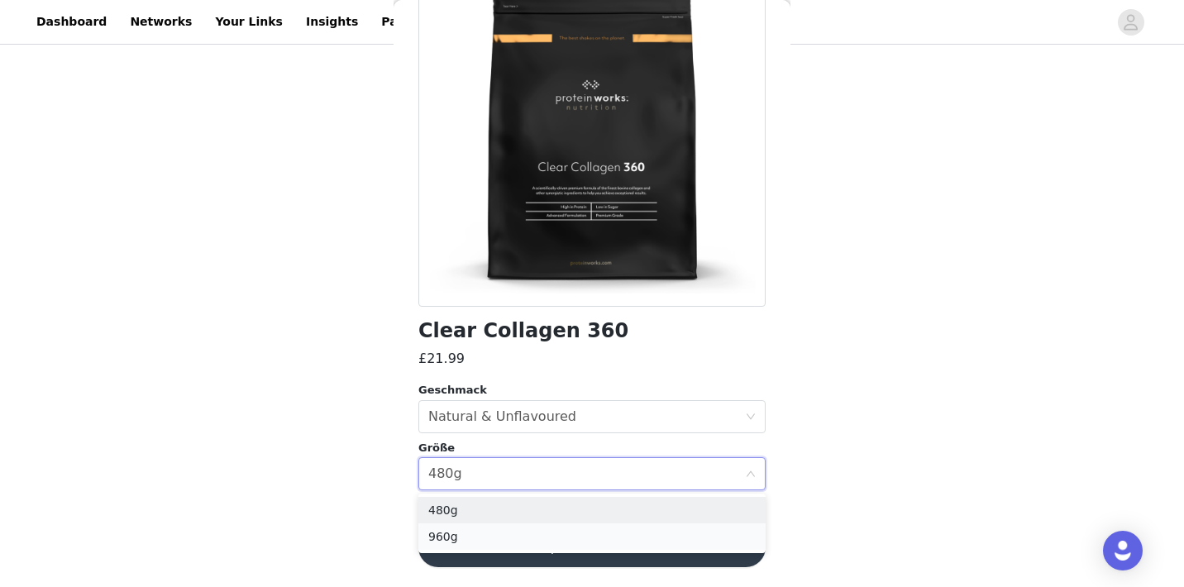
click at [464, 533] on li "960g" at bounding box center [591, 536] width 347 height 26
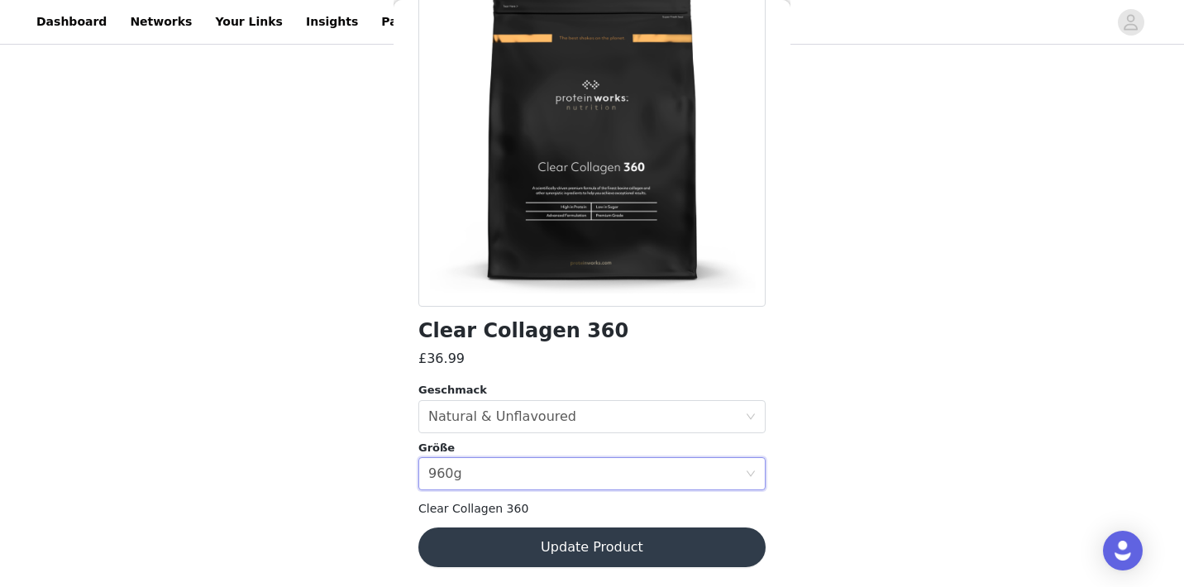
click at [485, 554] on button "Update Product" at bounding box center [591, 547] width 347 height 40
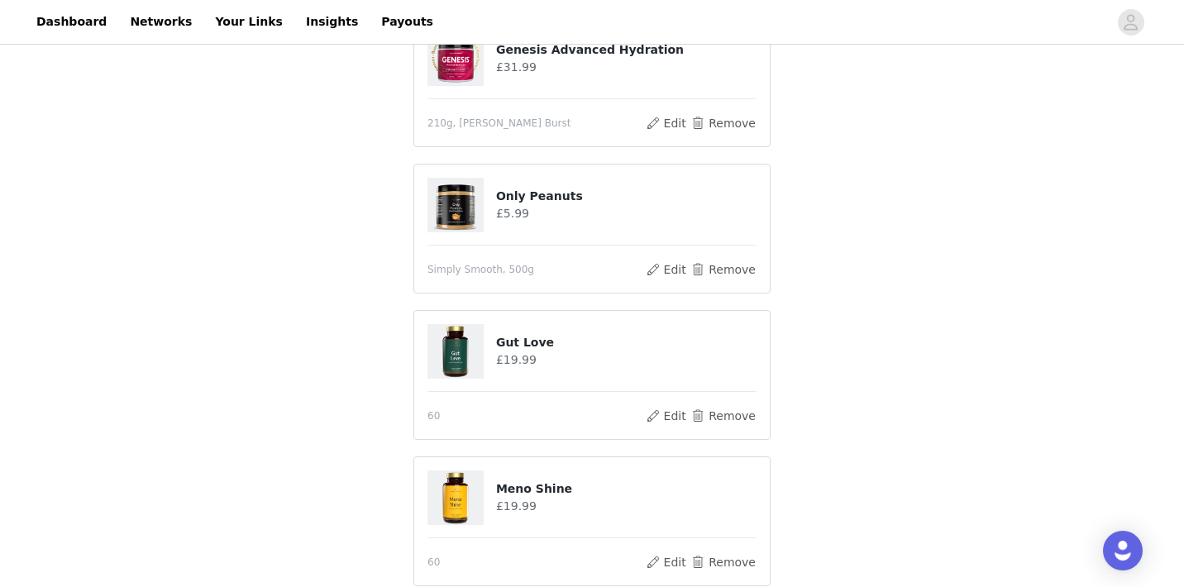
scroll to position [1060, 0]
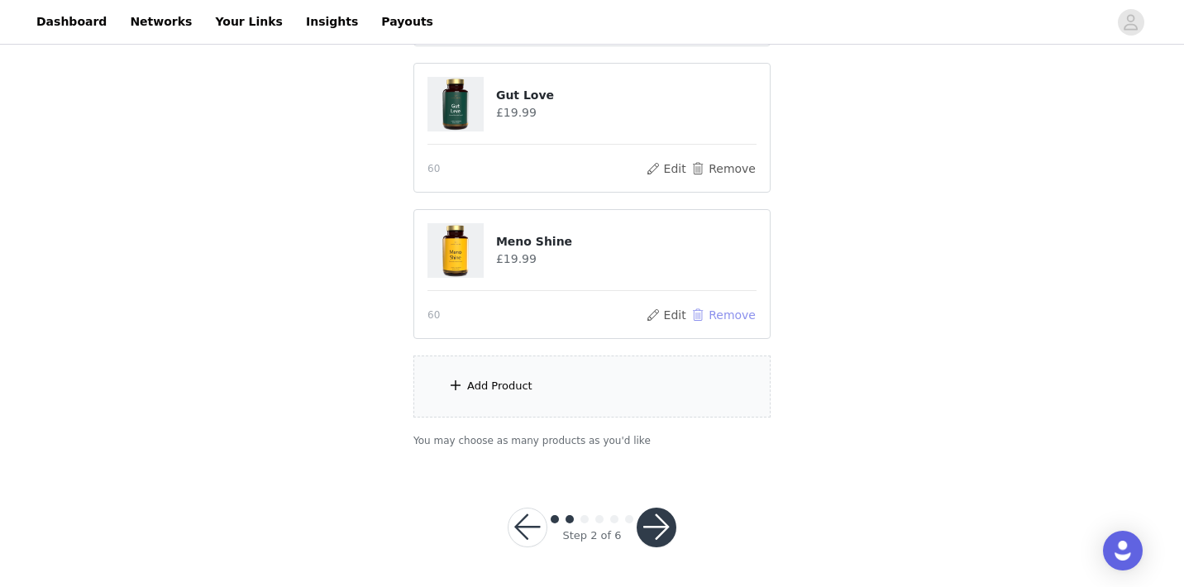
click at [718, 321] on button "Remove" at bounding box center [723, 315] width 66 height 20
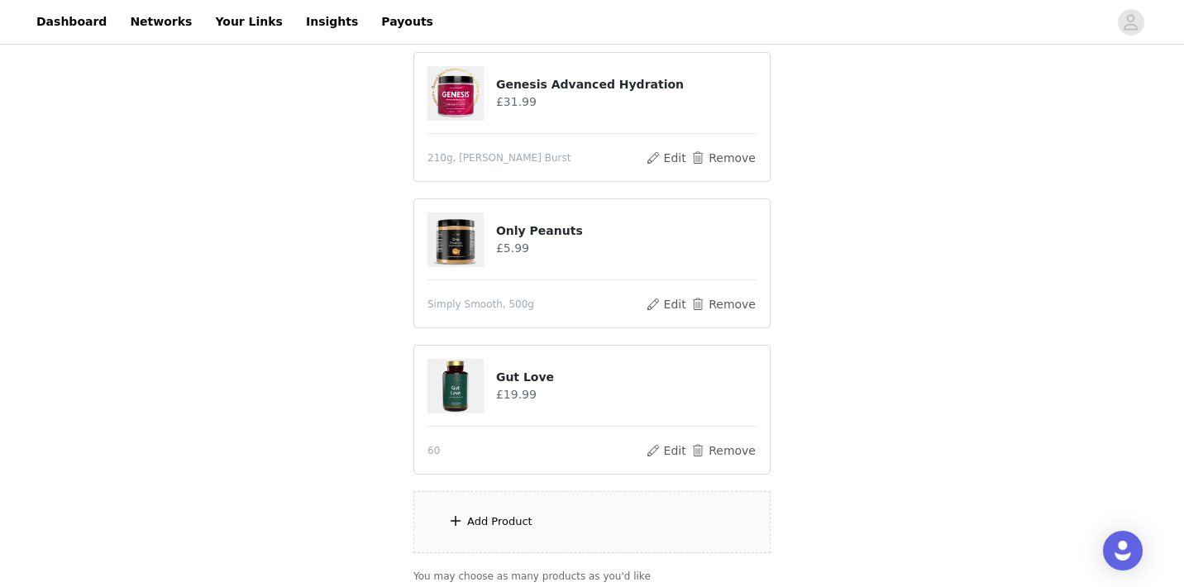
scroll to position [782, 0]
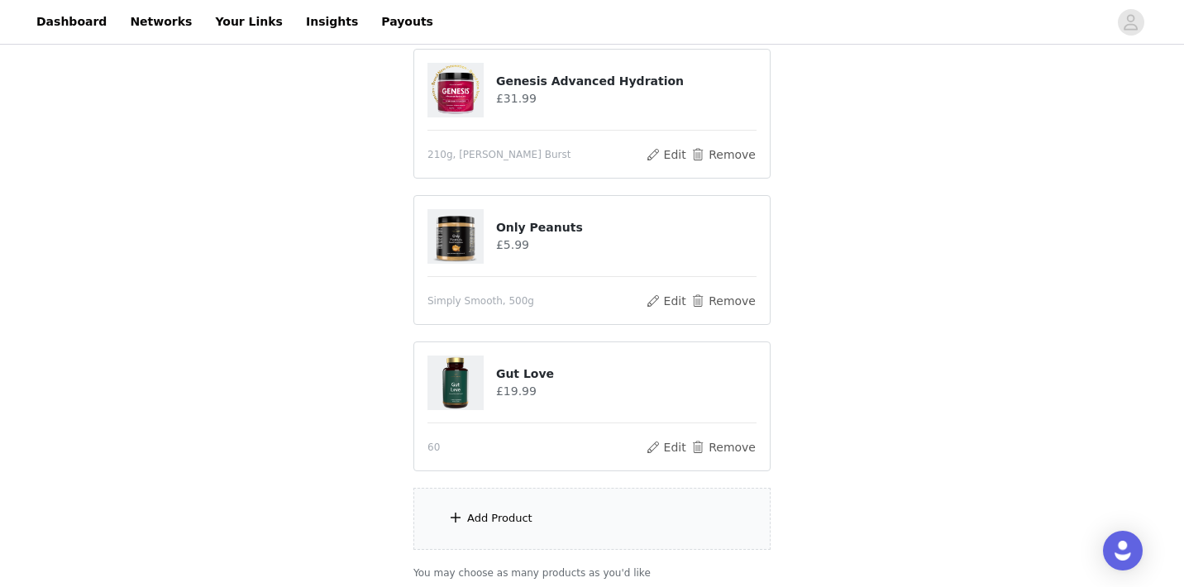
click at [554, 513] on div "Add Product" at bounding box center [591, 519] width 357 height 62
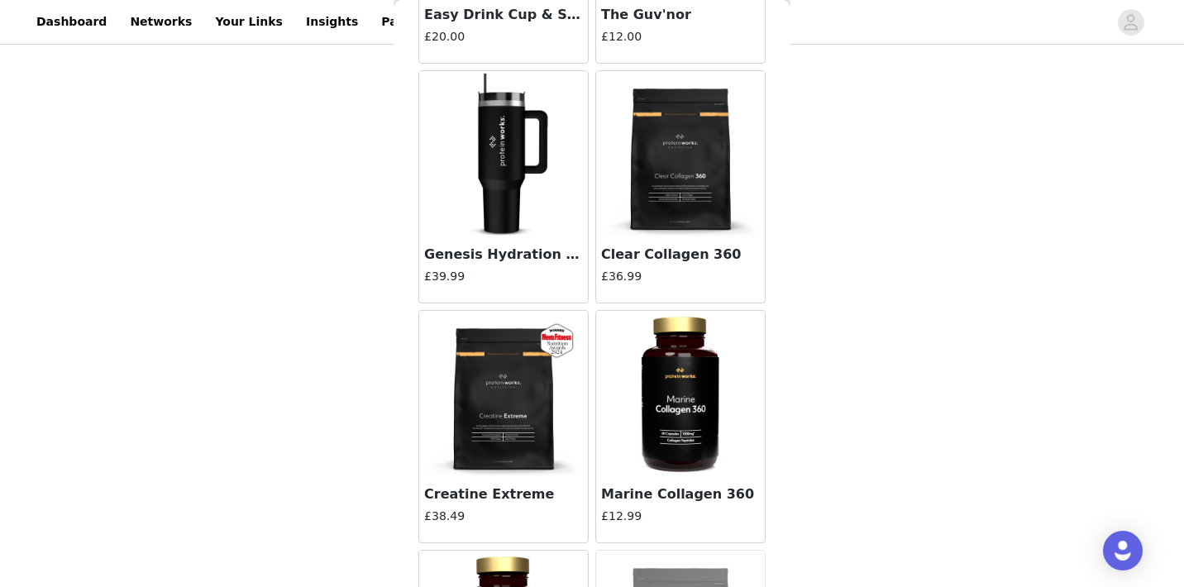
scroll to position [4587, 0]
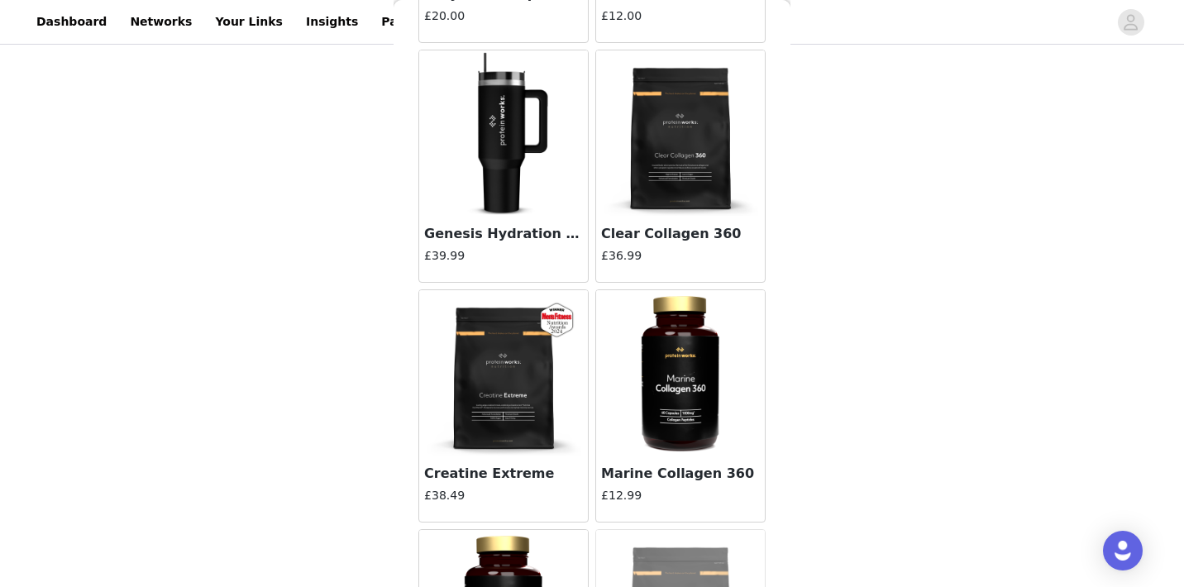
click at [679, 408] on img at bounding box center [680, 372] width 165 height 165
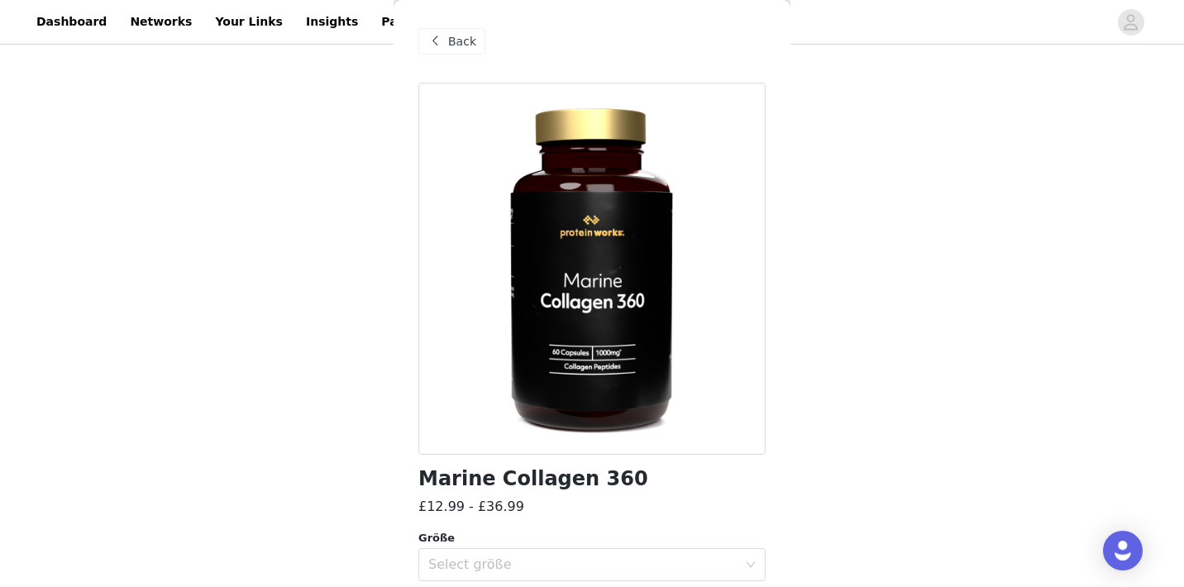
scroll to position [90, 0]
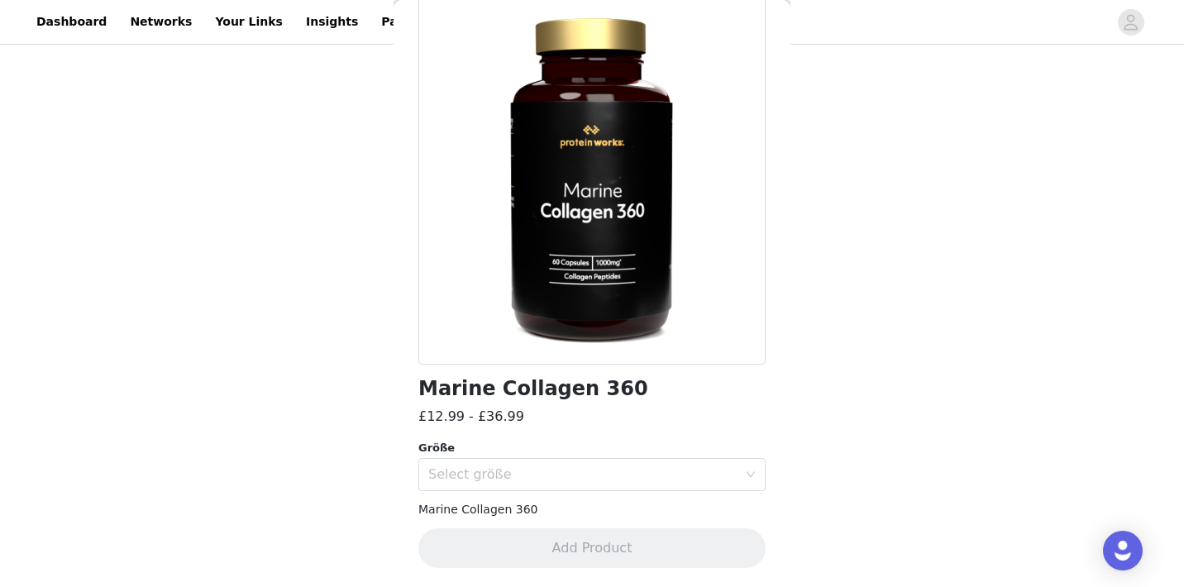
click at [580, 499] on div "Marine Collagen 360 £12.99 - £36.99 Größe Select größe Marine Collagen 360 Add …" at bounding box center [591, 290] width 347 height 595
click at [580, 484] on div "Select größe" at bounding box center [586, 474] width 317 height 31
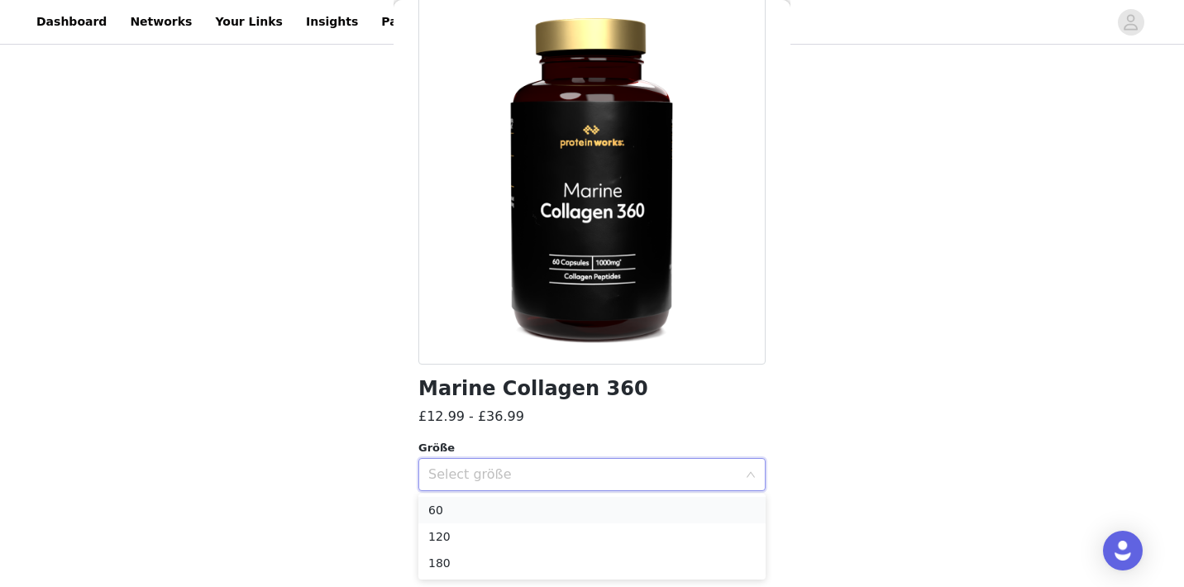
click at [523, 512] on li "60" at bounding box center [591, 510] width 347 height 26
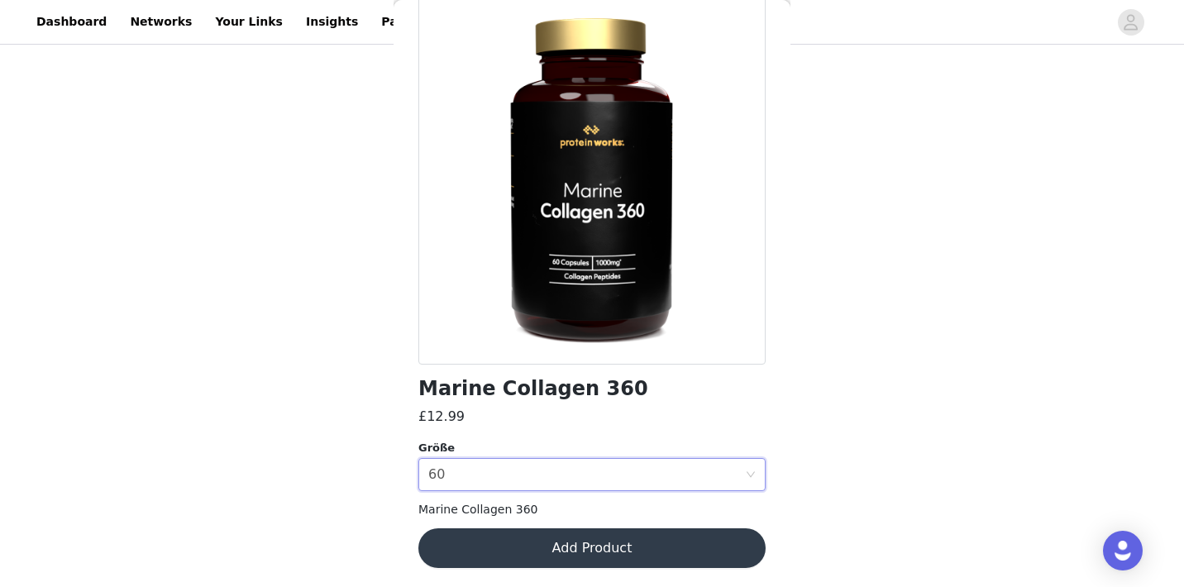
click at [527, 539] on button "Add Product" at bounding box center [591, 548] width 347 height 40
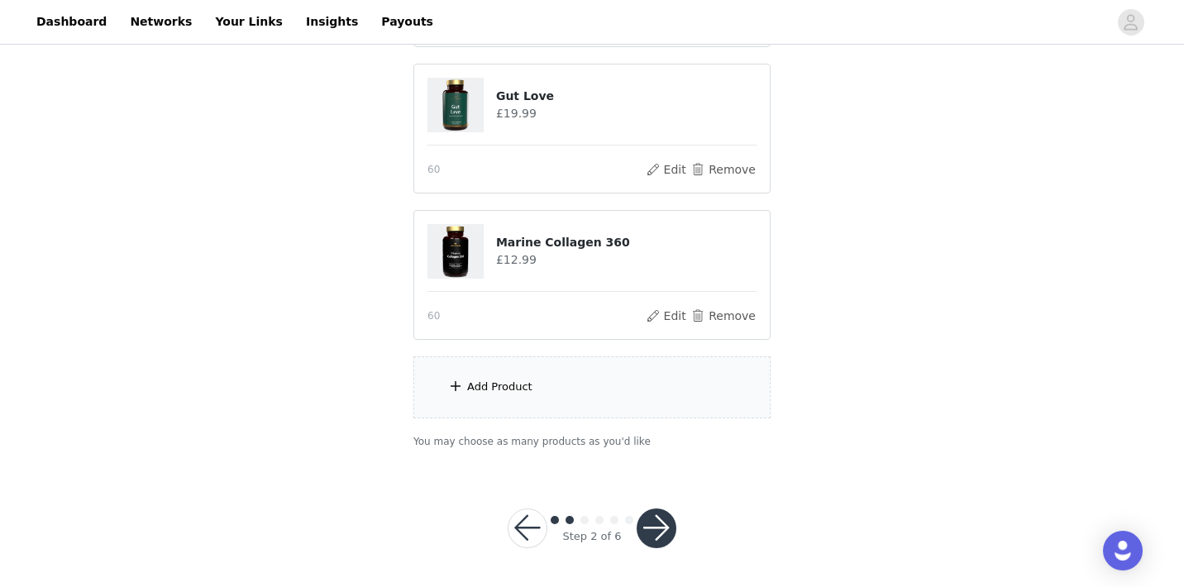
scroll to position [1060, 0]
click at [648, 536] on button "button" at bounding box center [656, 528] width 40 height 40
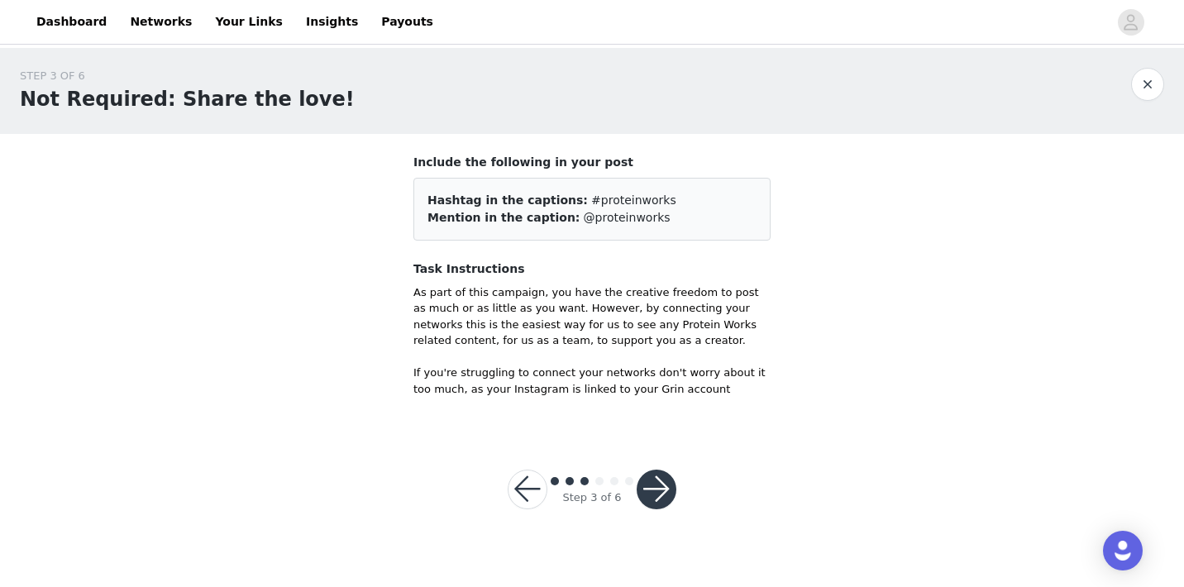
click at [657, 489] on button "button" at bounding box center [656, 489] width 40 height 40
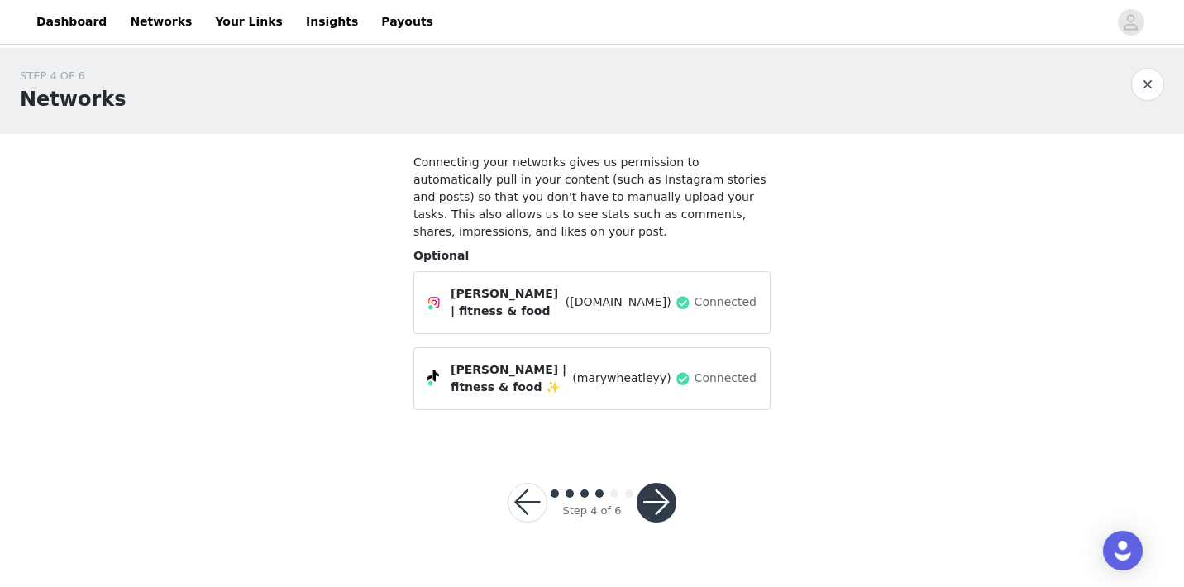
click at [654, 512] on button "button" at bounding box center [656, 503] width 40 height 40
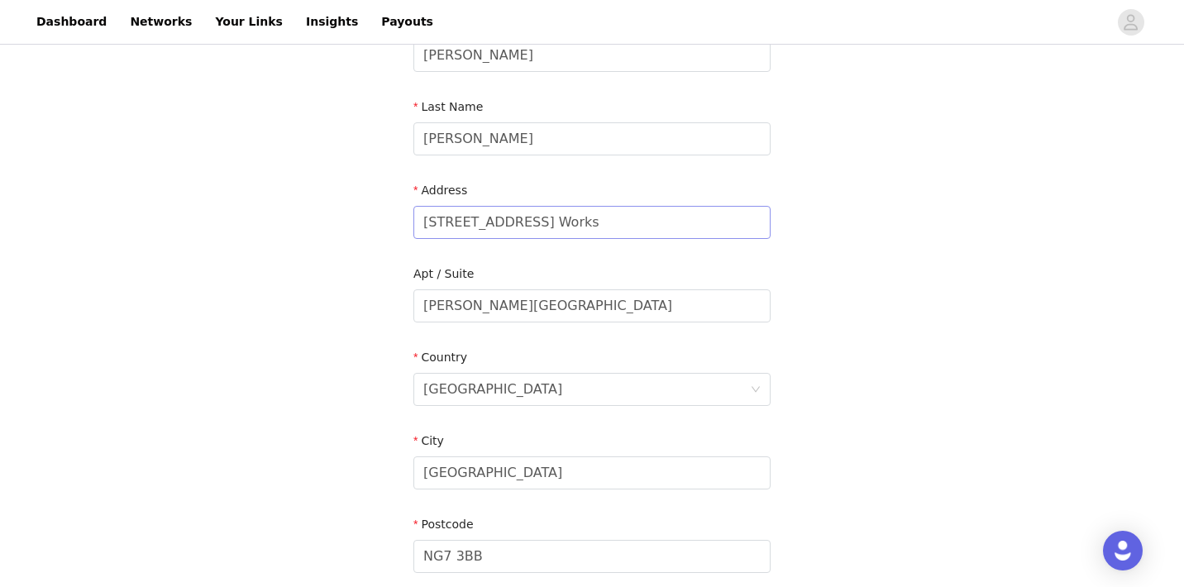
scroll to position [456, 0]
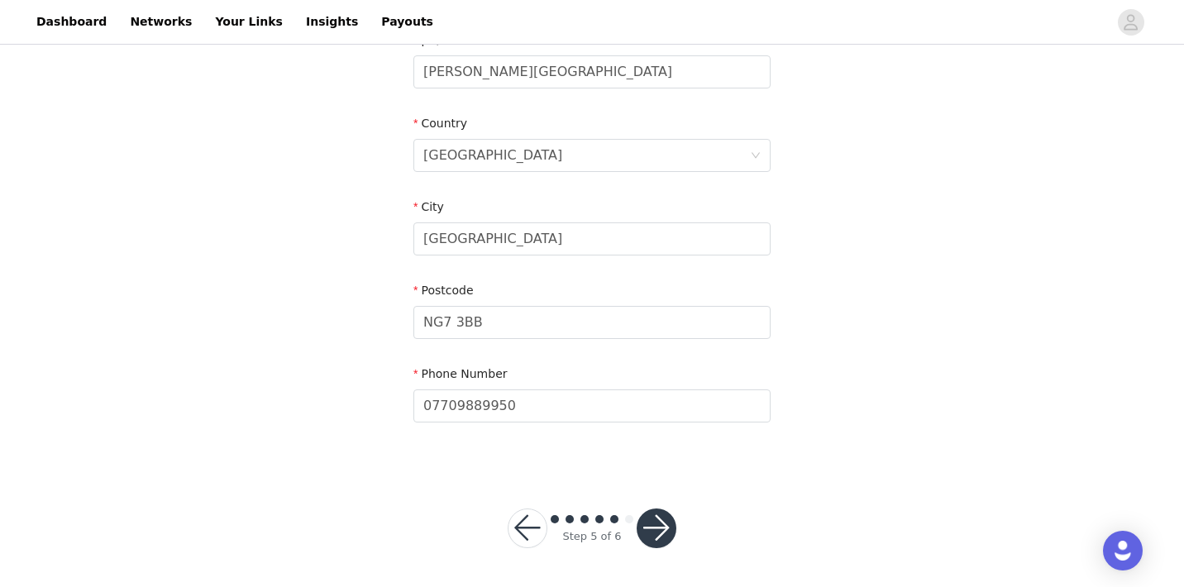
click at [658, 522] on button "button" at bounding box center [656, 528] width 40 height 40
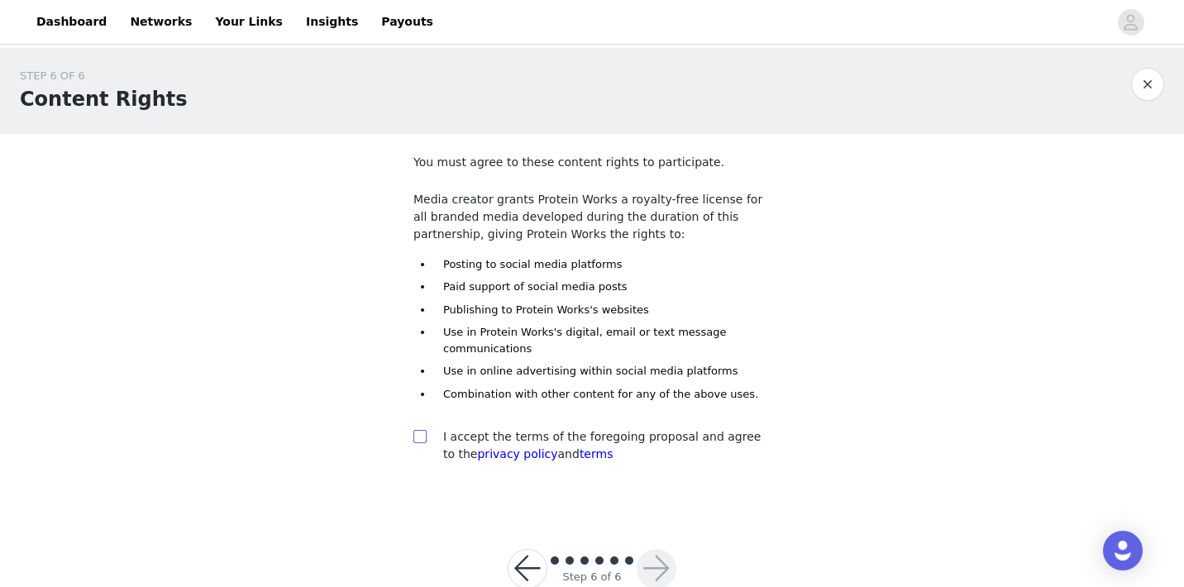
click at [420, 440] on input "checkbox" at bounding box center [419, 436] width 12 height 12
checkbox input "true"
click at [666, 562] on button "button" at bounding box center [656, 569] width 40 height 40
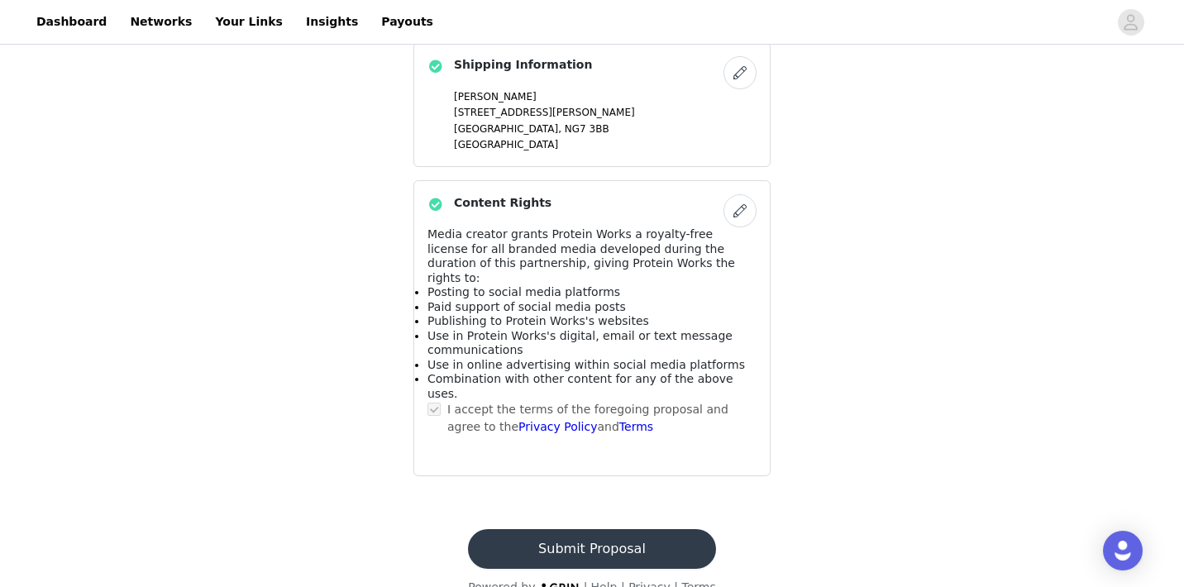
click at [623, 529] on button "Submit Proposal" at bounding box center [591, 549] width 247 height 40
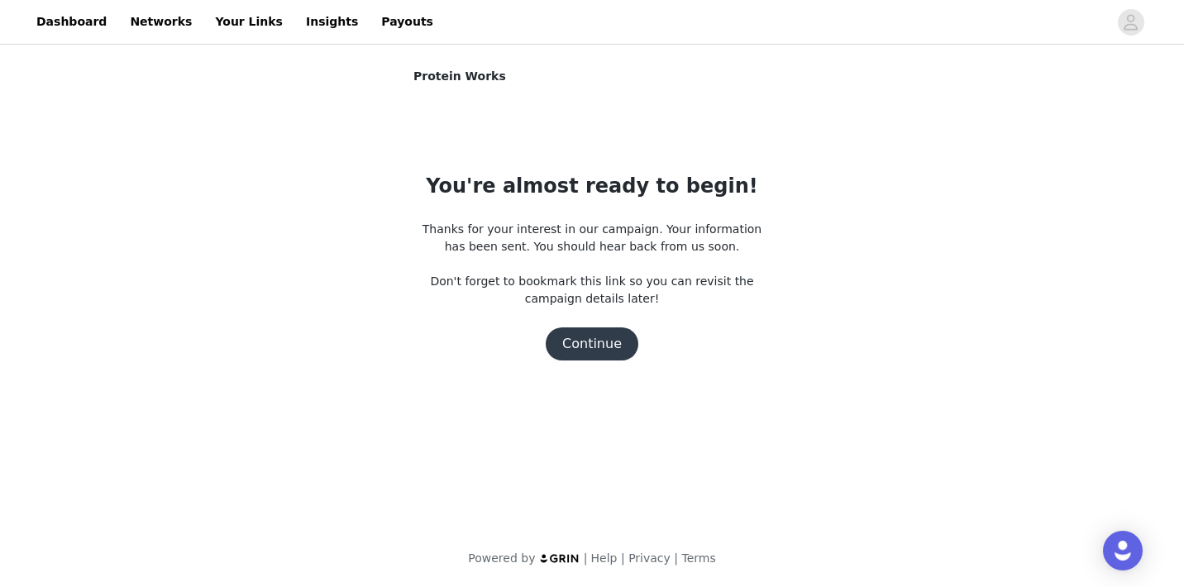
click at [593, 339] on button "Continue" at bounding box center [592, 343] width 93 height 33
